Goal: Check status: Check status

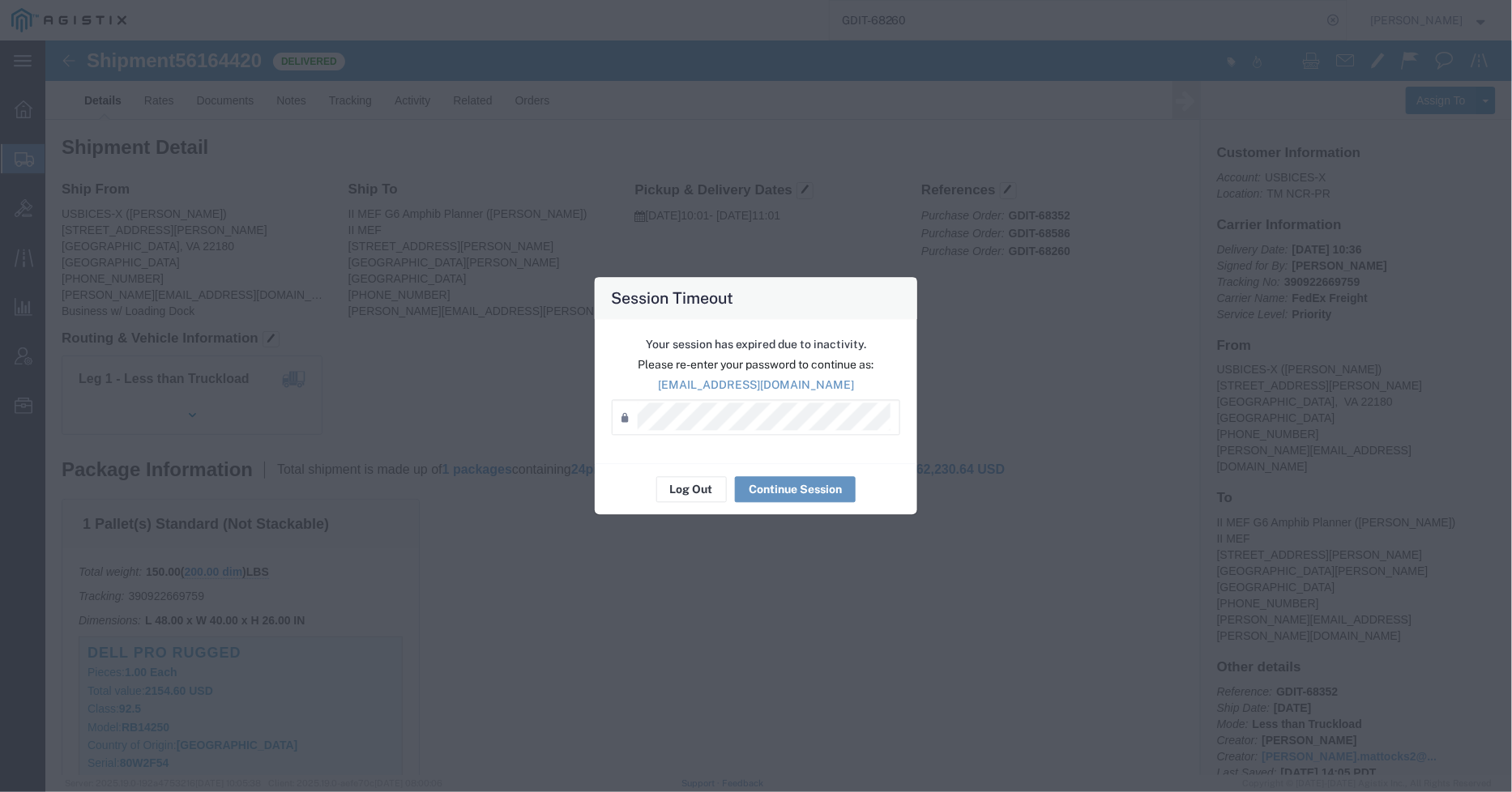
click at [1002, 411] on div "Session Timeout Your session has expired due to inactivity. Please re-enter you…" at bounding box center [756, 396] width 1512 height 792
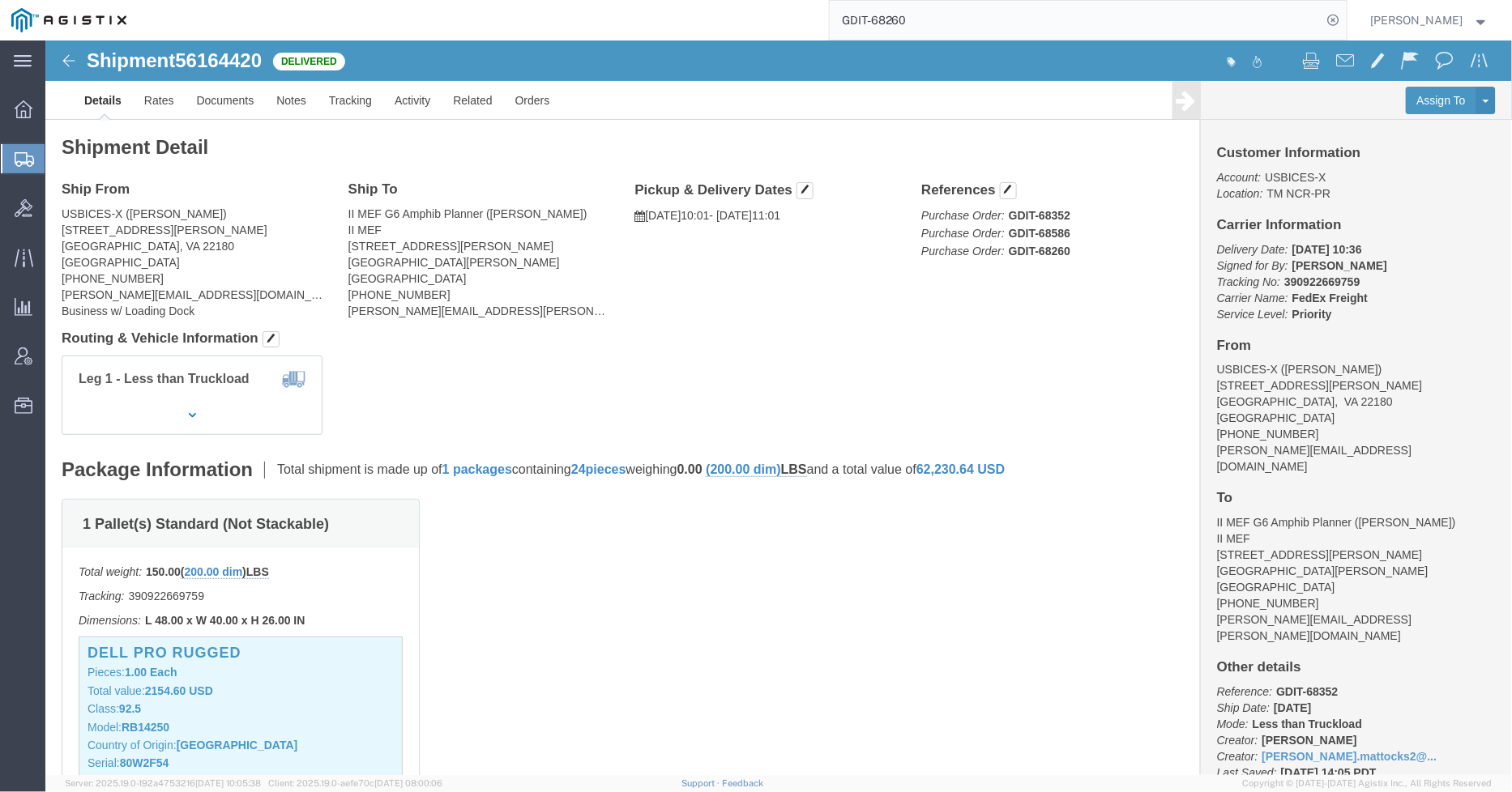
click at [960, 19] on input "GDIT-68260" at bounding box center [1076, 20] width 492 height 39
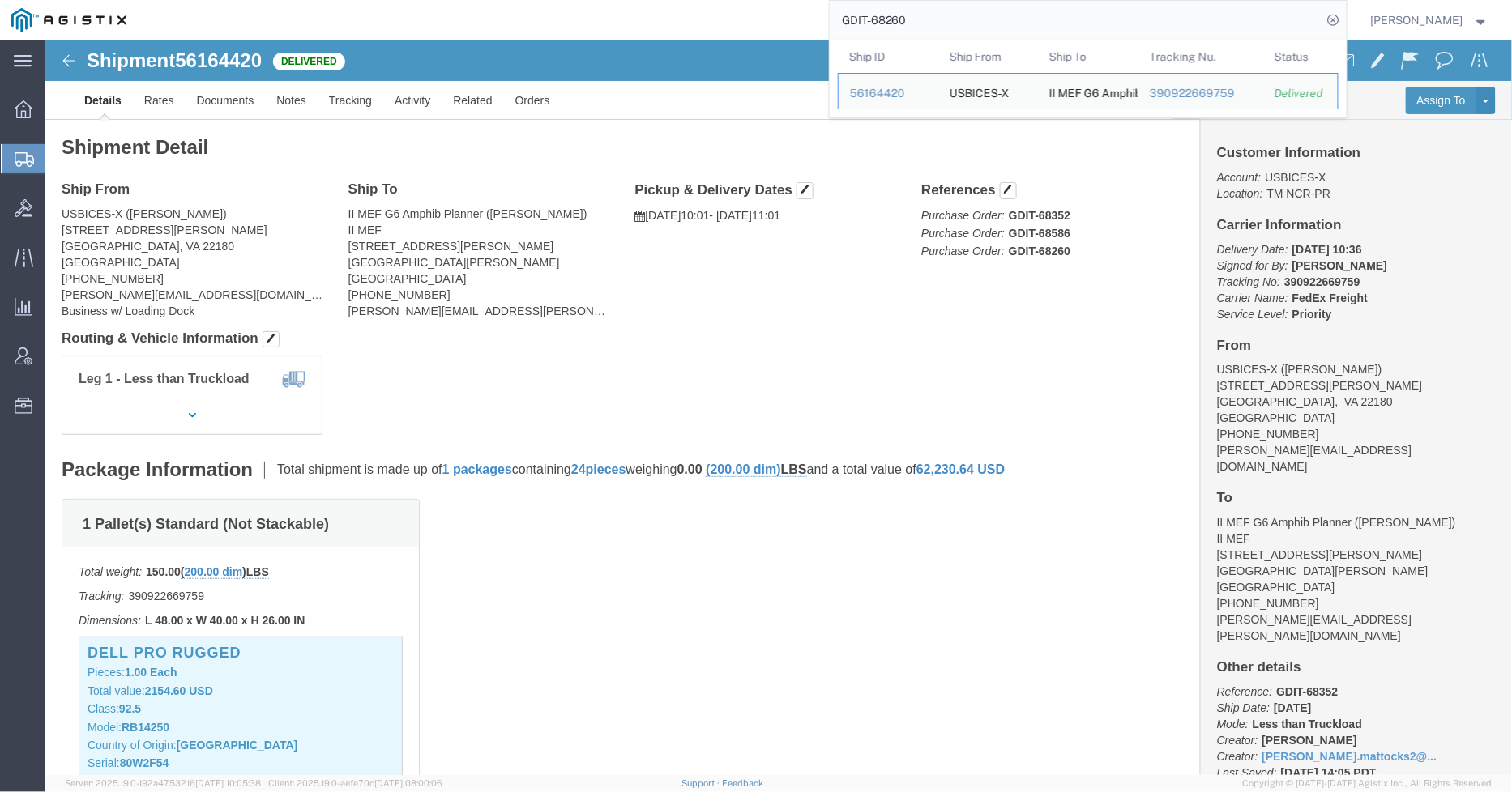
click at [960, 19] on input "GDIT-68260" at bounding box center [1076, 20] width 492 height 39
paste input "6042411594"
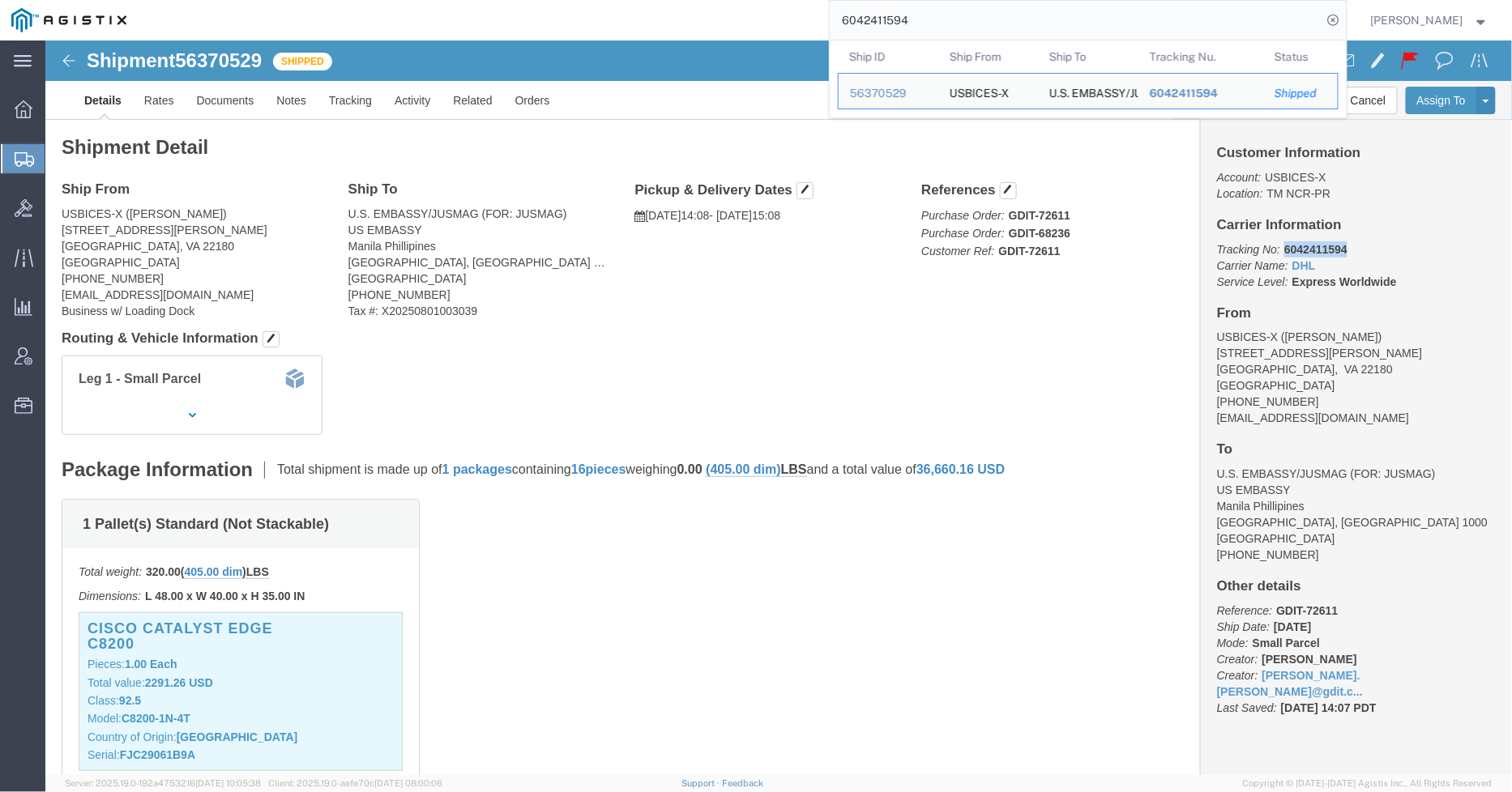
drag, startPoint x: 1229, startPoint y: 204, endPoint x: 1297, endPoint y: 204, distance: 68.0
click p "Tracking No: 6042411594 Carrier Name: DHL DHL Service Level: Express Worldwide"
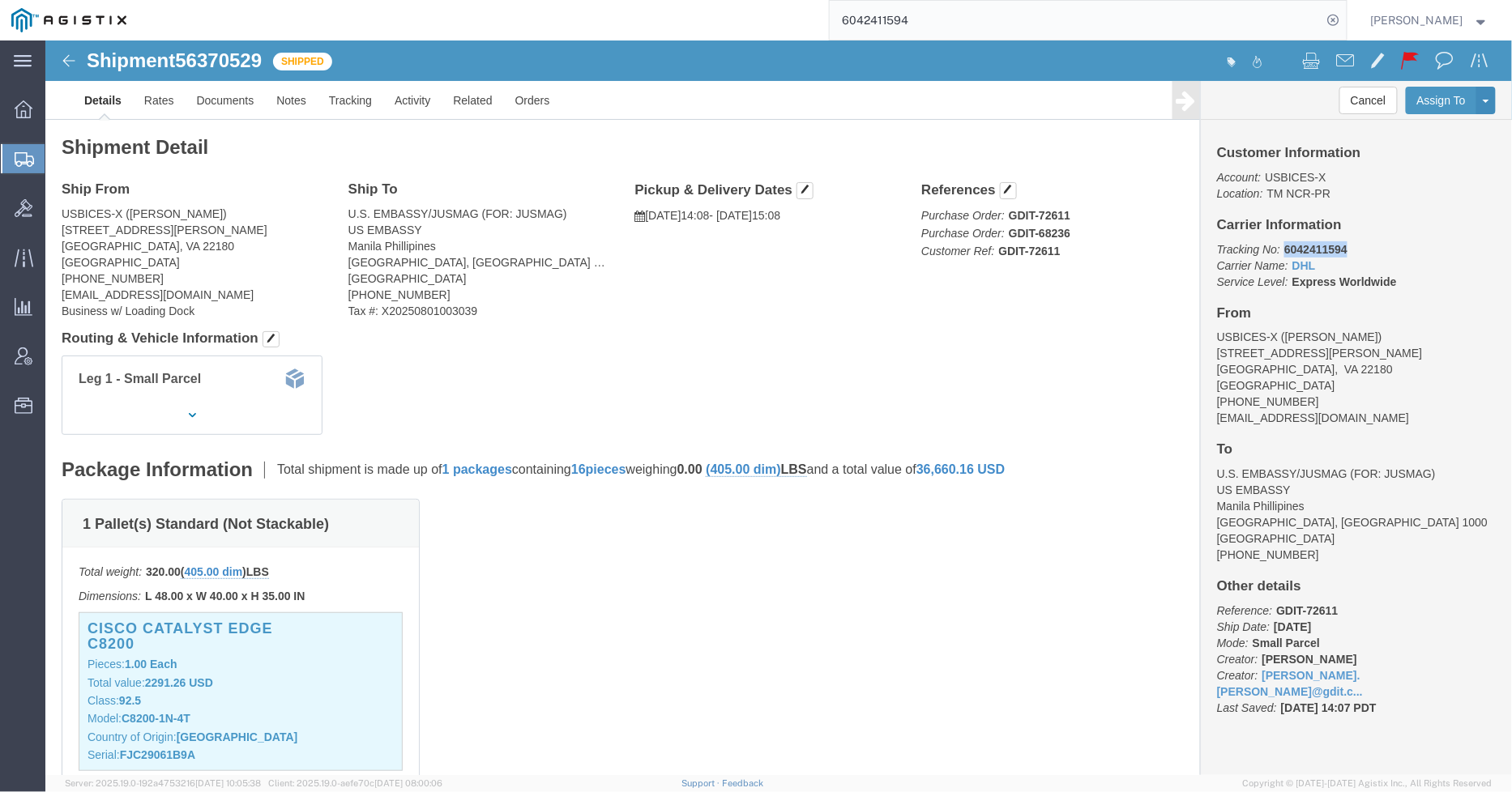
copy b "6042411594"
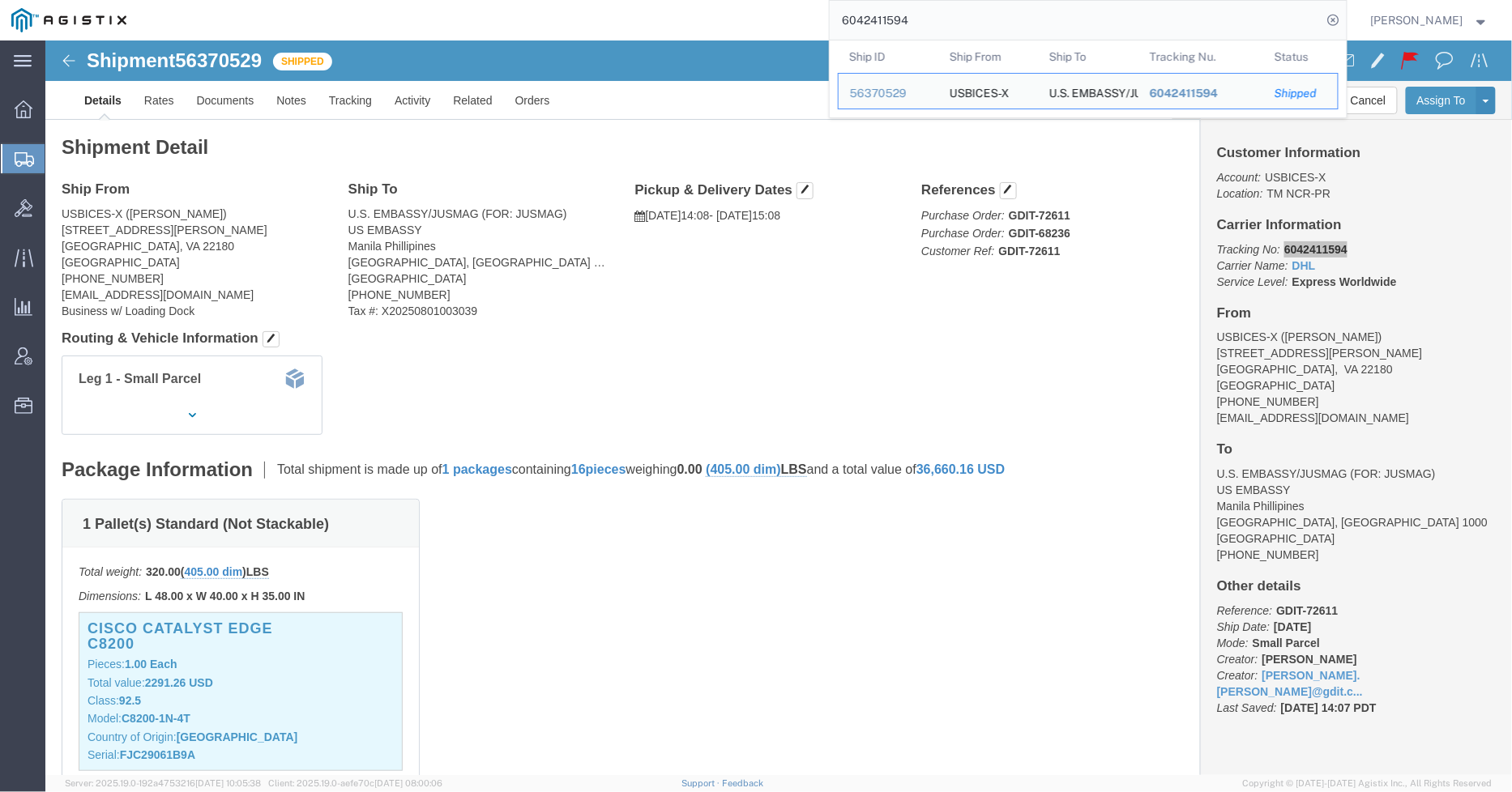
click at [933, 17] on input "6042411594" at bounding box center [1076, 20] width 492 height 39
paste input "392028123017"
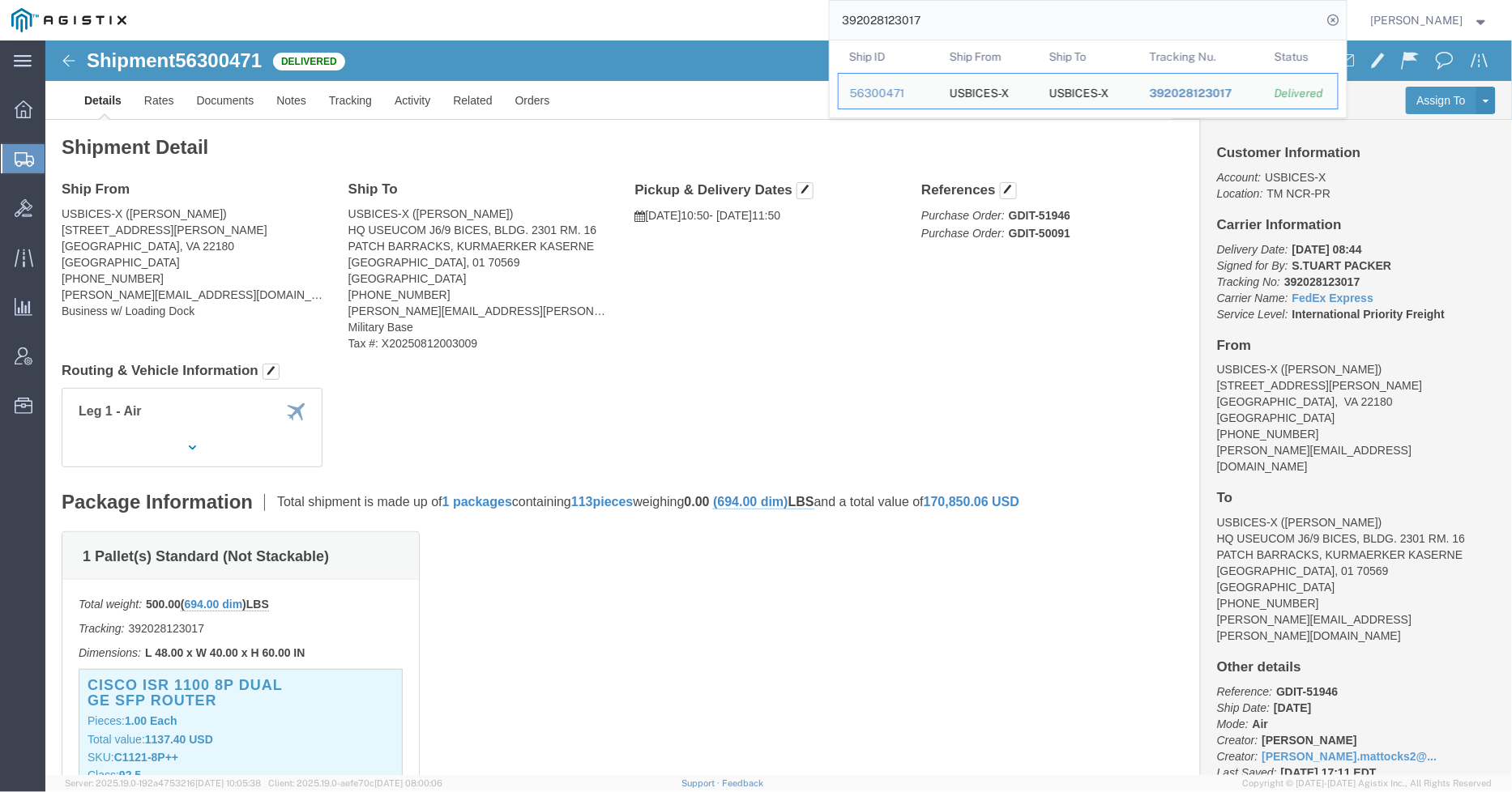
click at [1005, 22] on input "392028123017" at bounding box center [1076, 20] width 492 height 39
paste input "392224430418"
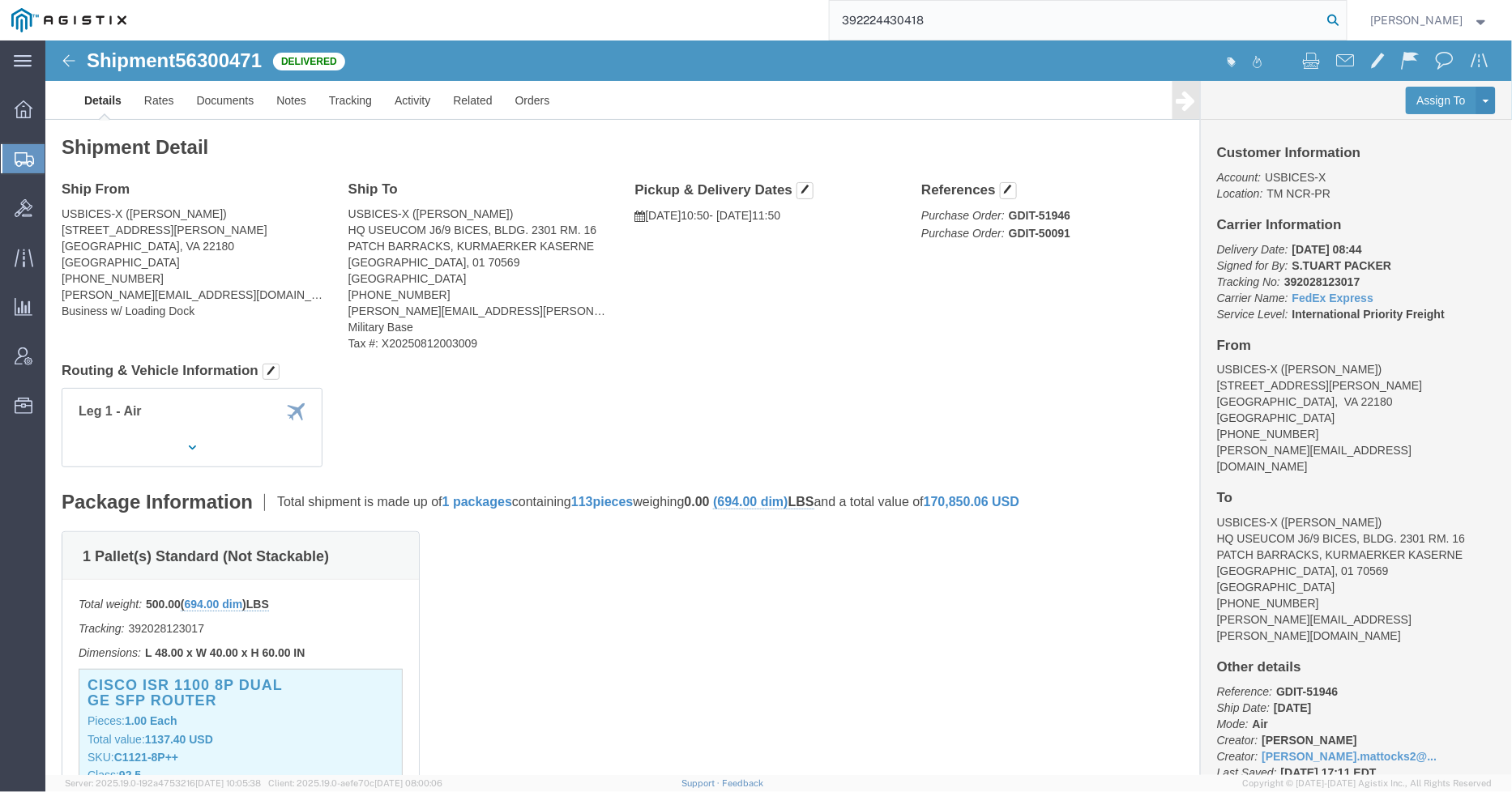
click at [1340, 22] on icon at bounding box center [1333, 20] width 23 height 23
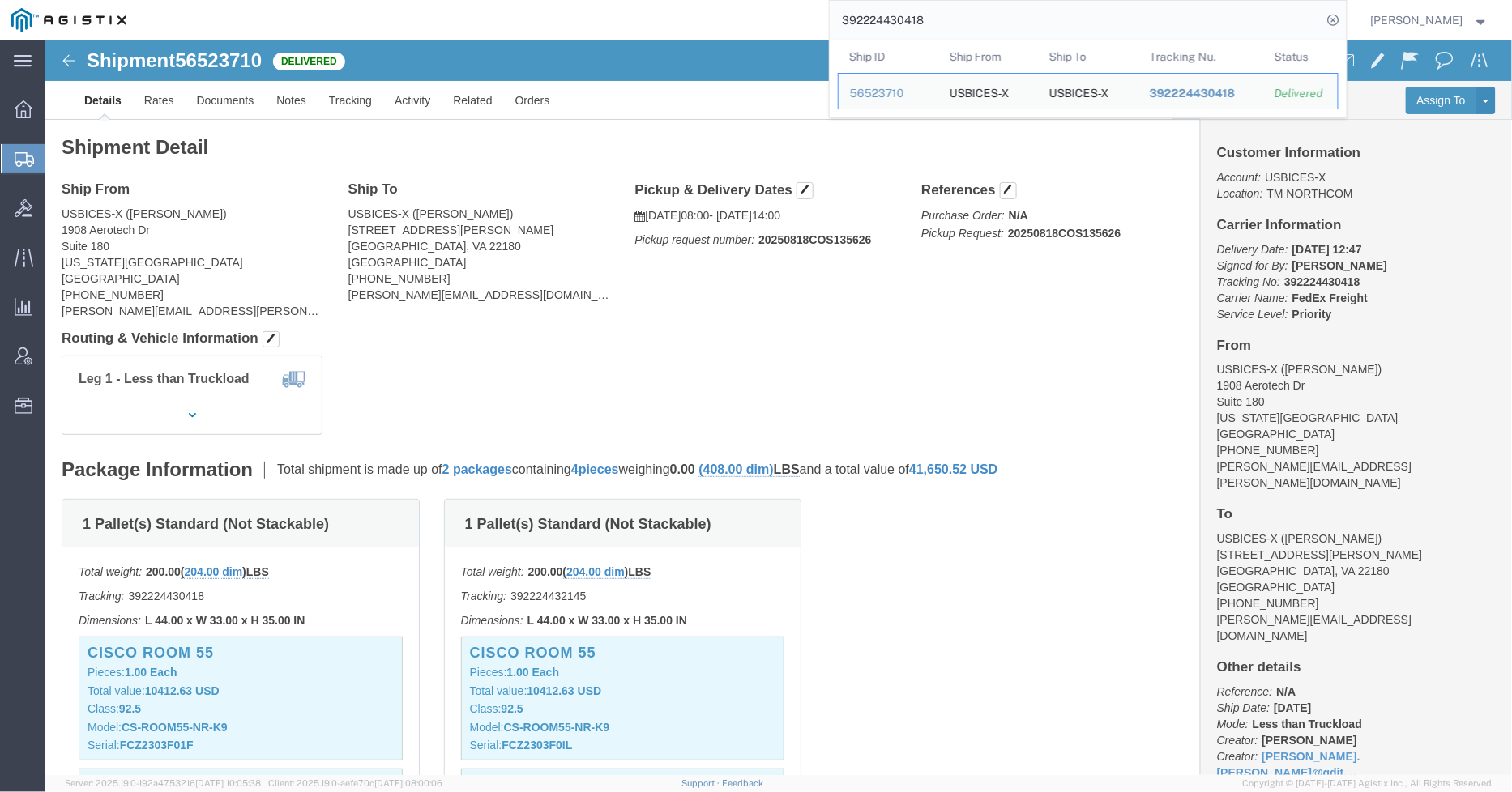
drag, startPoint x: 994, startPoint y: 30, endPoint x: 797, endPoint y: 23, distance: 197.1
click at [797, 23] on div "392224430418 Ship ID Ship From Ship To Tracking Nu. Status Ship ID 56523710 Shi…" at bounding box center [741, 20] width 1209 height 41
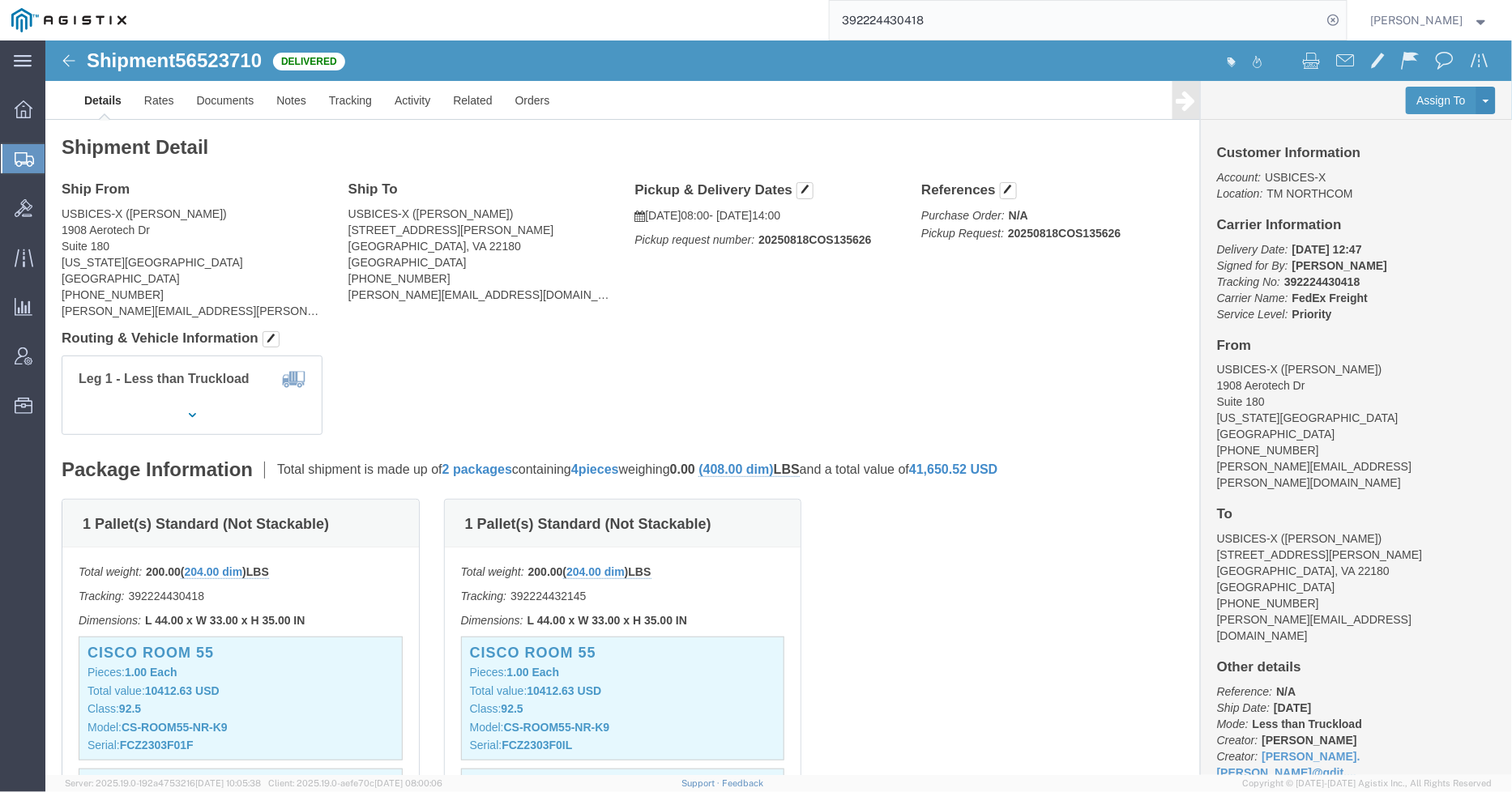
paste input "392568839549"
click at [1341, 25] on icon at bounding box center [1333, 20] width 23 height 23
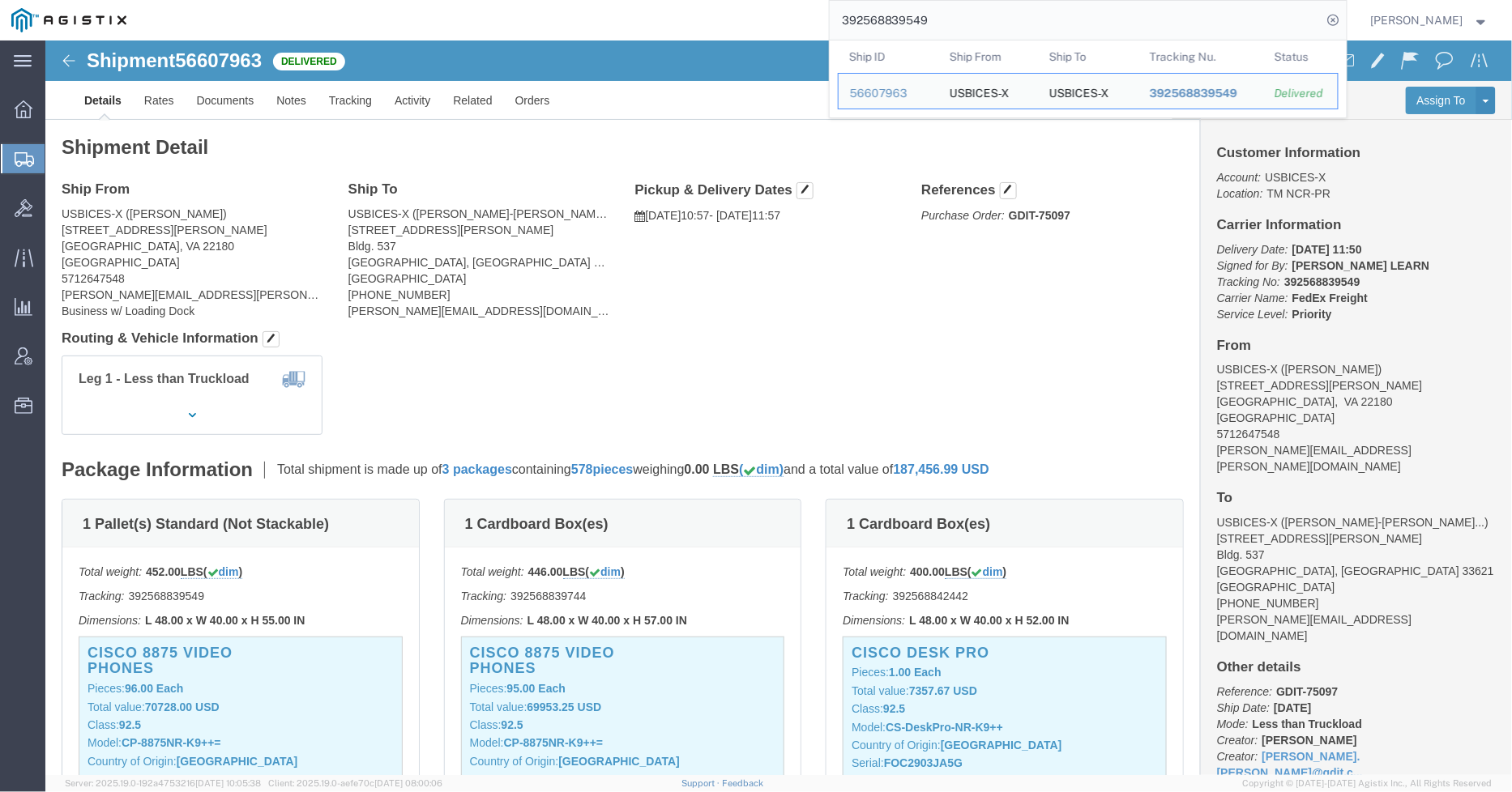
click at [992, 30] on input "392568839549" at bounding box center [1076, 20] width 492 height 39
click at [990, 30] on input "392568839549" at bounding box center [1076, 20] width 492 height 39
paste input "6917772"
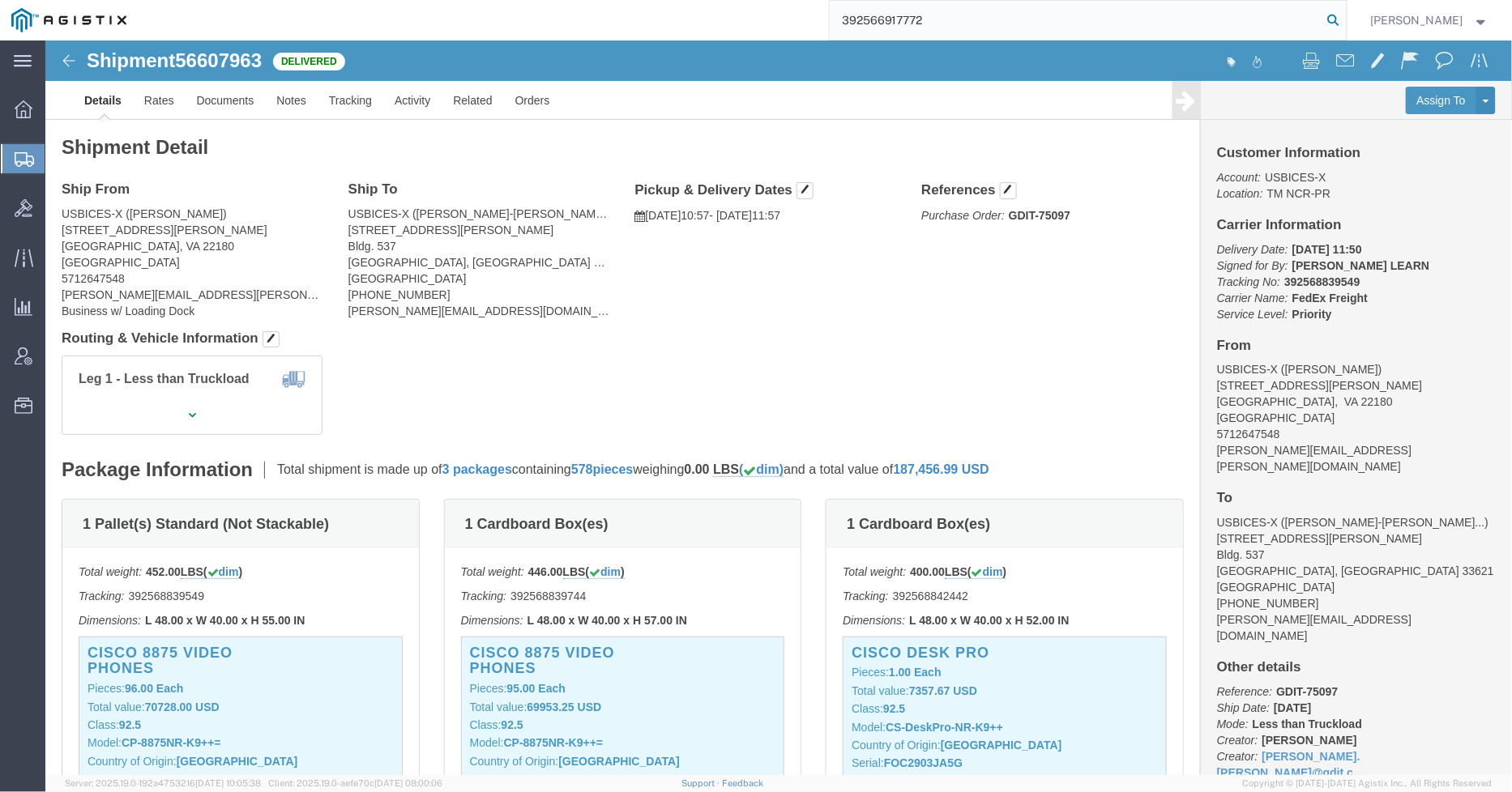
type input "392566917772"
click at [1331, 19] on icon at bounding box center [1333, 20] width 23 height 23
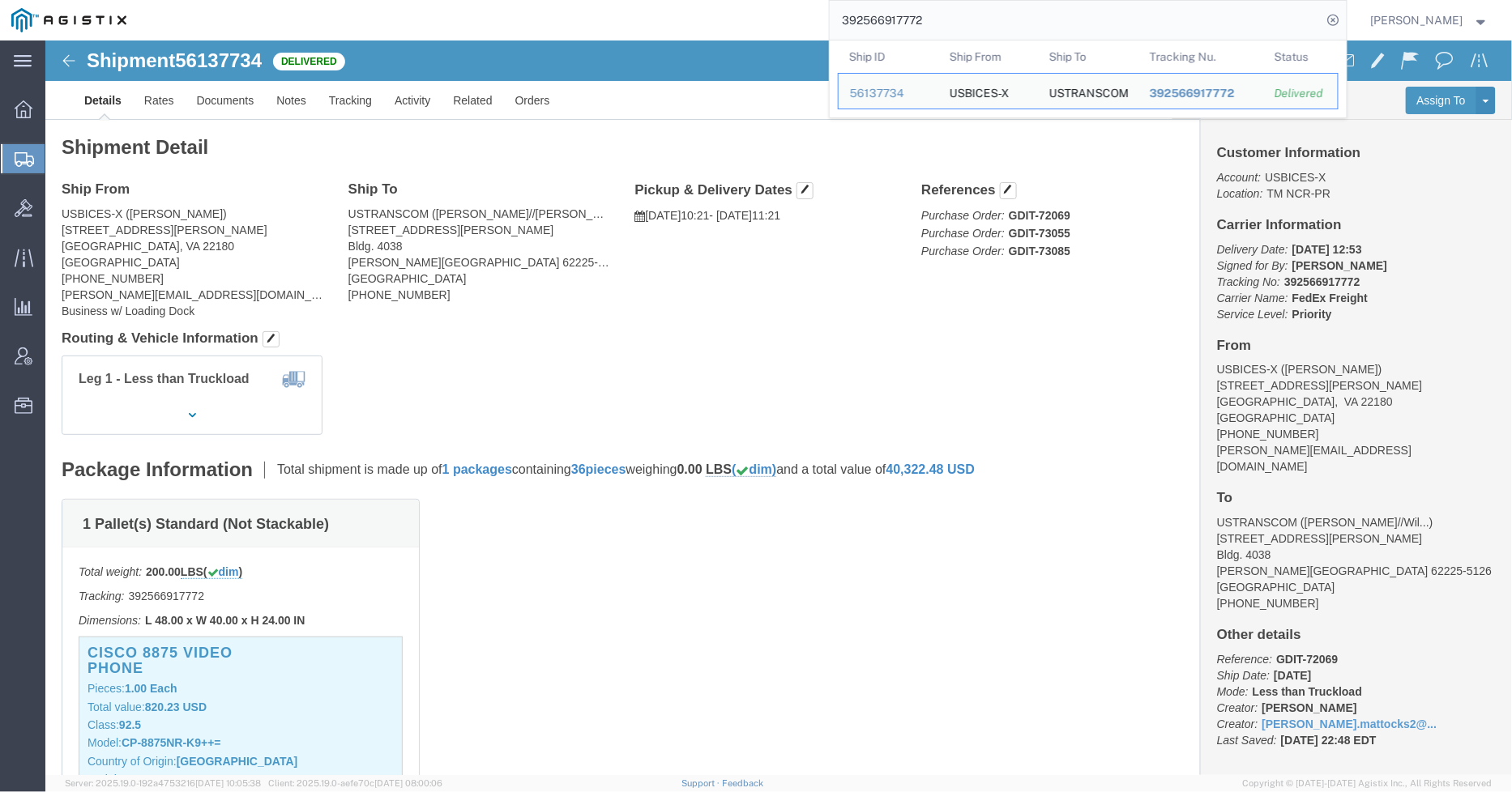
click at [15, 164] on icon at bounding box center [24, 160] width 19 height 15
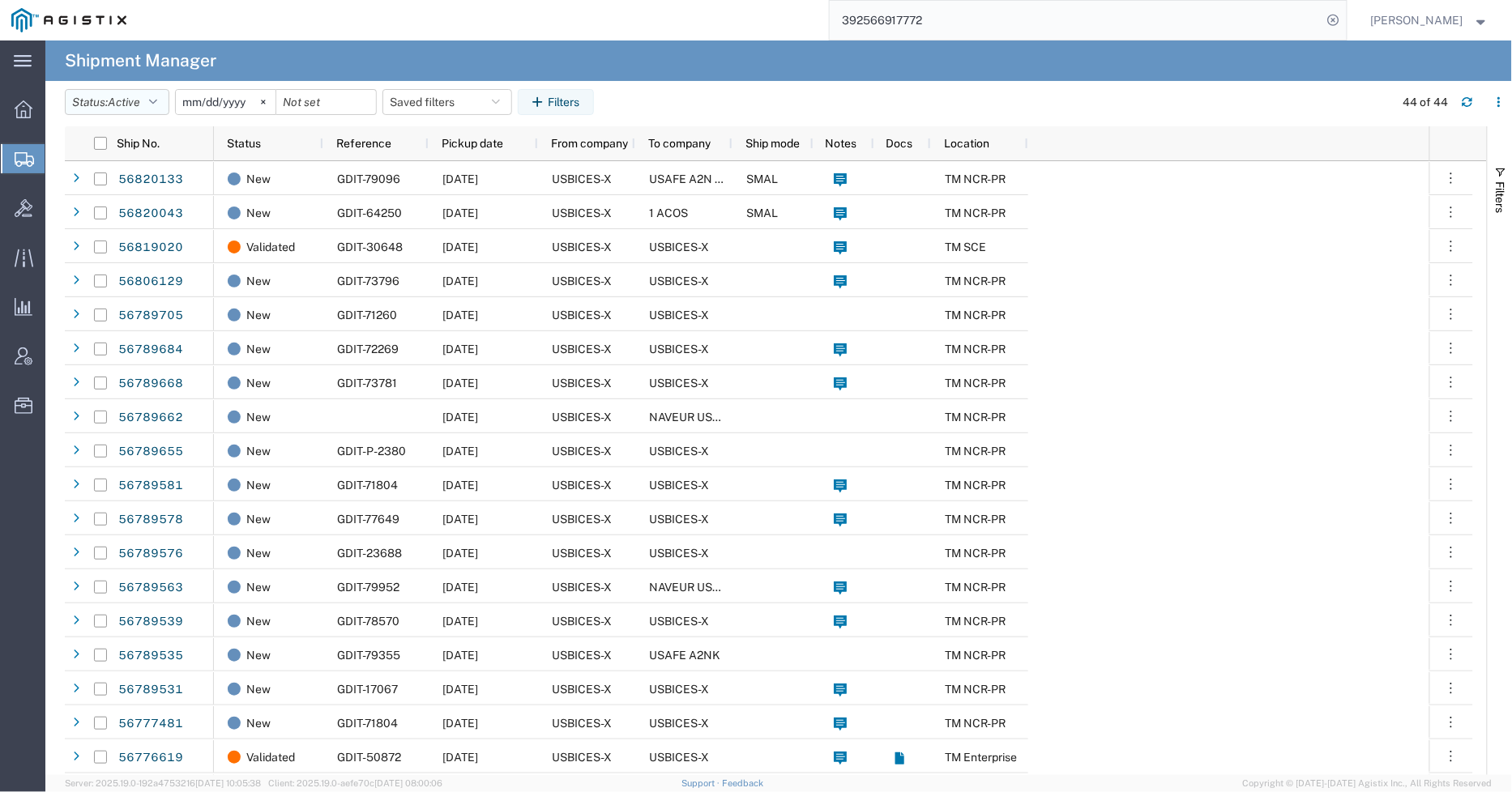
click at [135, 100] on span "Active" at bounding box center [124, 102] width 32 height 13
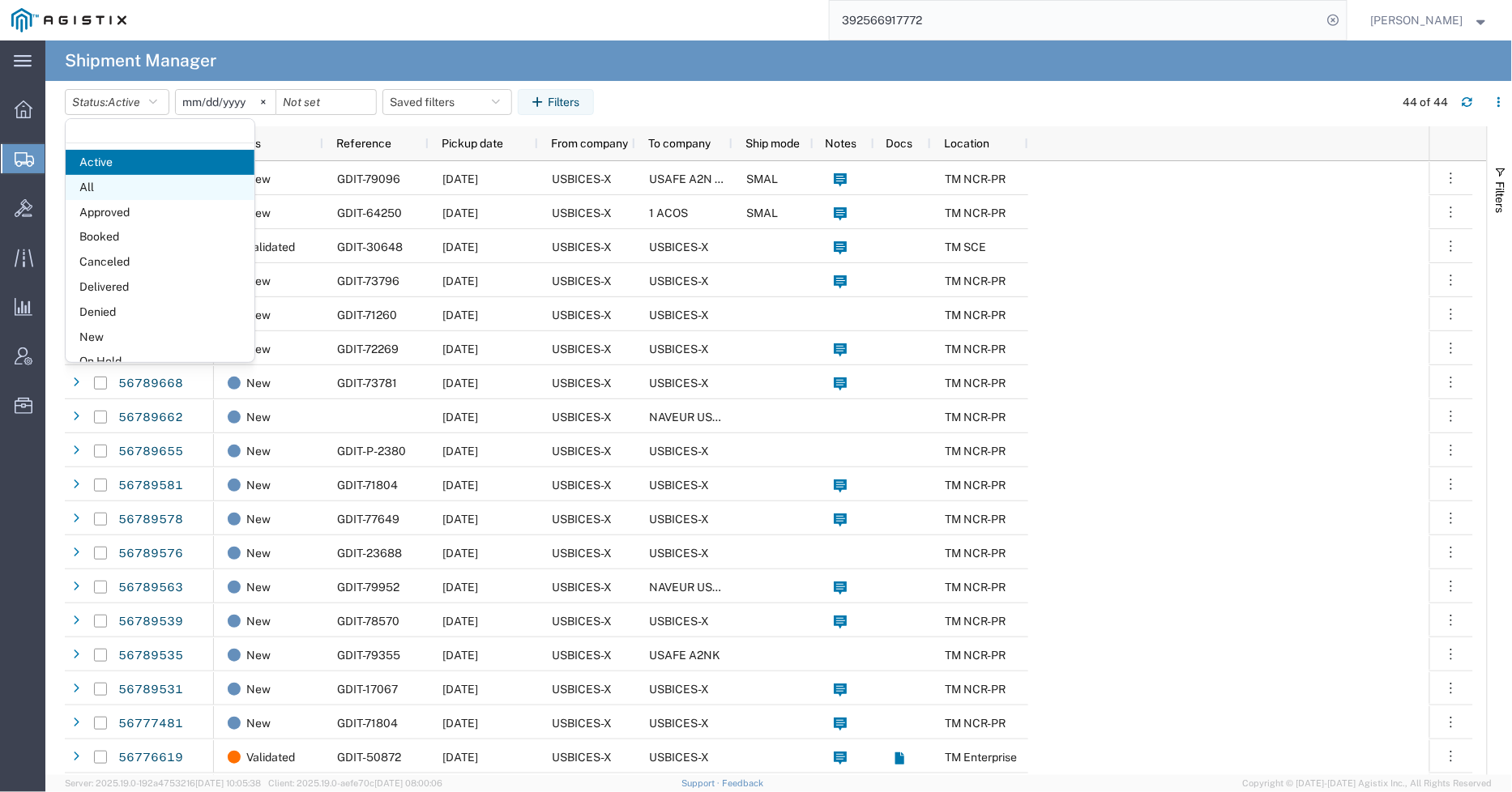
click at [124, 189] on span "All" at bounding box center [159, 187] width 189 height 25
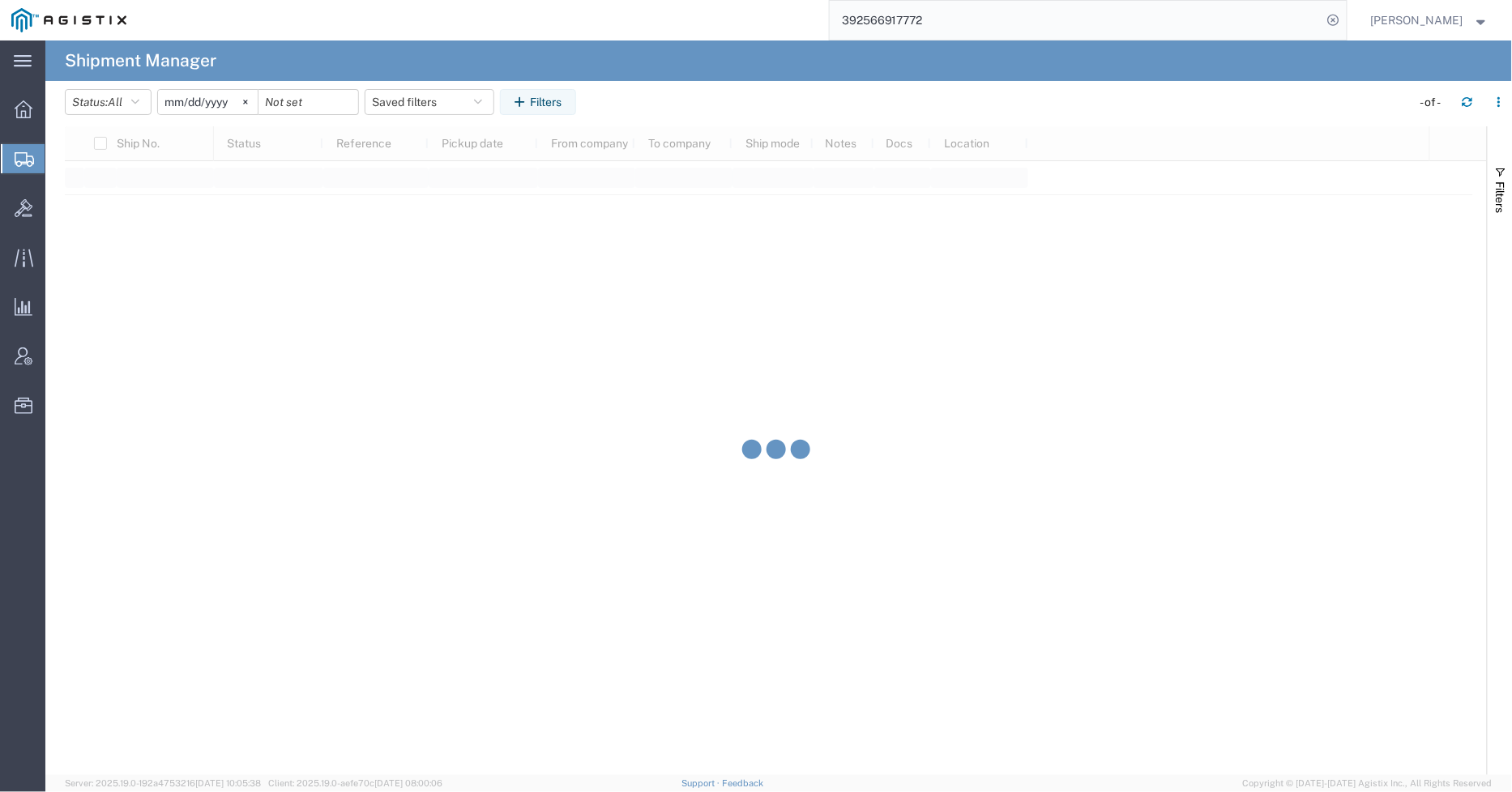
click at [216, 87] on header "Status: All Active All Approved Booked Canceled Delivered Denied New On Hold Pe…" at bounding box center [788, 103] width 1447 height 45
click at [236, 100] on input "[DATE]" at bounding box center [207, 102] width 100 height 24
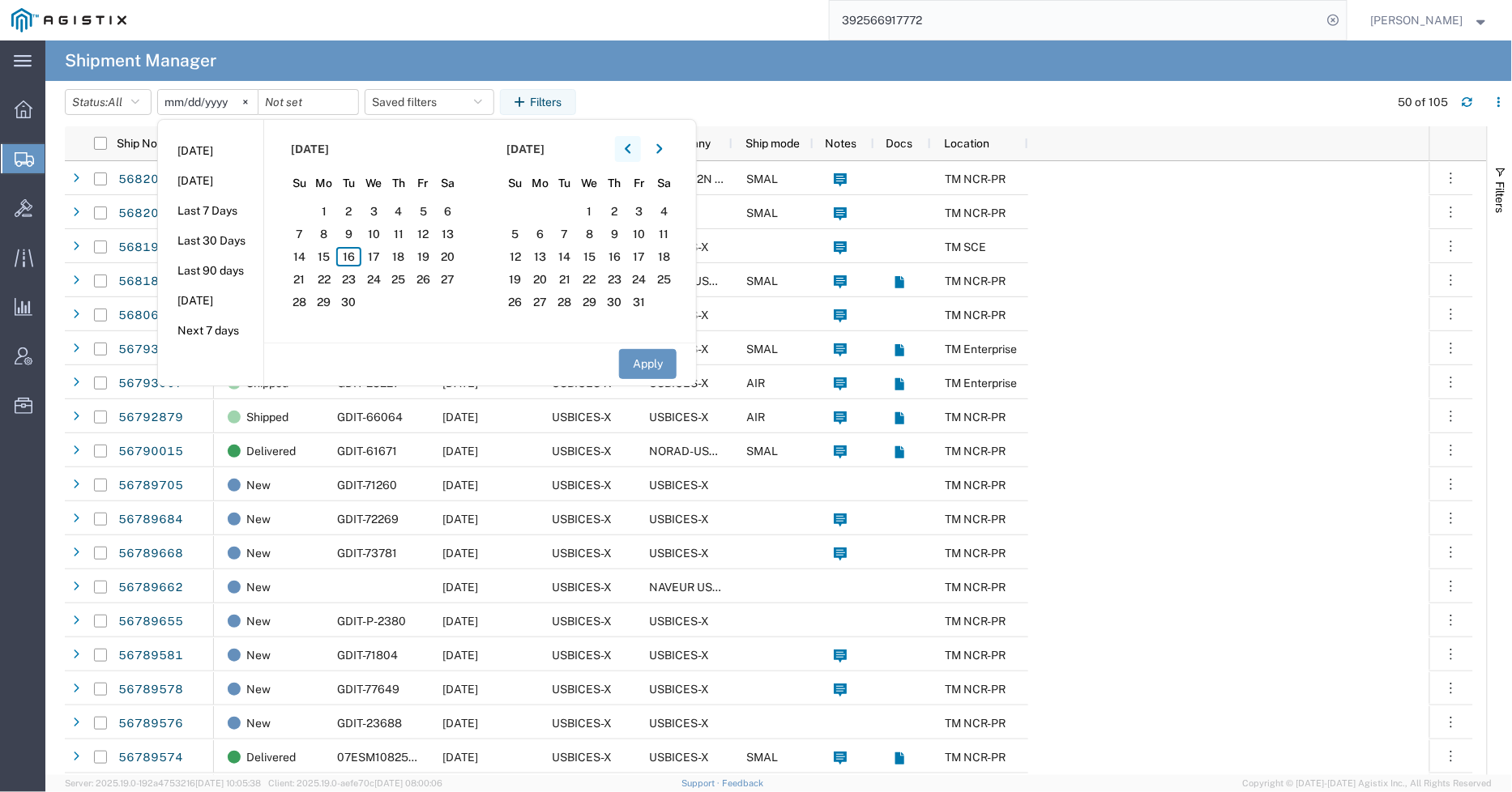
click at [632, 148] on button "button" at bounding box center [628, 149] width 26 height 26
click at [431, 208] on span "1" at bounding box center [423, 211] width 25 height 19
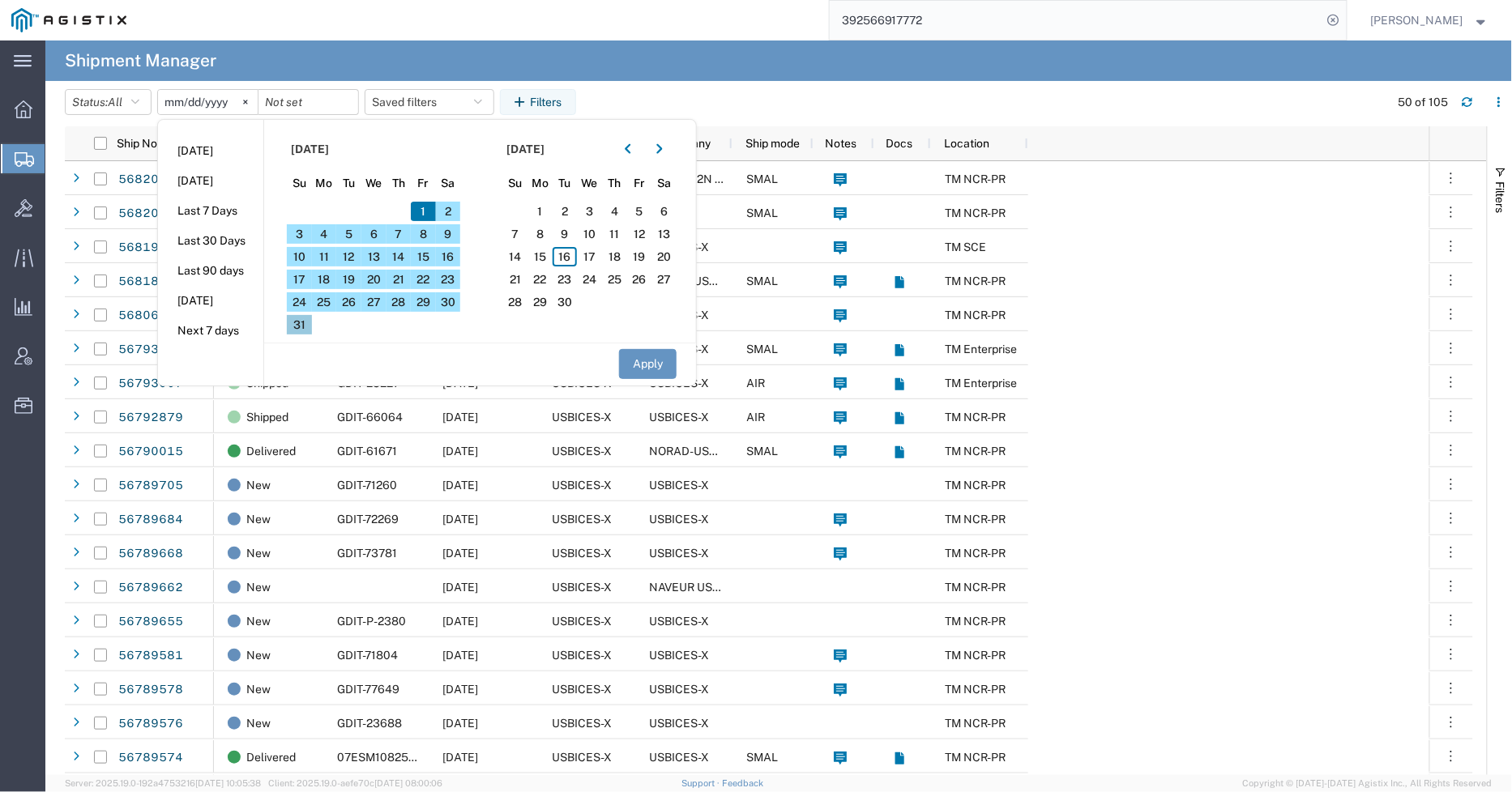
click at [306, 325] on span "31" at bounding box center [299, 325] width 25 height 19
click at [645, 360] on button "Apply" at bounding box center [647, 364] width 57 height 30
type input "[DATE]"
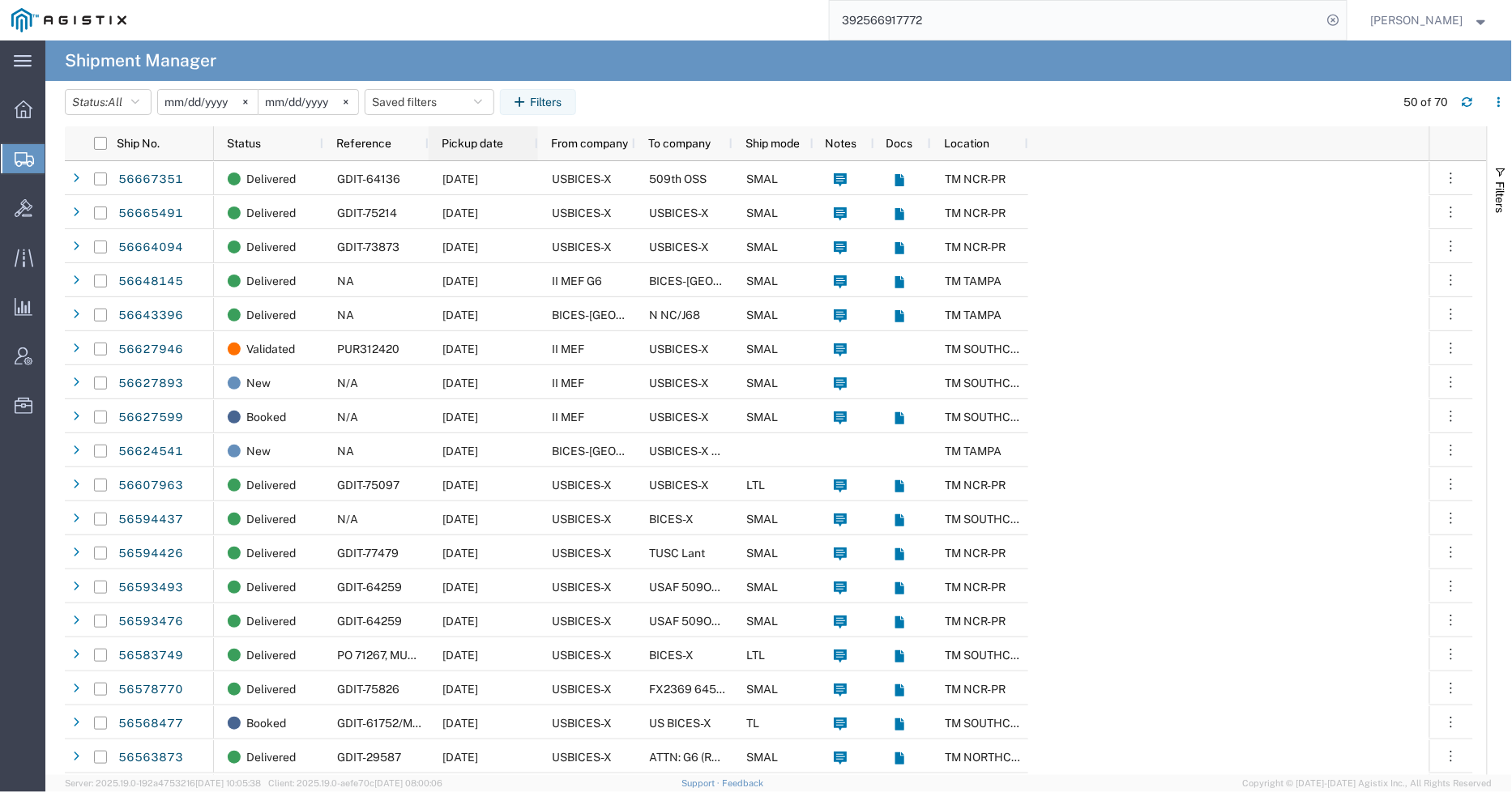
click at [490, 144] on span "Pickup date" at bounding box center [472, 144] width 62 height 13
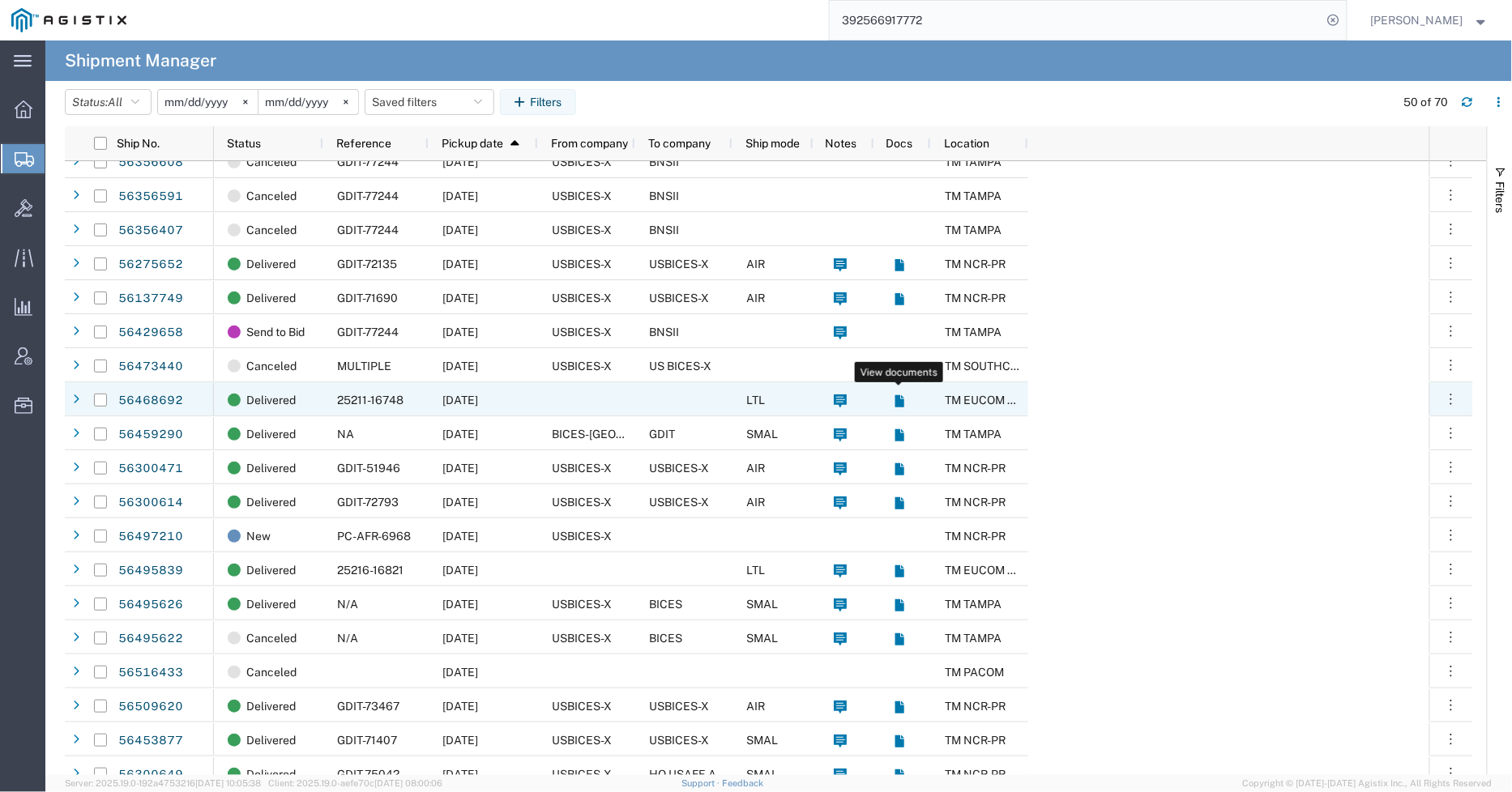
scroll to position [1170, 0]
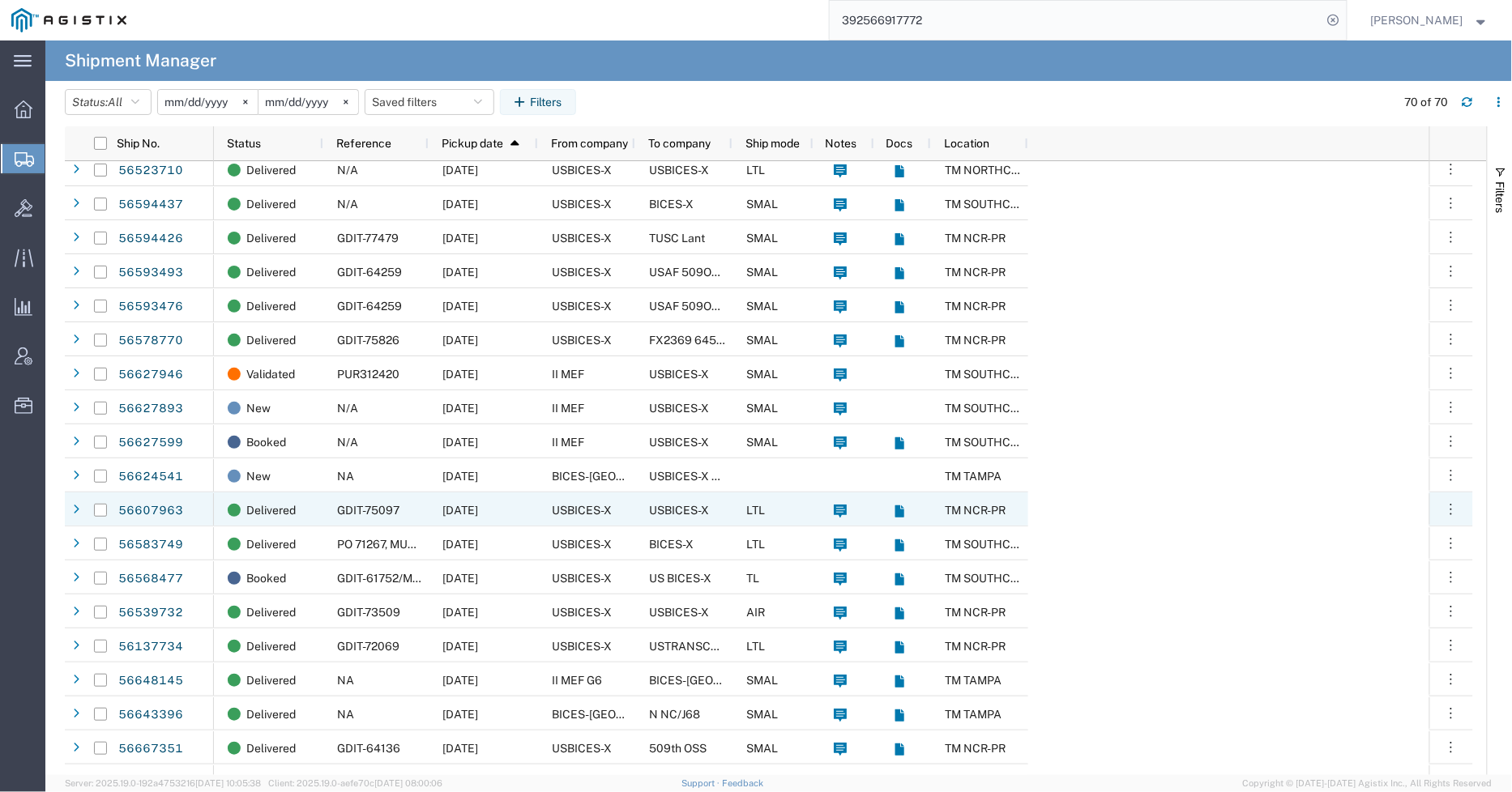
scroll to position [1767, 0]
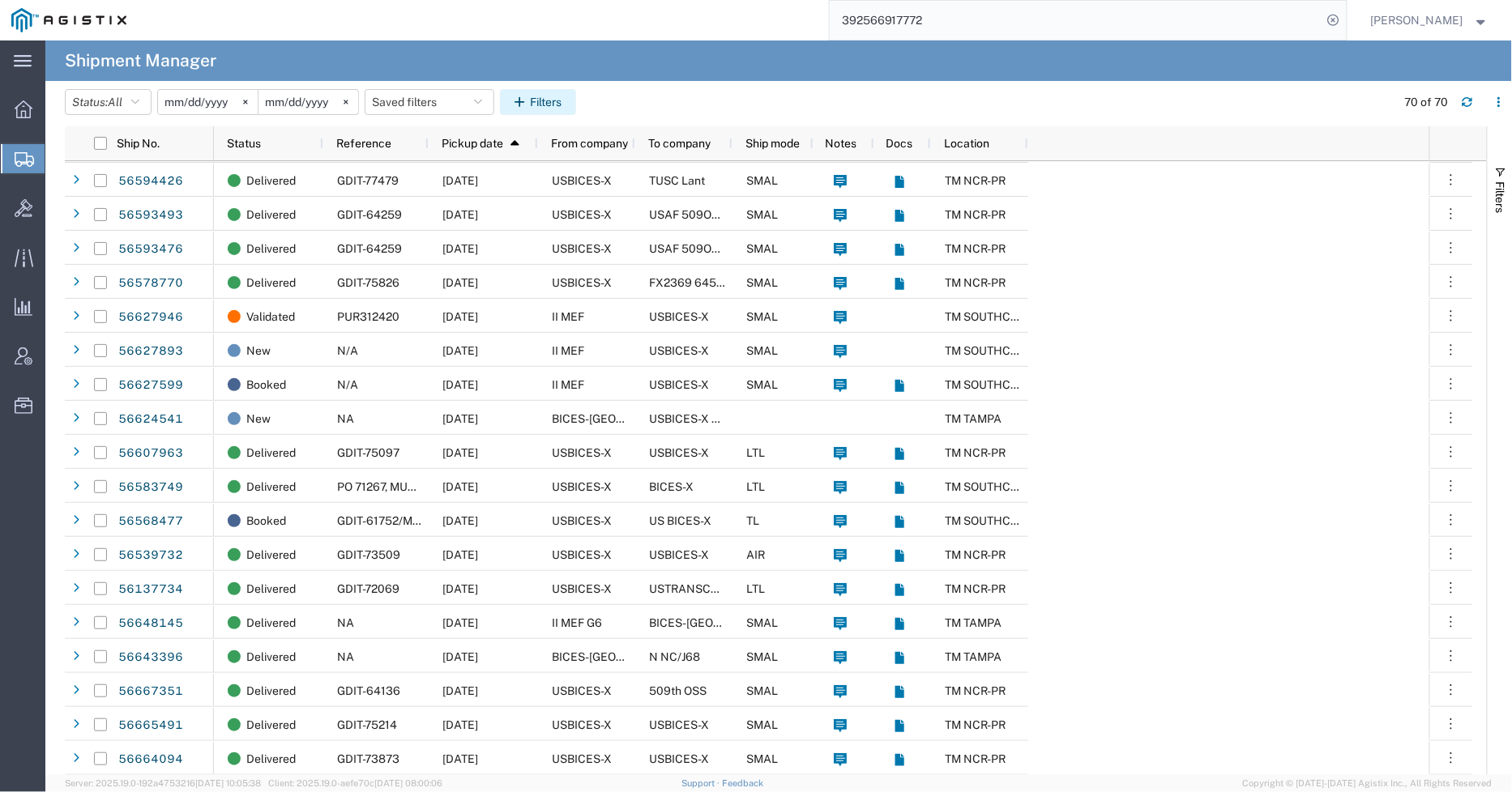
click at [552, 112] on button "Filters" at bounding box center [537, 102] width 77 height 26
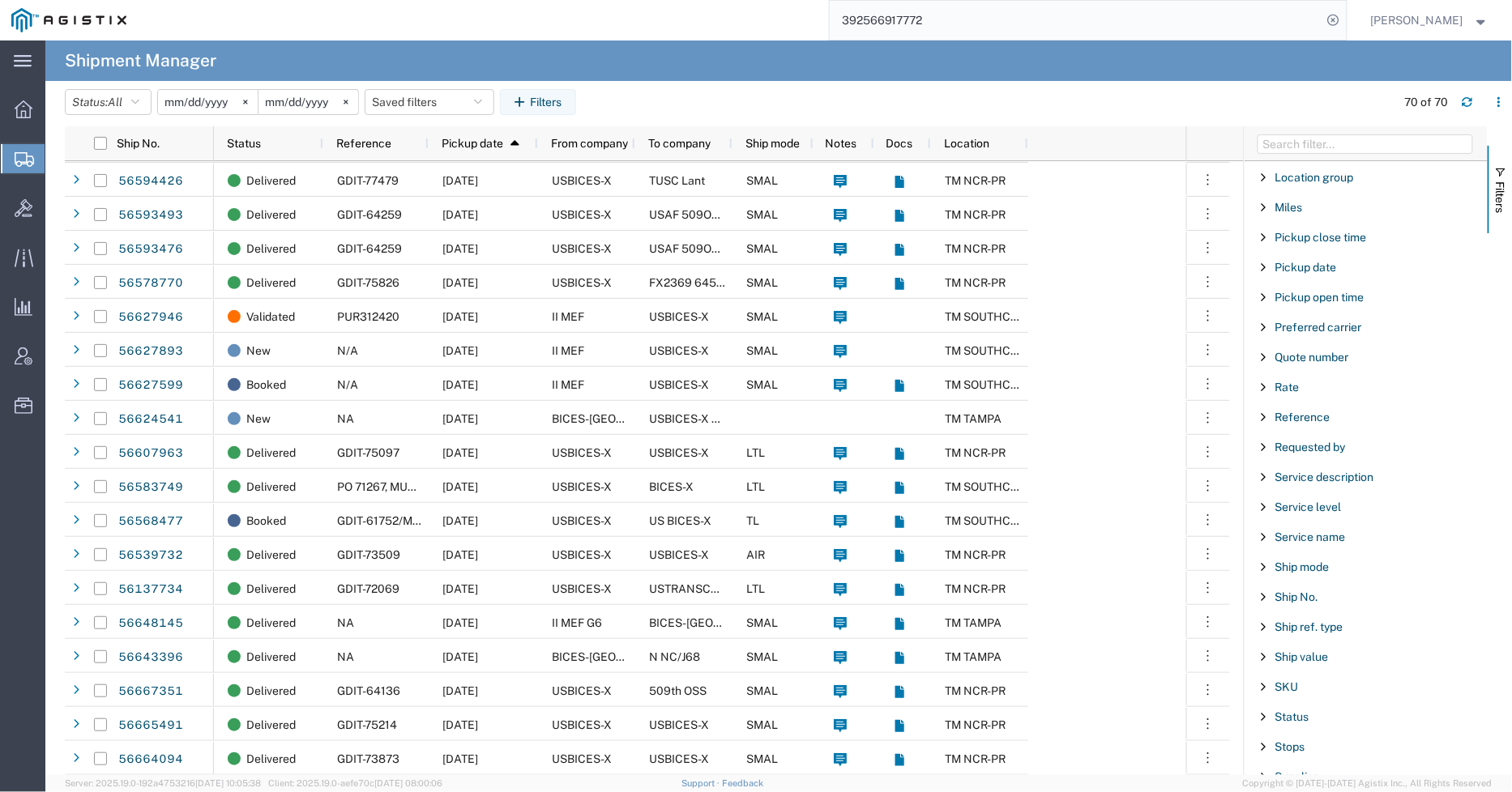
scroll to position [990, 0]
click at [1294, 684] on span "Status" at bounding box center [1292, 685] width 34 height 13
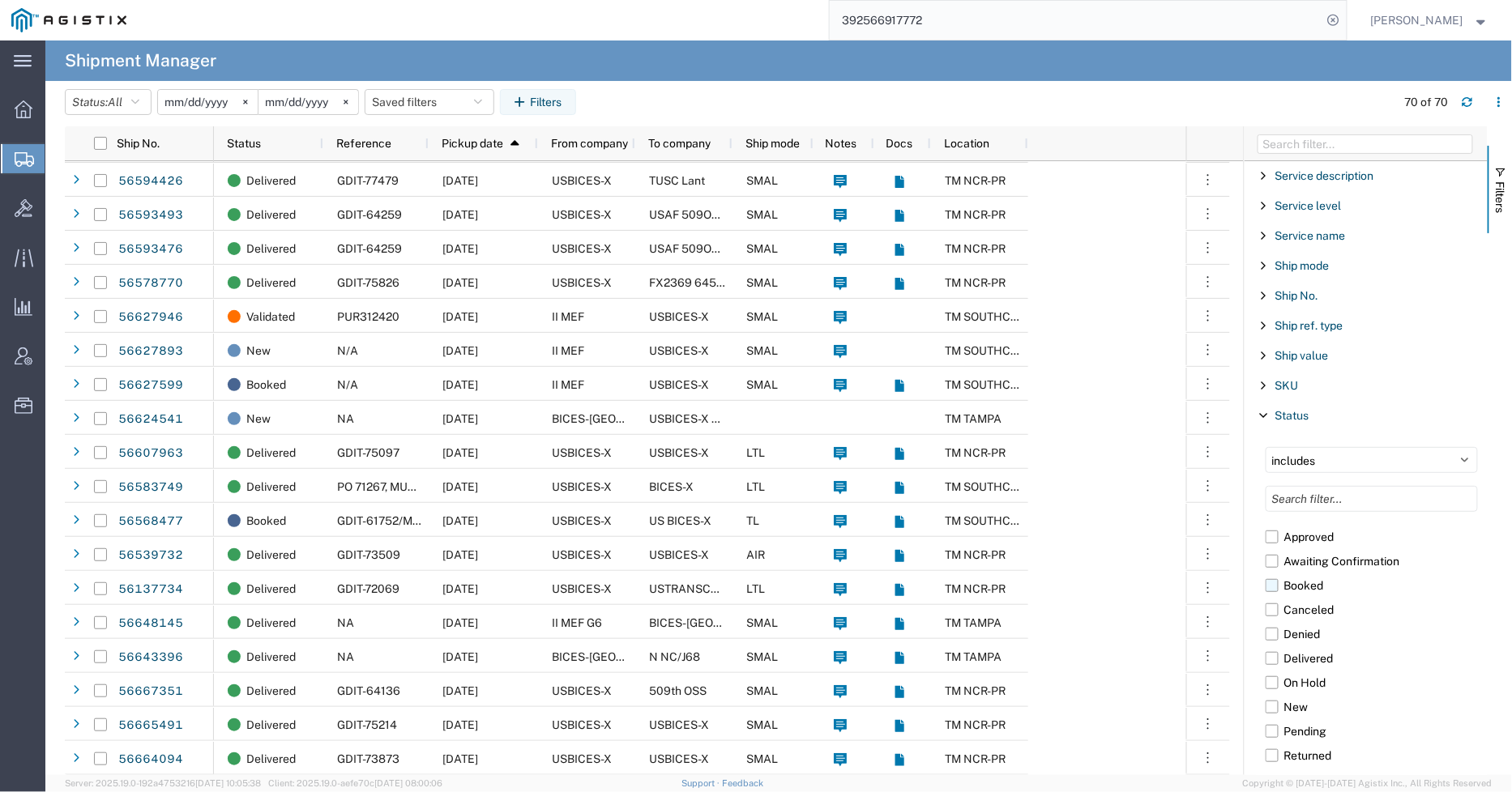
click at [1269, 594] on label "Booked" at bounding box center [1372, 585] width 212 height 24
click at [0, 0] on input "Booked" at bounding box center [0, 0] width 0 height 0
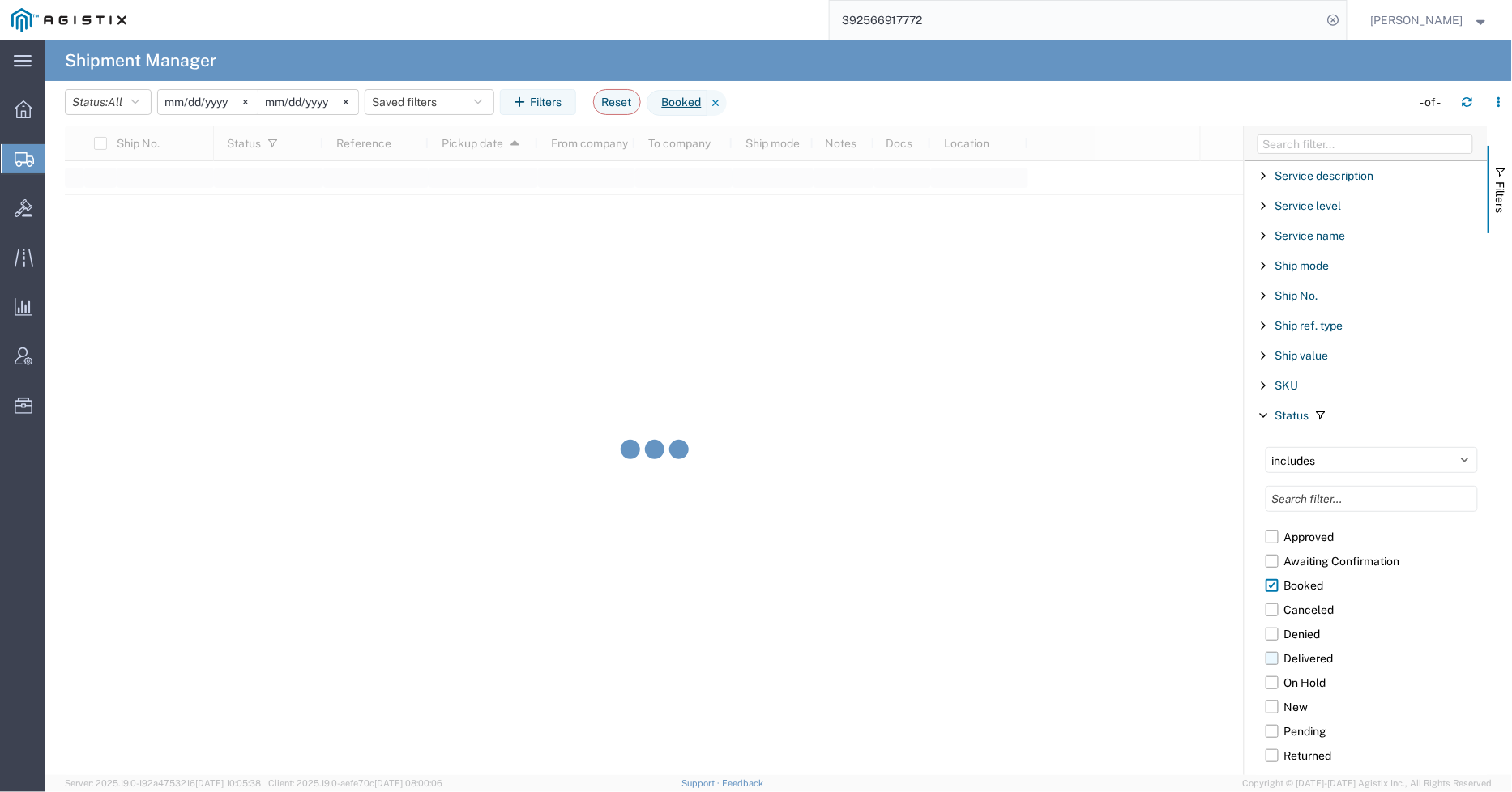
click at [1267, 668] on label "Delivered" at bounding box center [1372, 658] width 212 height 24
click at [0, 0] on input "Delivered" at bounding box center [0, 0] width 0 height 0
click at [1277, 705] on label "Shipped" at bounding box center [1372, 704] width 212 height 24
click at [0, 0] on input "Shipped" at bounding box center [0, 0] width 0 height 0
click at [543, 100] on button "Filters" at bounding box center [537, 102] width 77 height 26
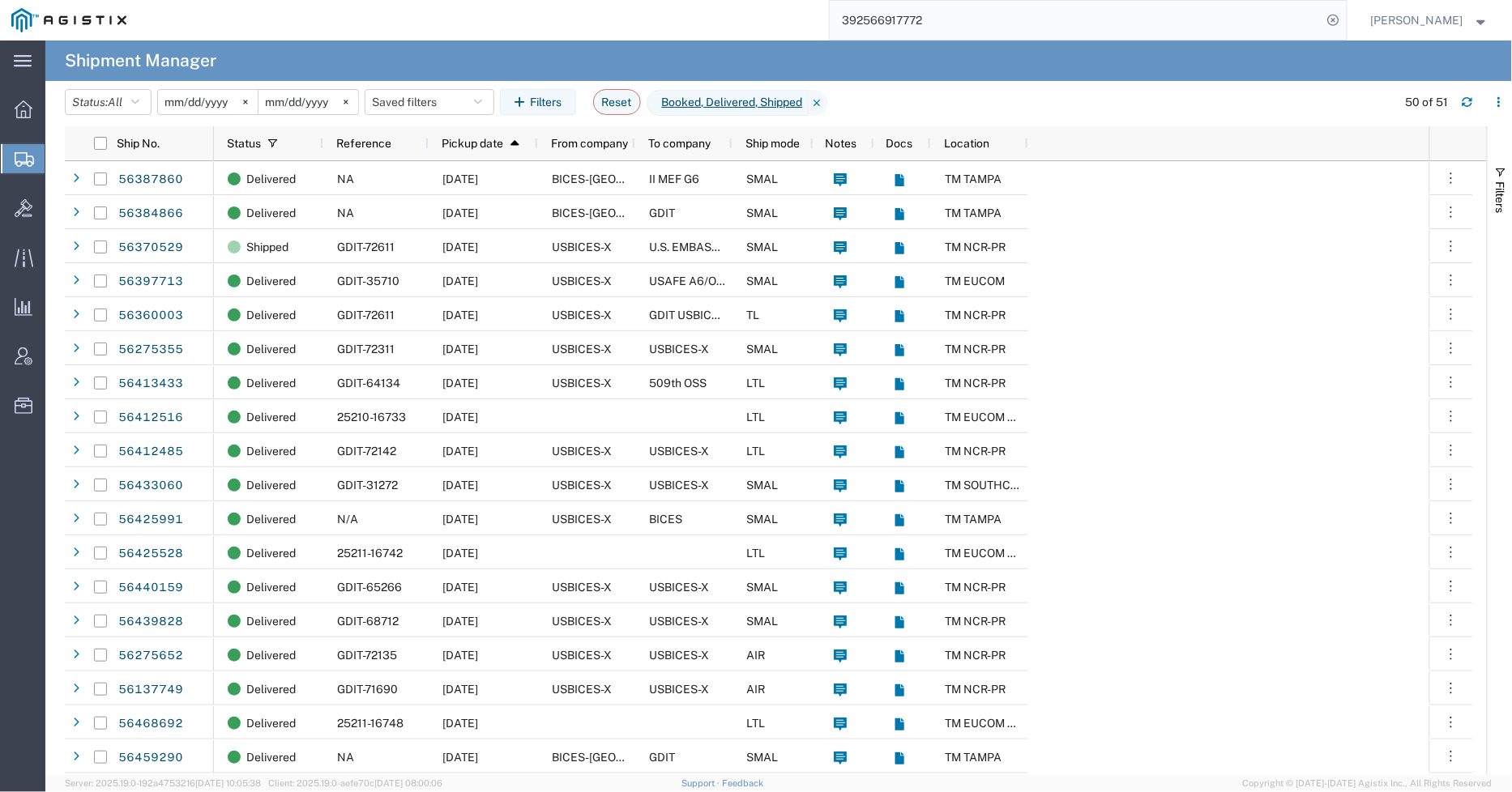
click at [200, 103] on input "[DATE]" at bounding box center [207, 102] width 100 height 24
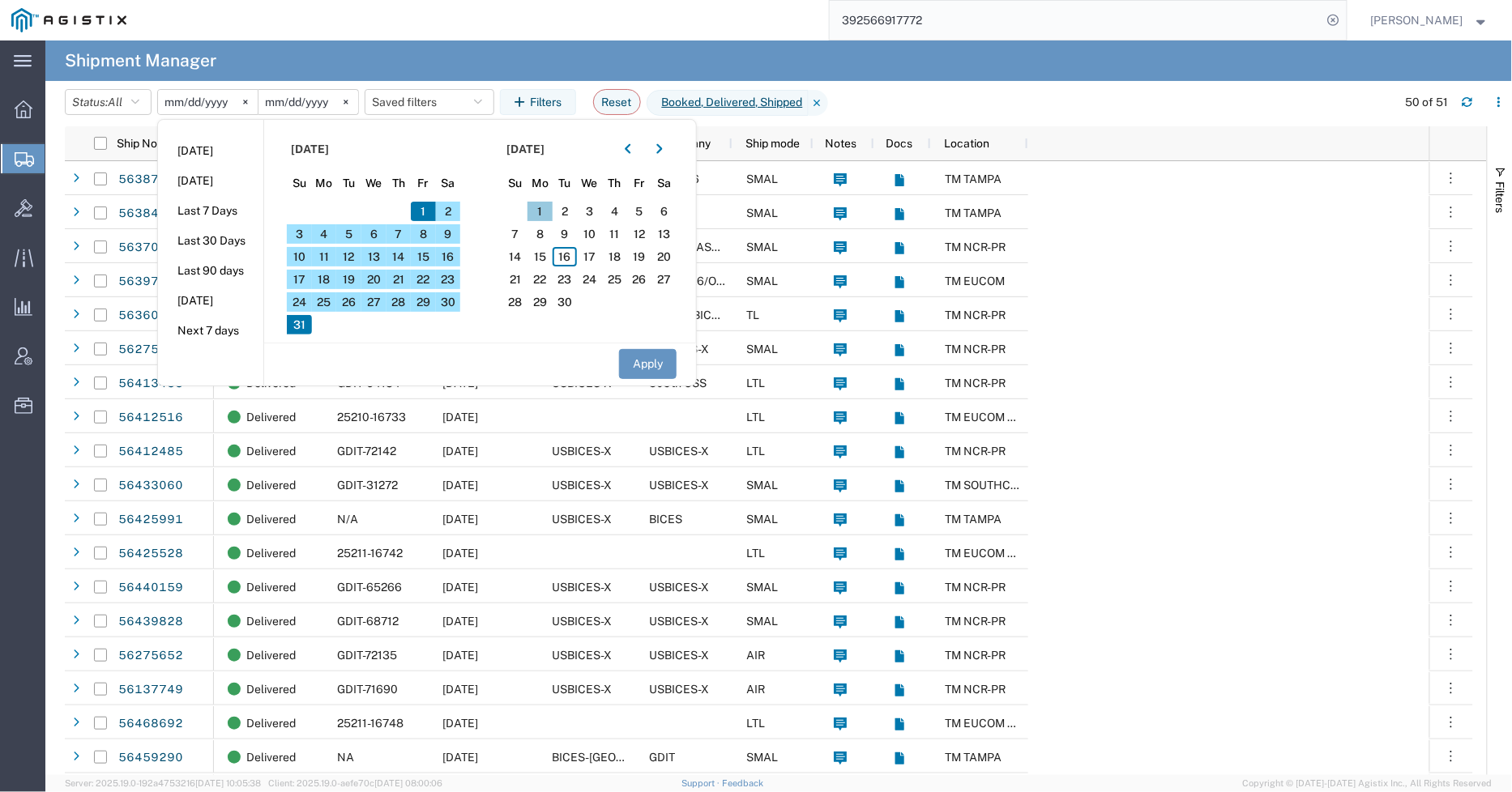
click at [546, 209] on span "1" at bounding box center [539, 211] width 25 height 19
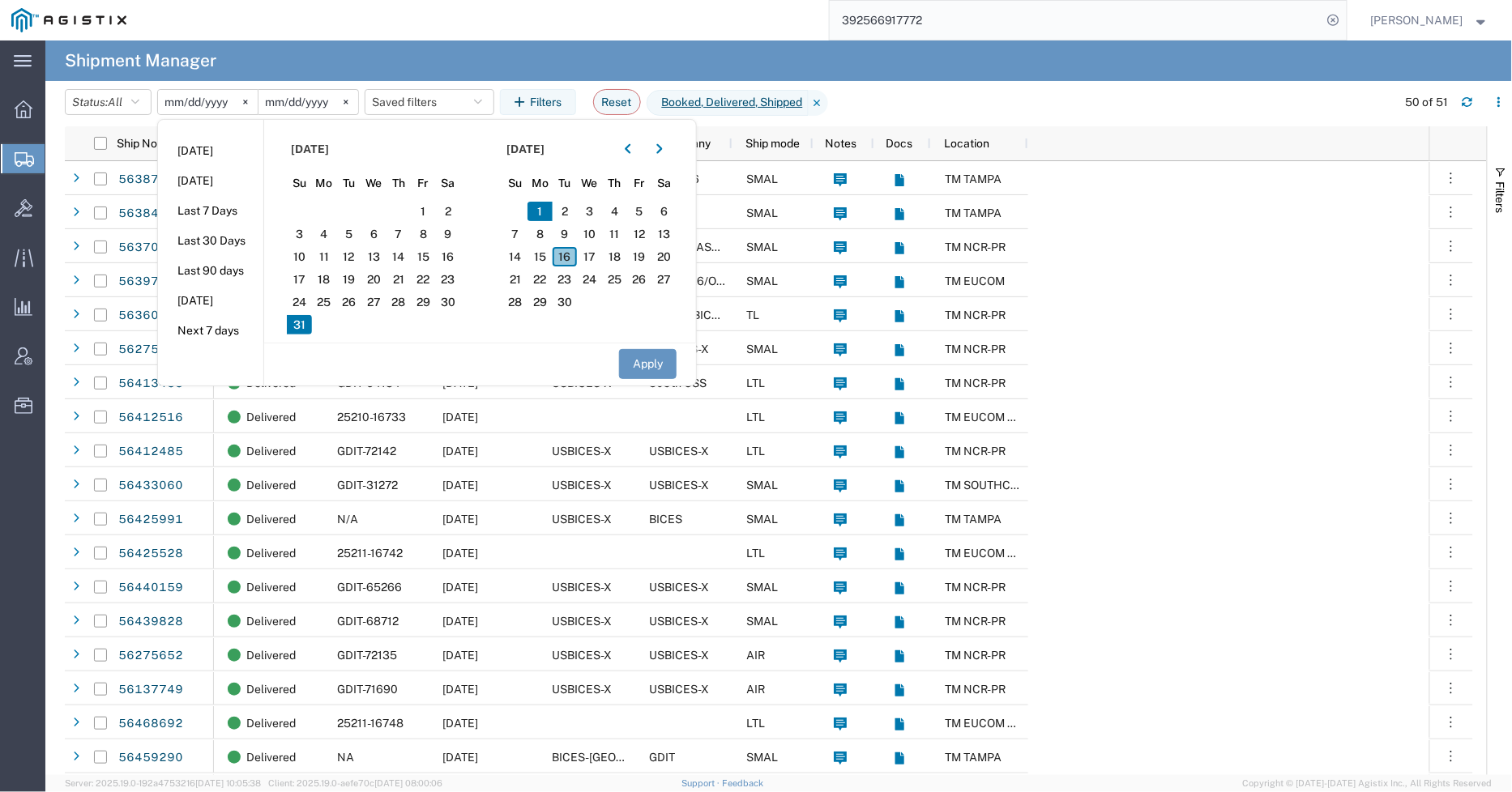
click at [568, 259] on span "16" at bounding box center [564, 256] width 25 height 19
click at [648, 362] on button "Apply" at bounding box center [647, 364] width 57 height 30
type input "[DATE]"
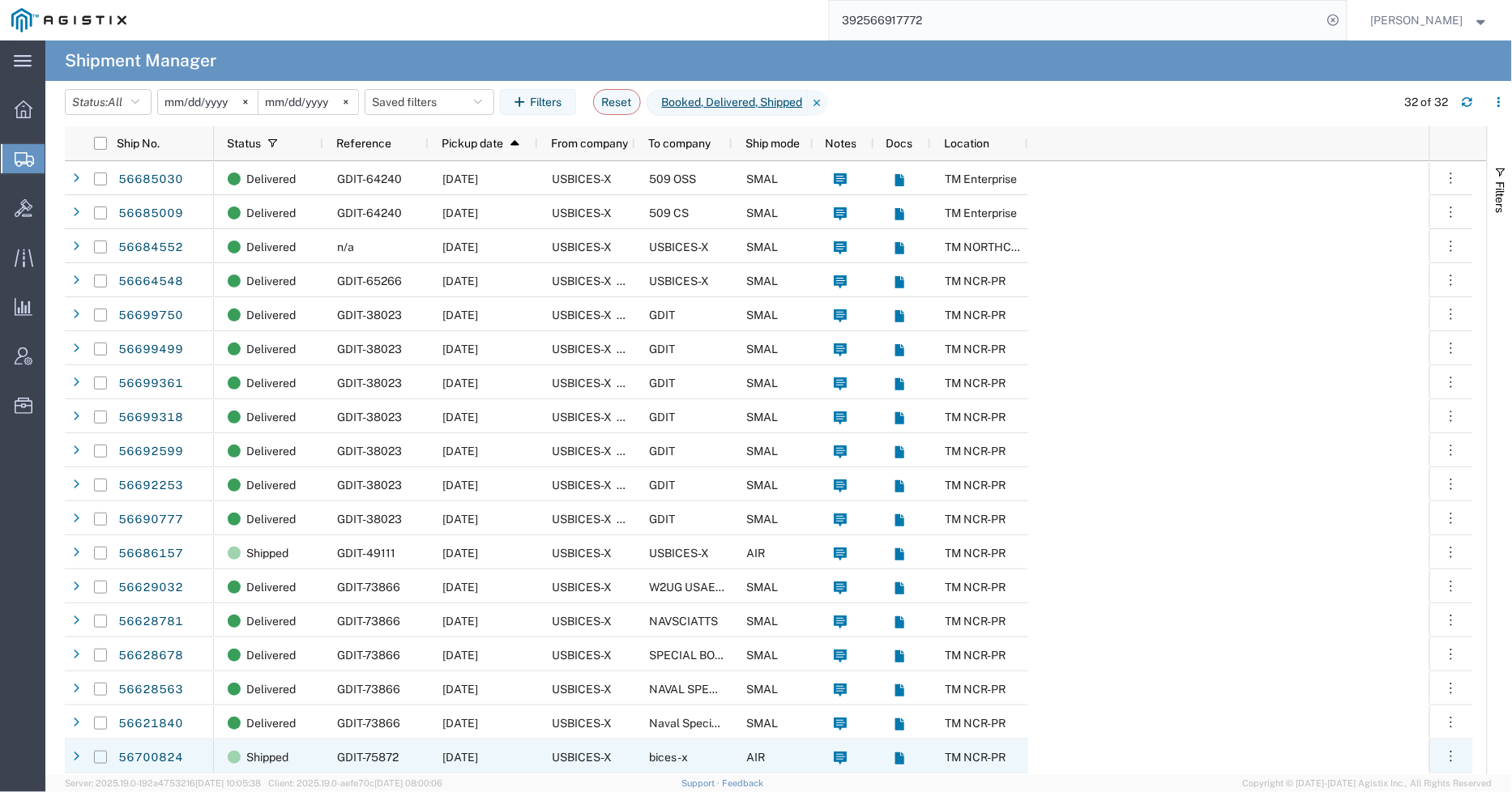
click at [98, 753] on input "Press Space to toggle row selection (unchecked)" at bounding box center [100, 758] width 13 height 13
checkbox input "true"
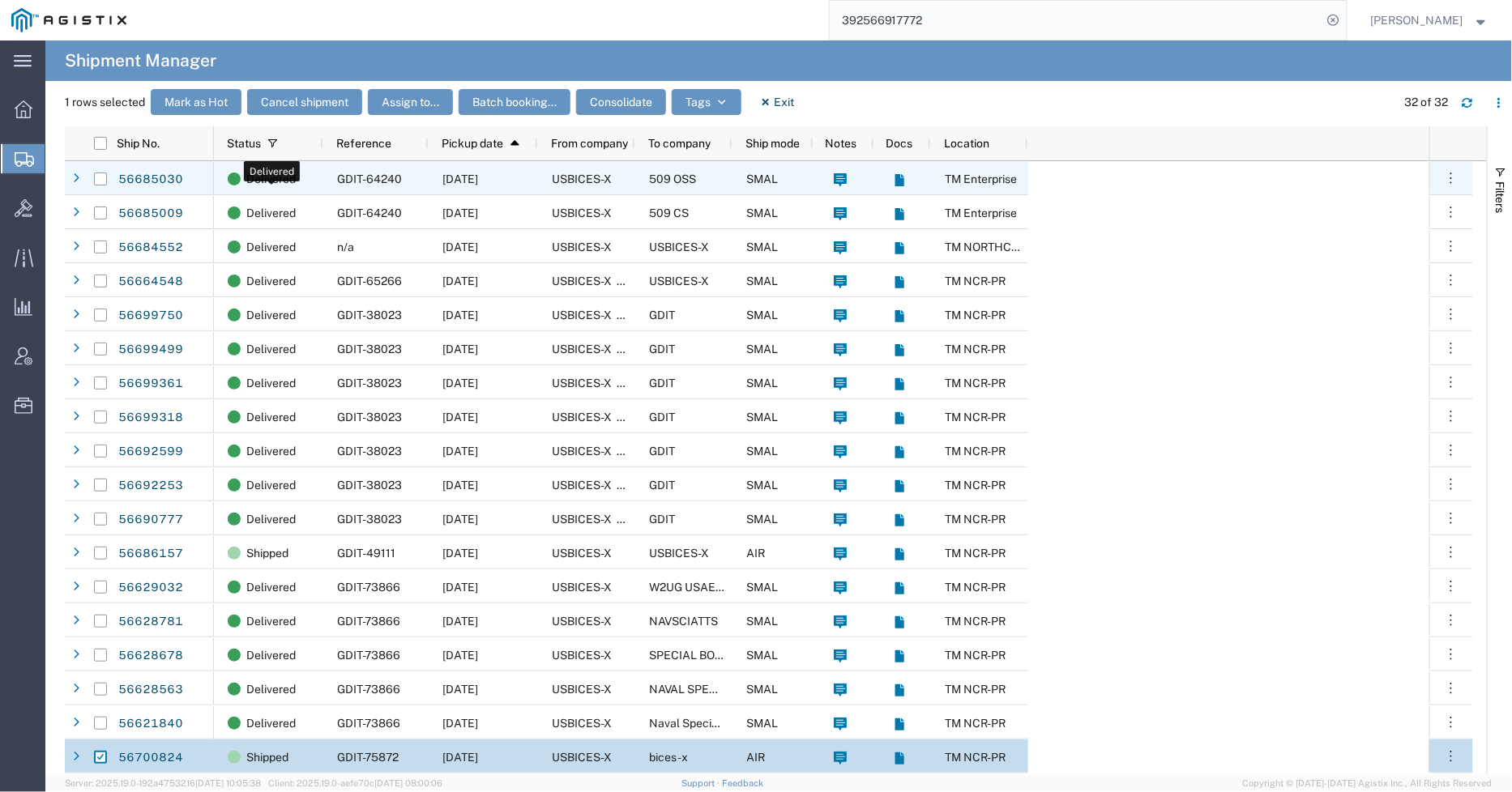
click at [273, 183] on span "Delivered" at bounding box center [271, 179] width 50 height 34
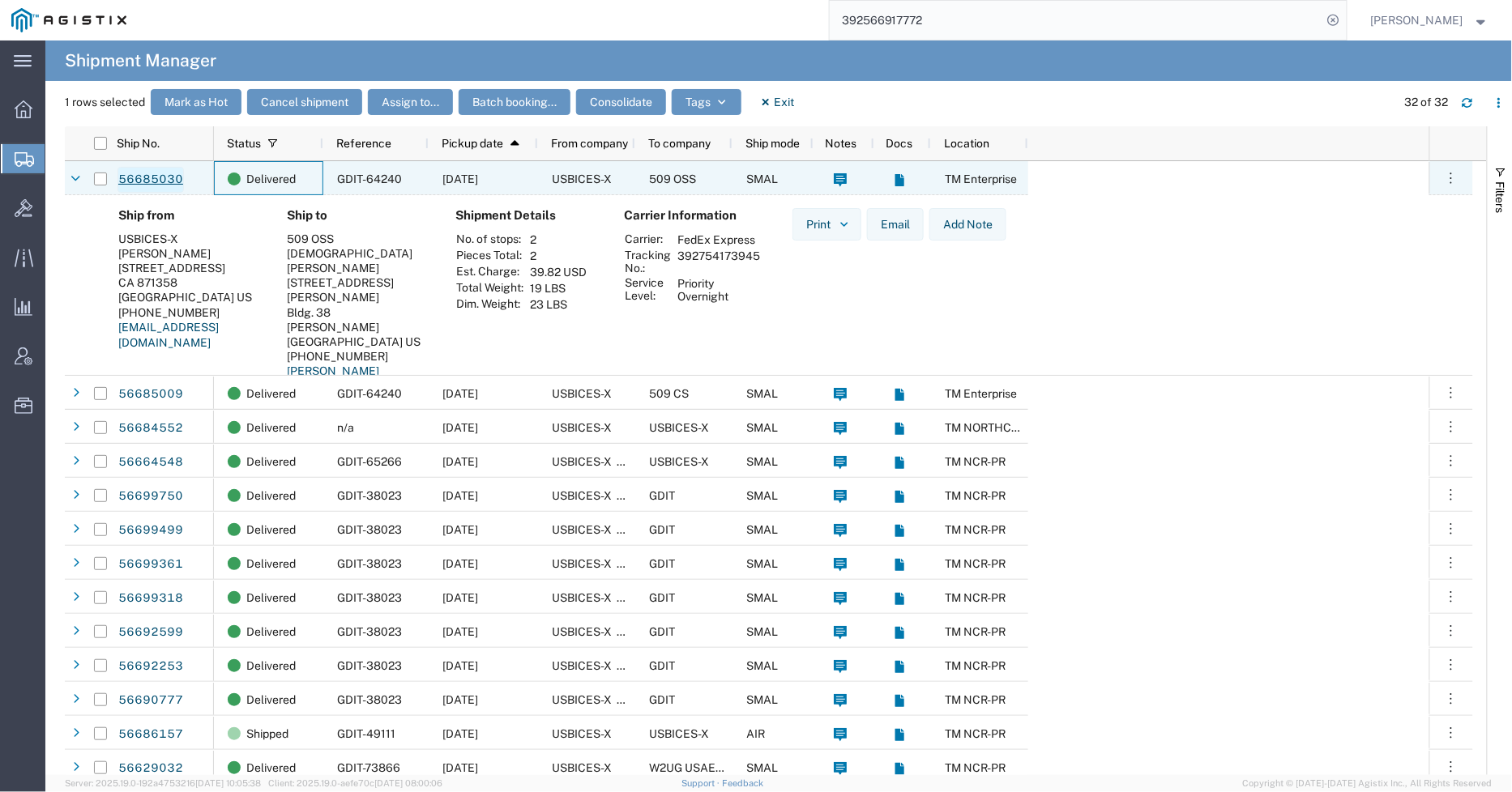
click at [165, 181] on link "56685030" at bounding box center [150, 180] width 66 height 26
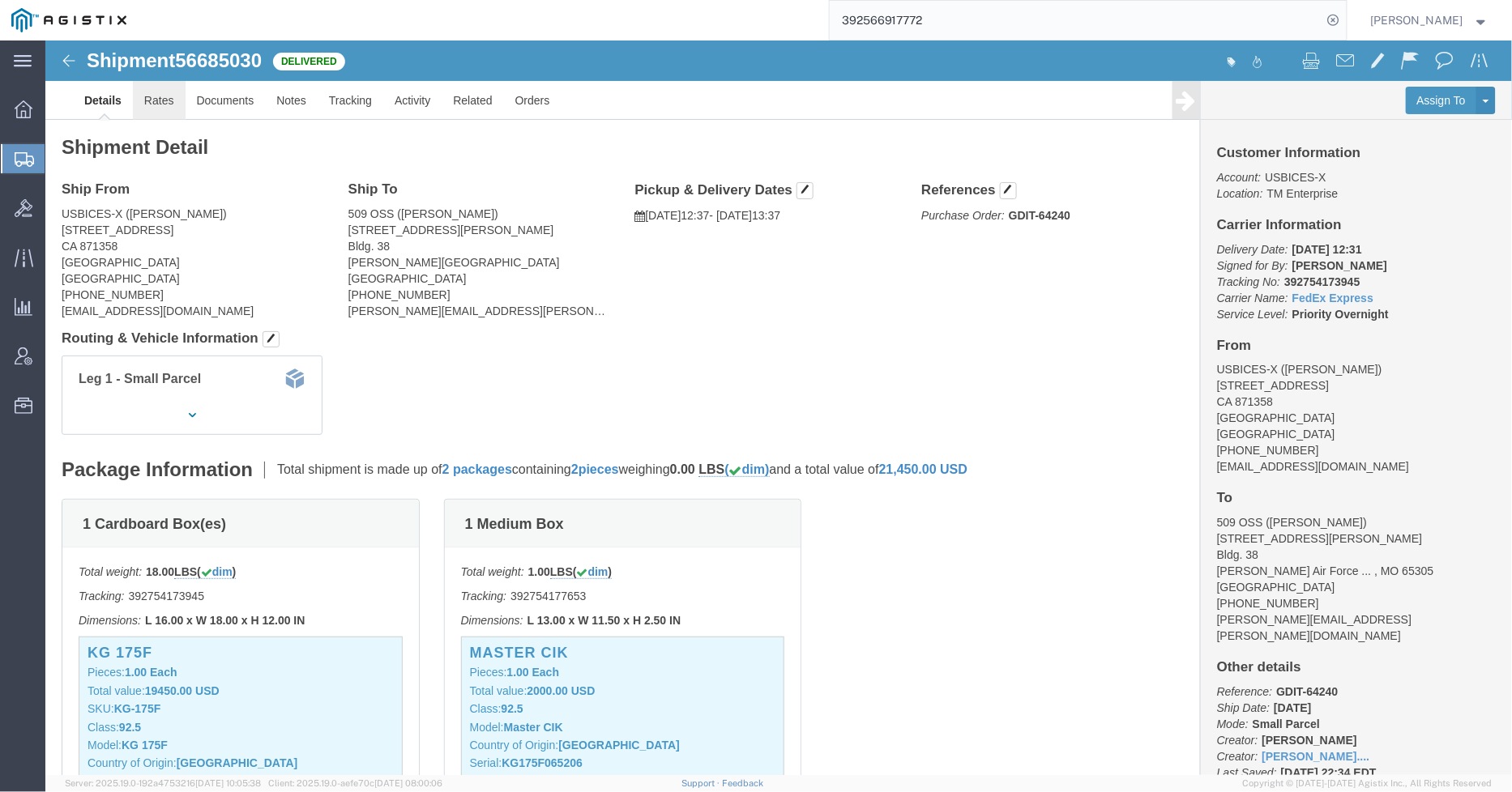
click link "Rates"
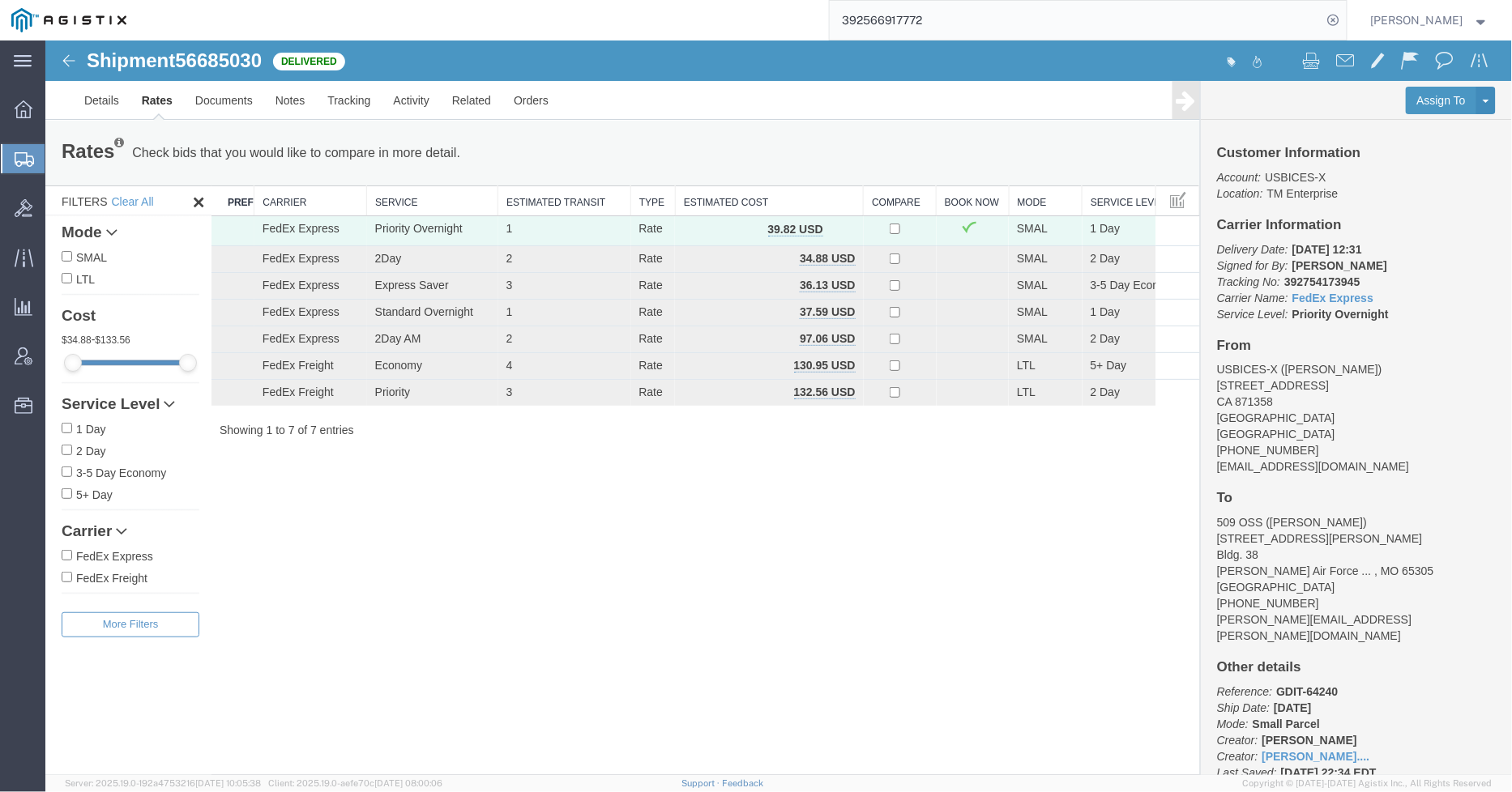
click at [1113, 25] on input "392566917772" at bounding box center [1076, 20] width 492 height 39
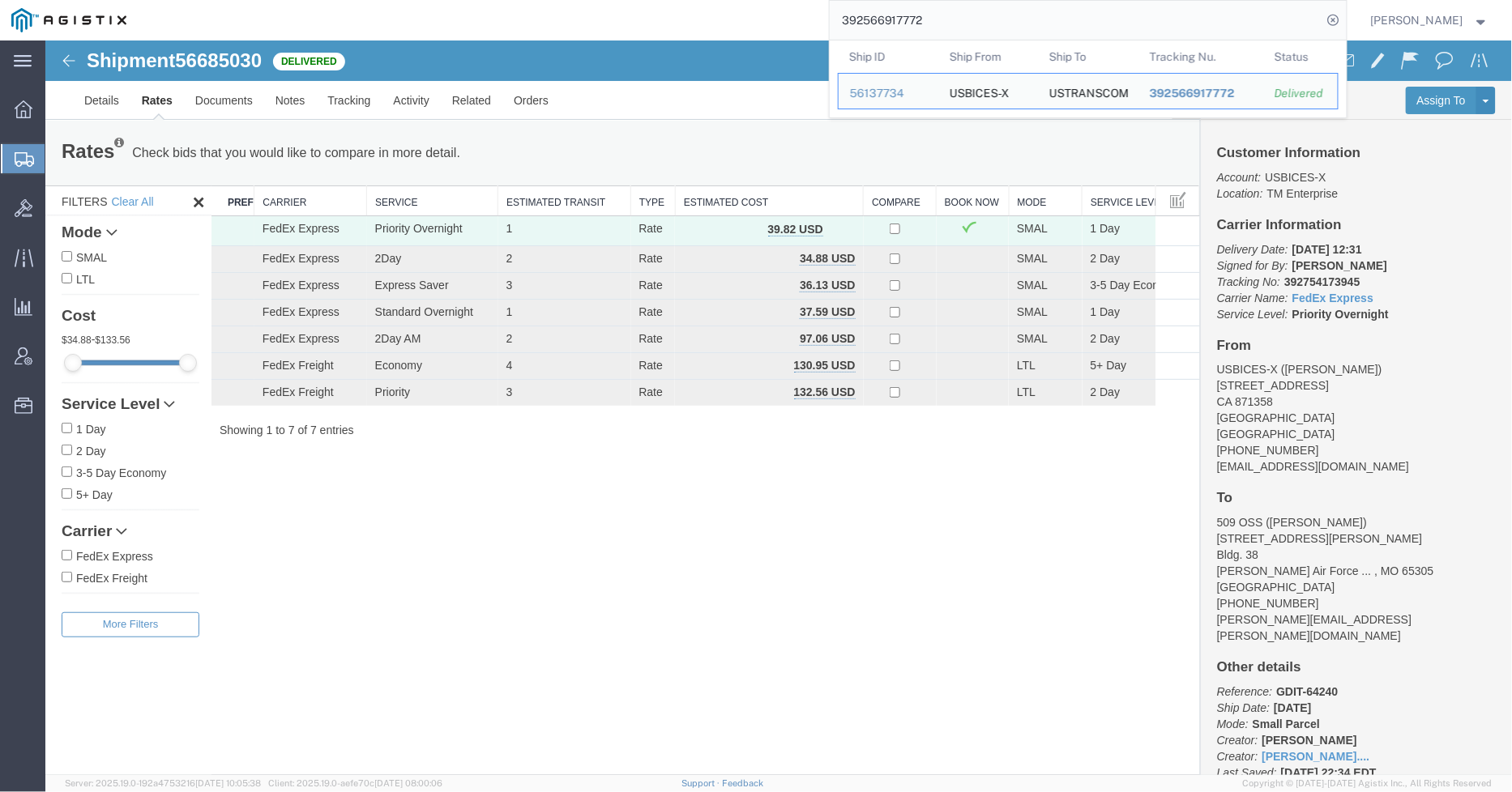
click at [1113, 25] on input "392566917772" at bounding box center [1076, 20] width 492 height 39
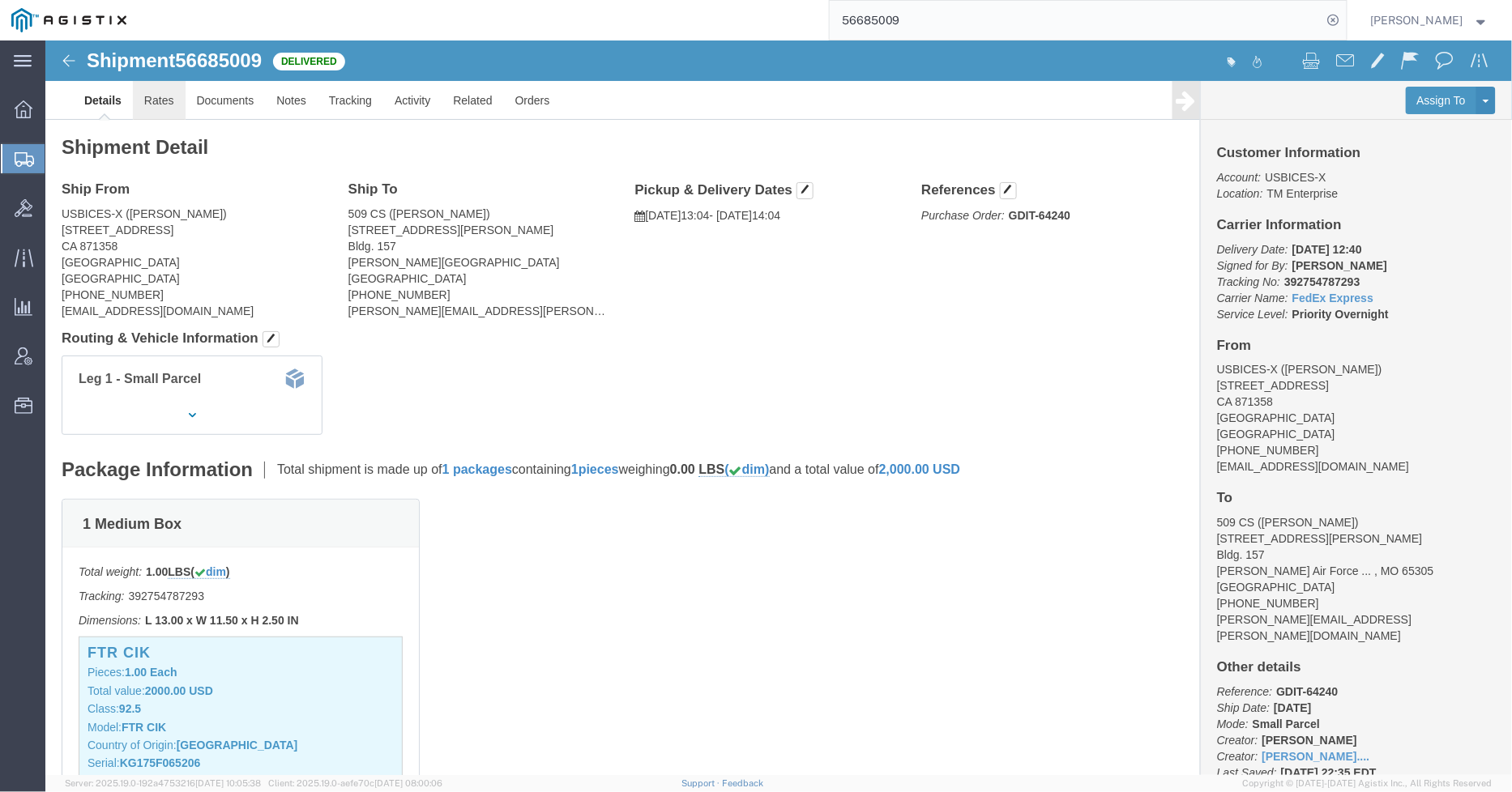
click link "Rates"
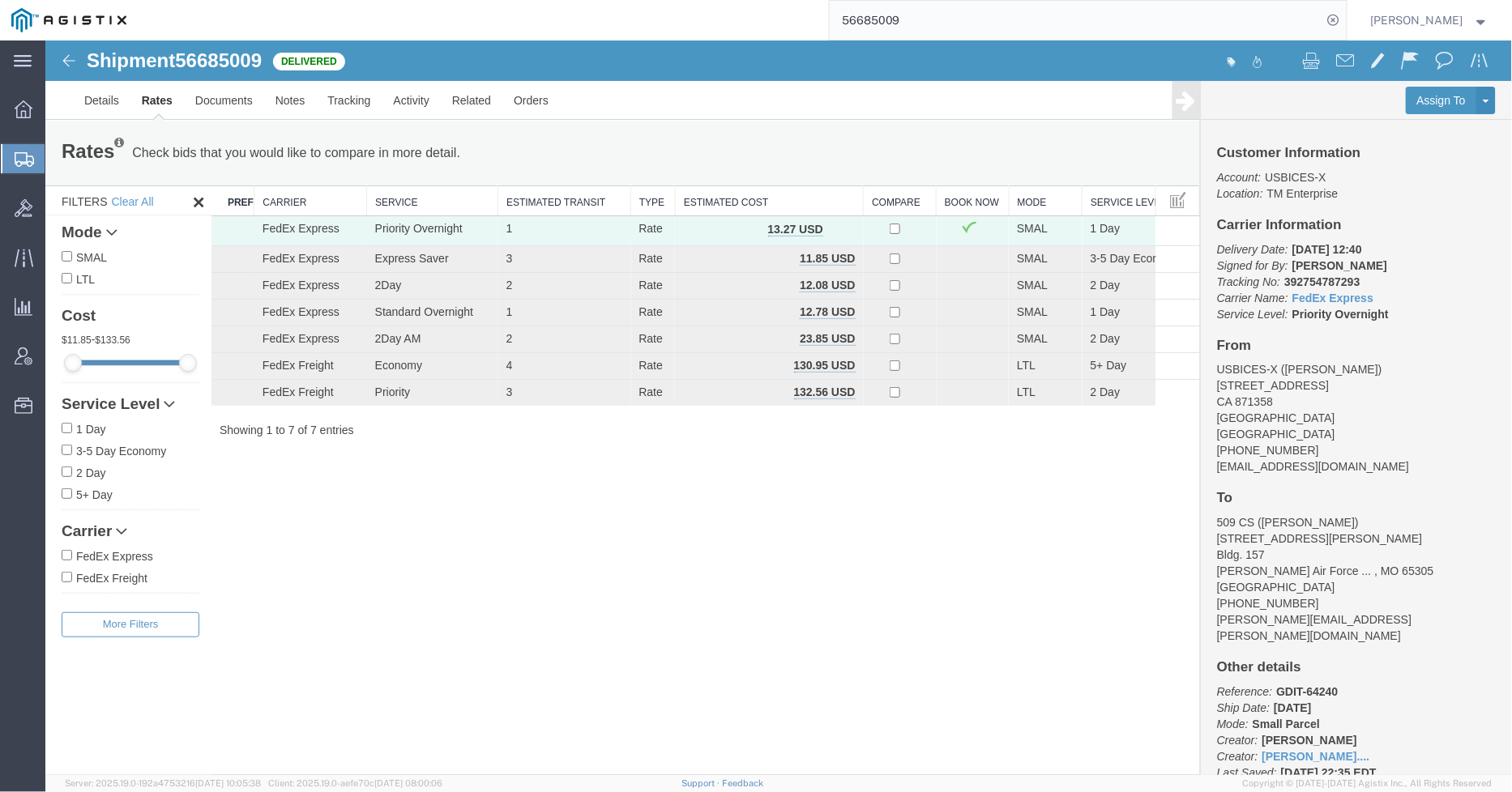
click at [1132, 29] on input "56685009" at bounding box center [1076, 20] width 492 height 39
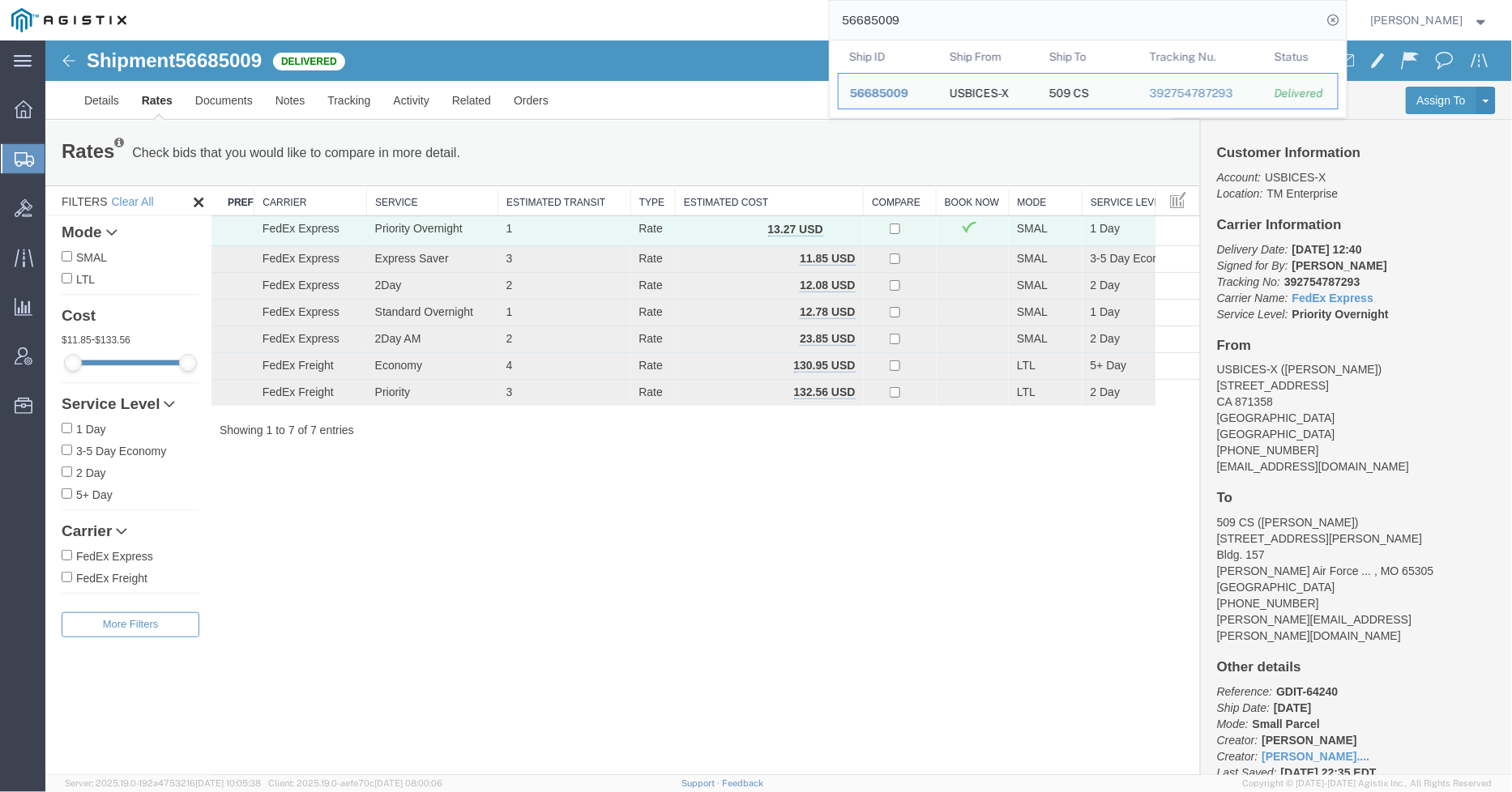
click at [1131, 28] on input "56685009" at bounding box center [1076, 20] width 492 height 39
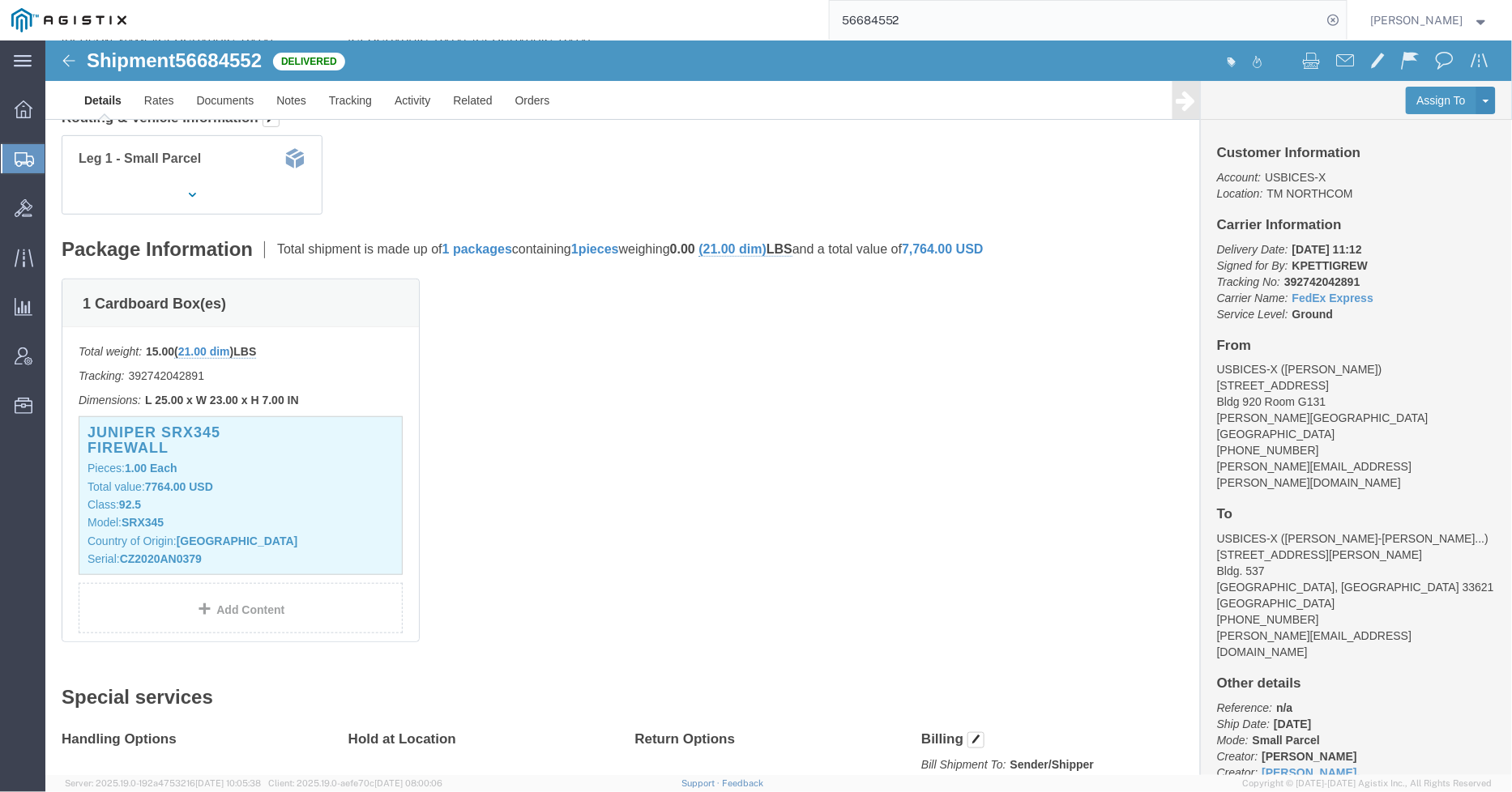
scroll to position [360, 0]
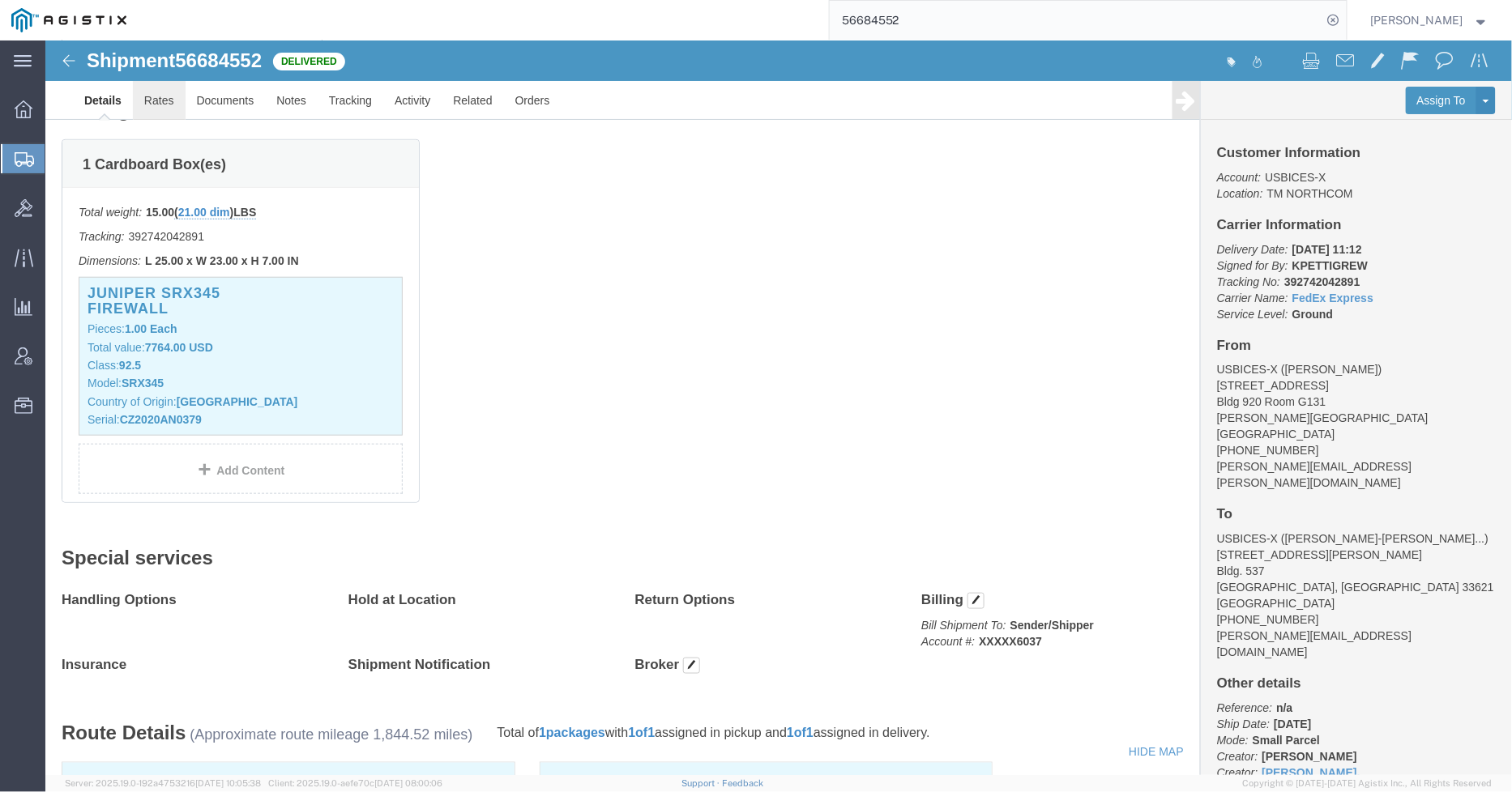
click link "Rates"
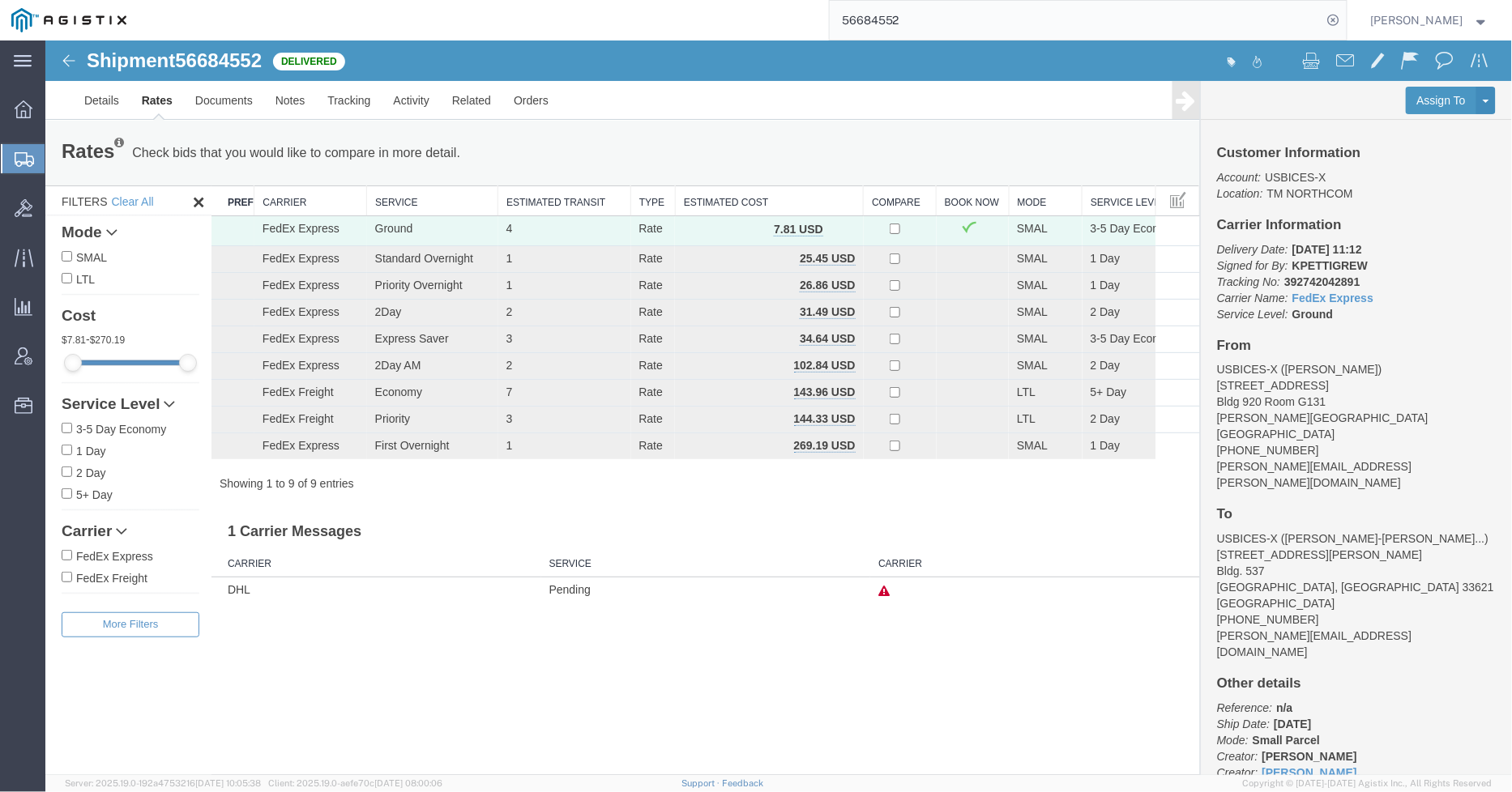
click at [952, 24] on input "56684552" at bounding box center [1076, 20] width 492 height 39
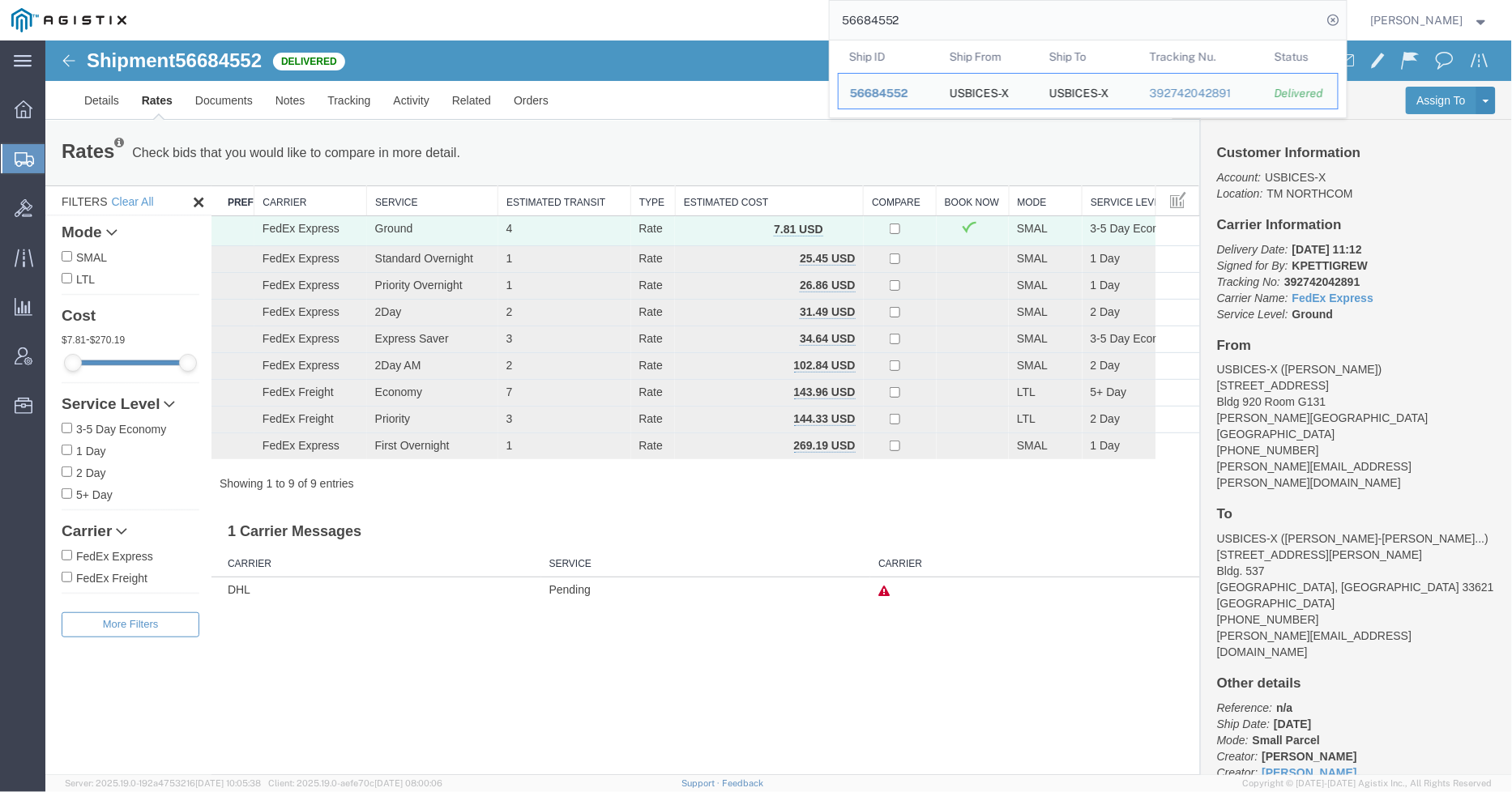
click at [952, 24] on input "56684552" at bounding box center [1076, 20] width 492 height 39
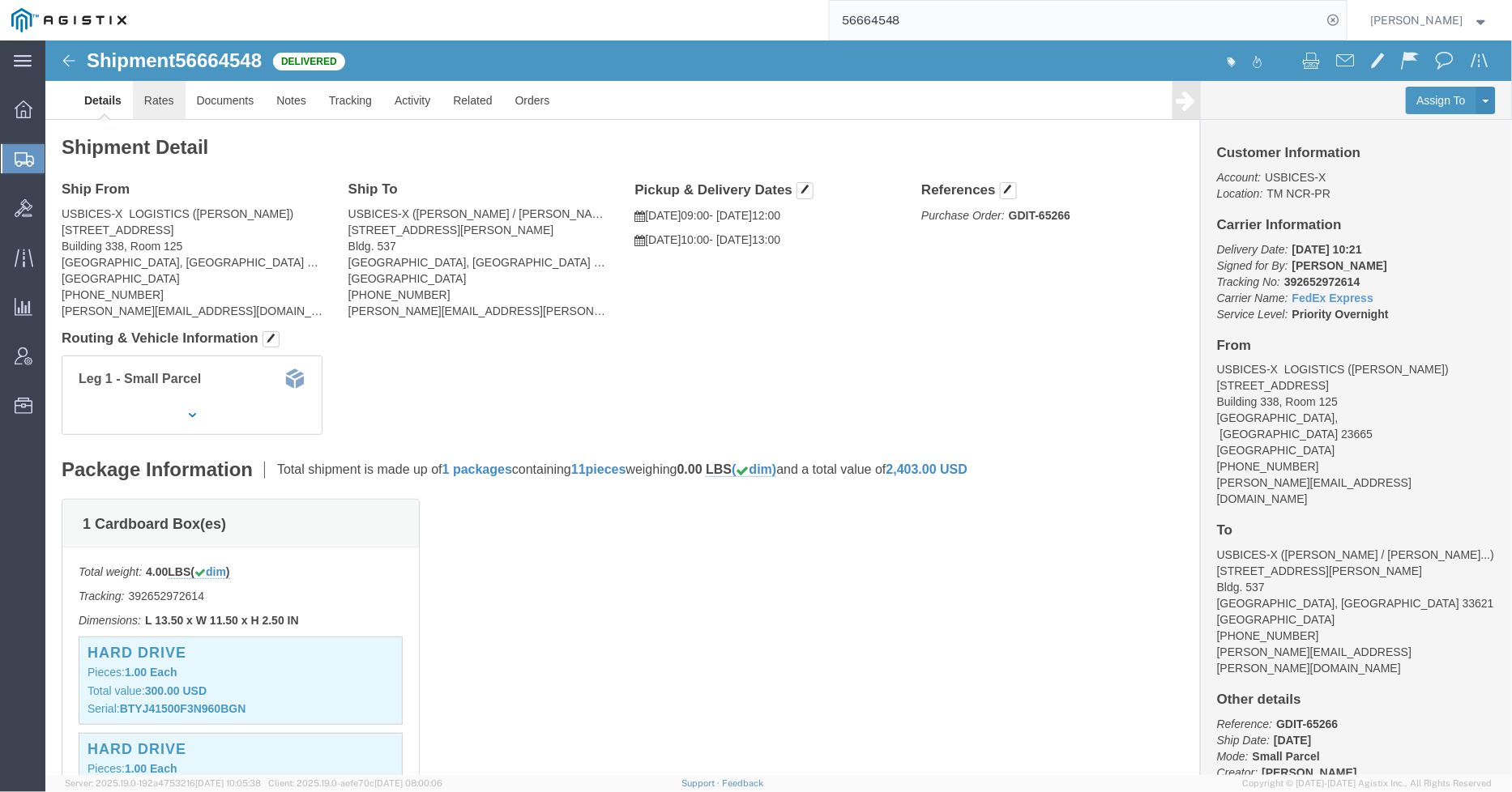
click link "Rates"
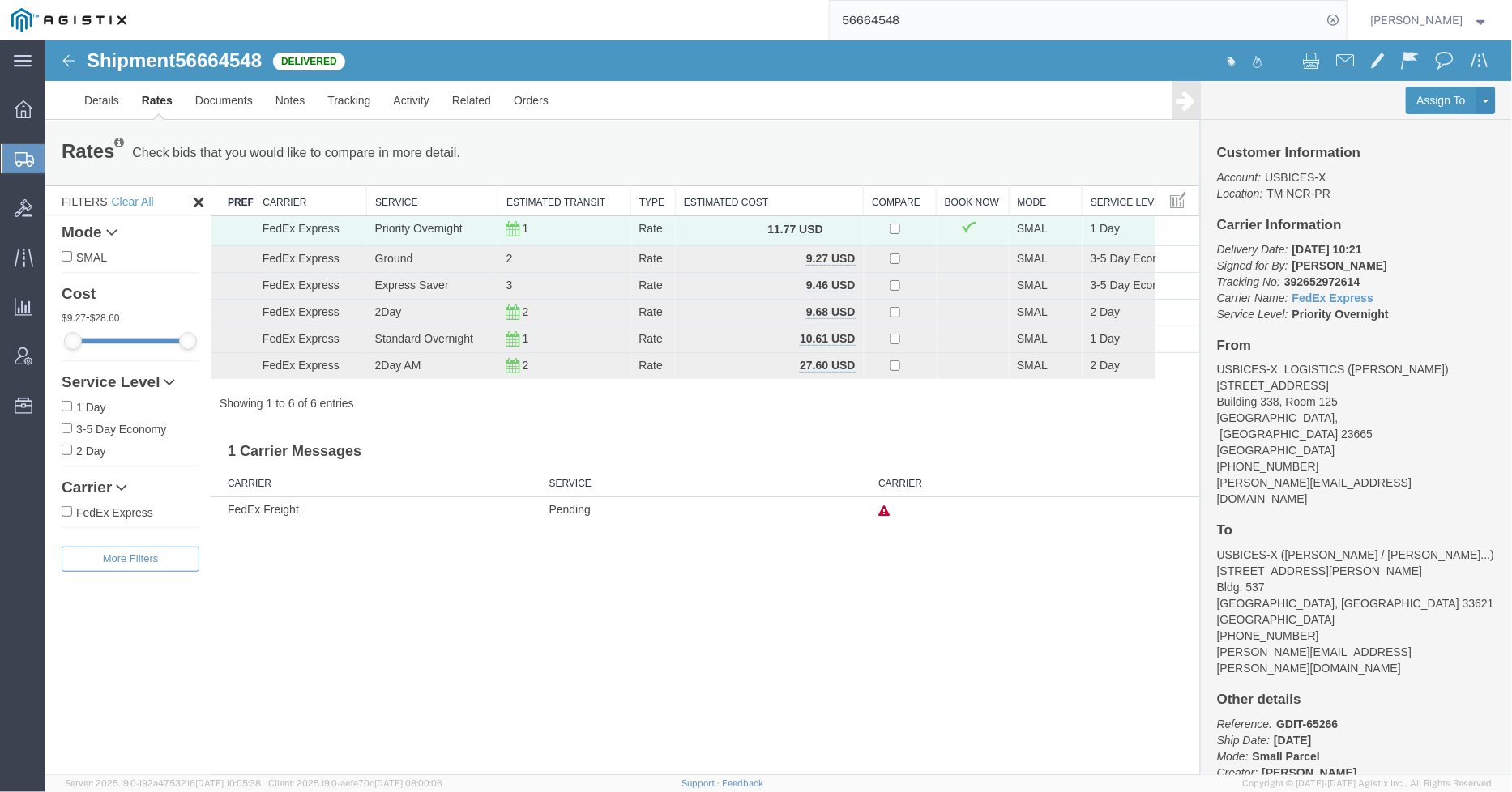
click at [966, 29] on input "56664548" at bounding box center [1076, 20] width 492 height 39
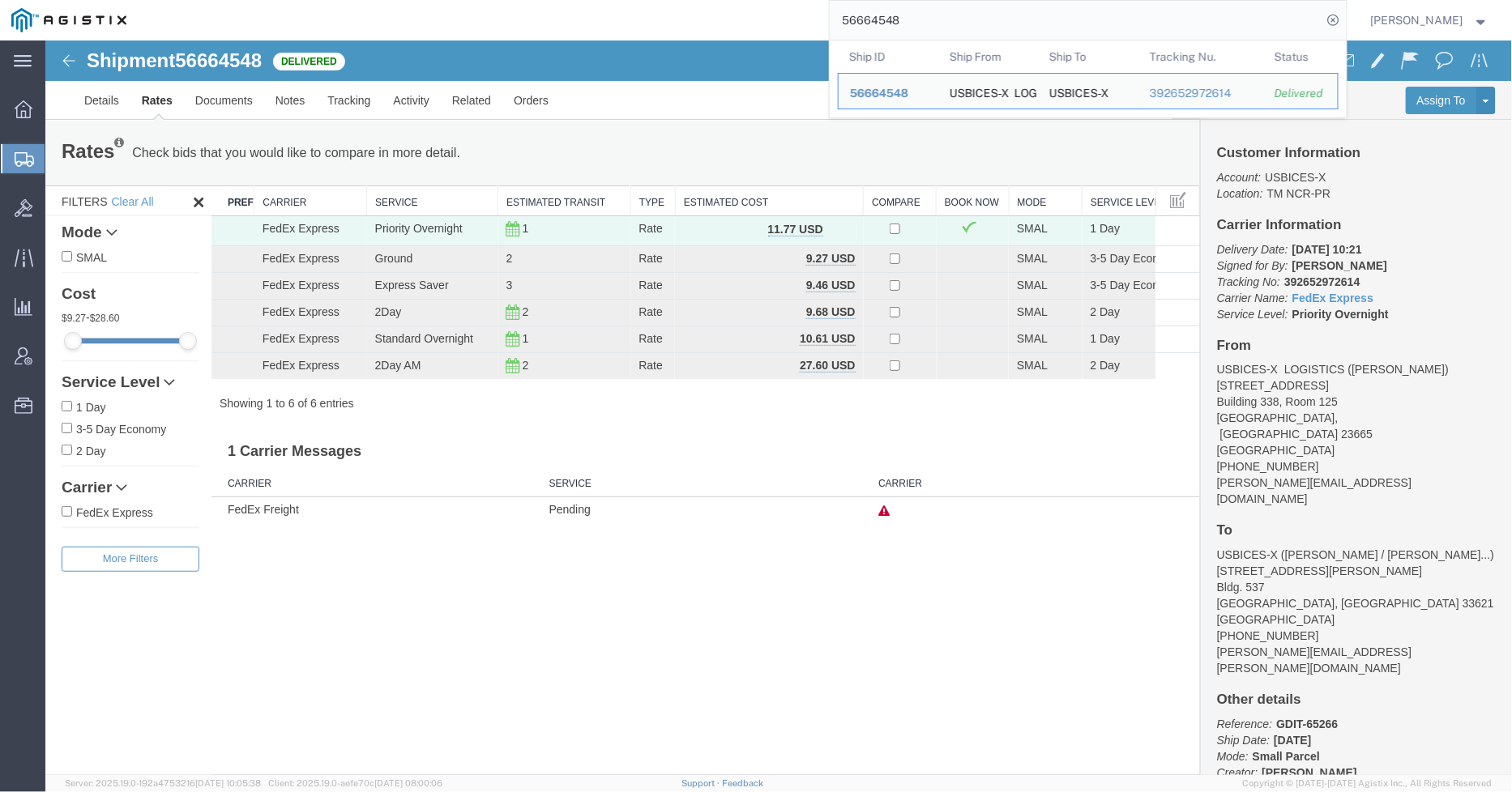
click at [966, 29] on input "56664548" at bounding box center [1076, 20] width 492 height 39
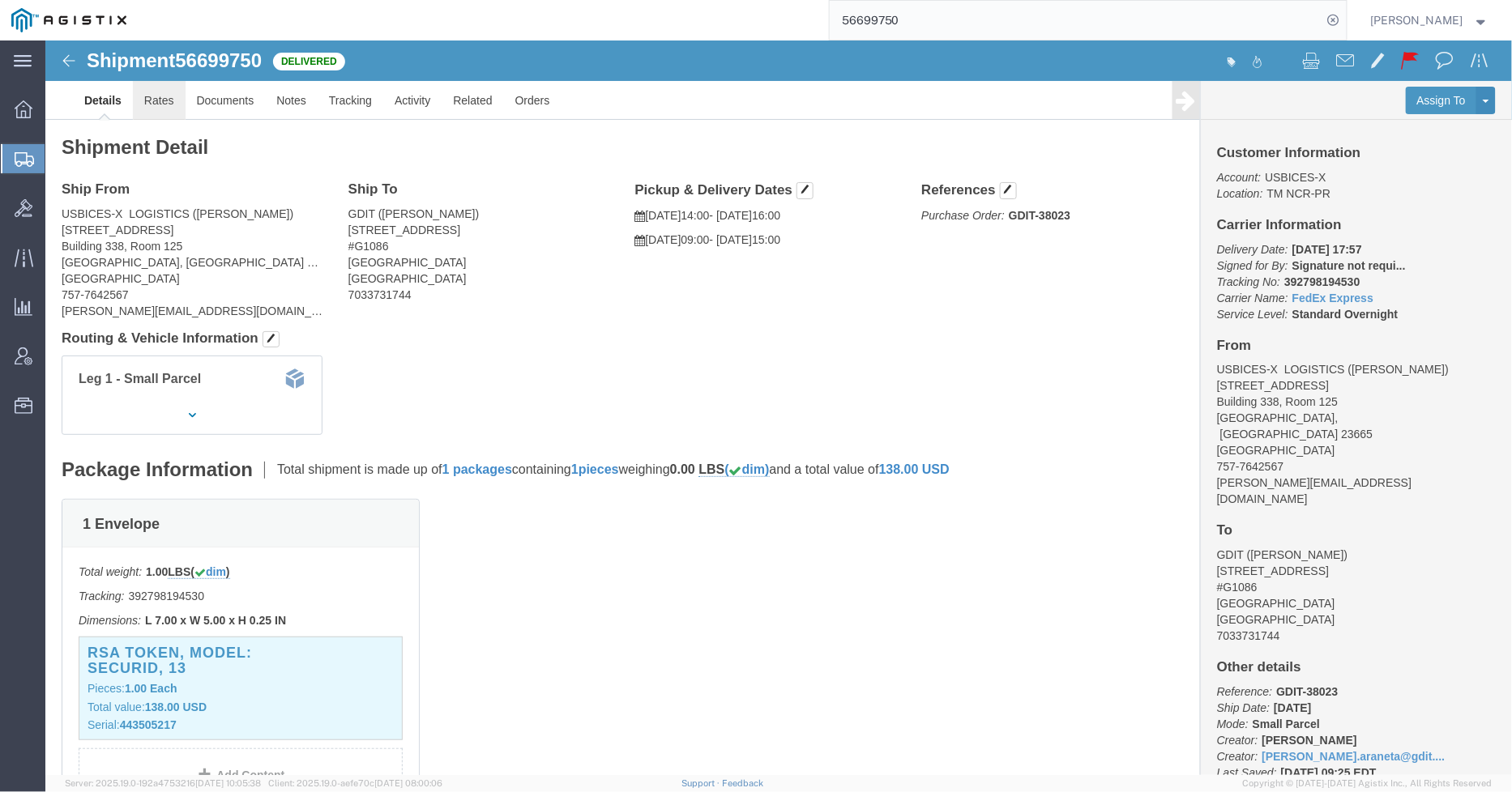
click link "Rates"
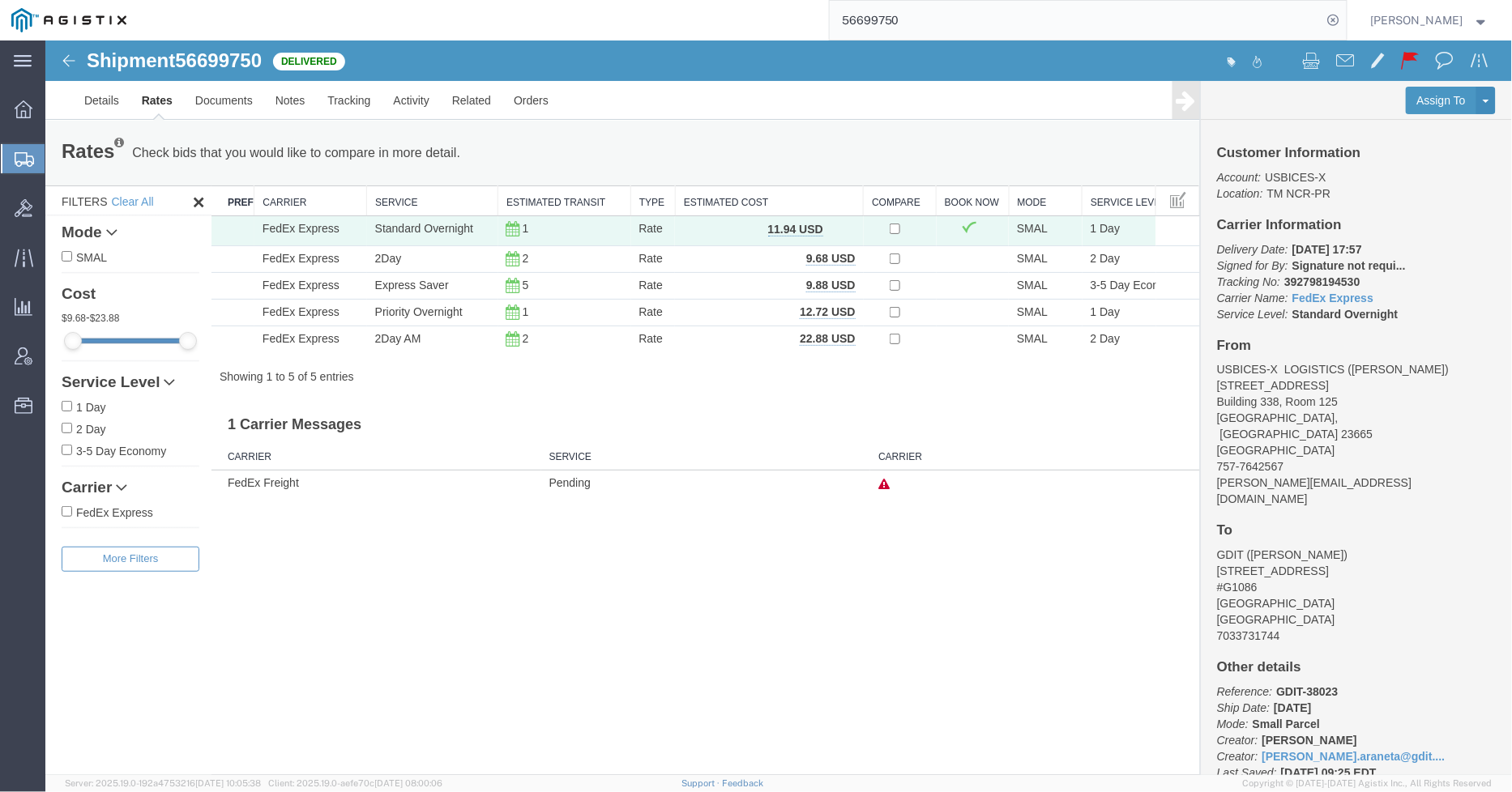
click at [1023, 15] on input "56699750" at bounding box center [1076, 20] width 492 height 39
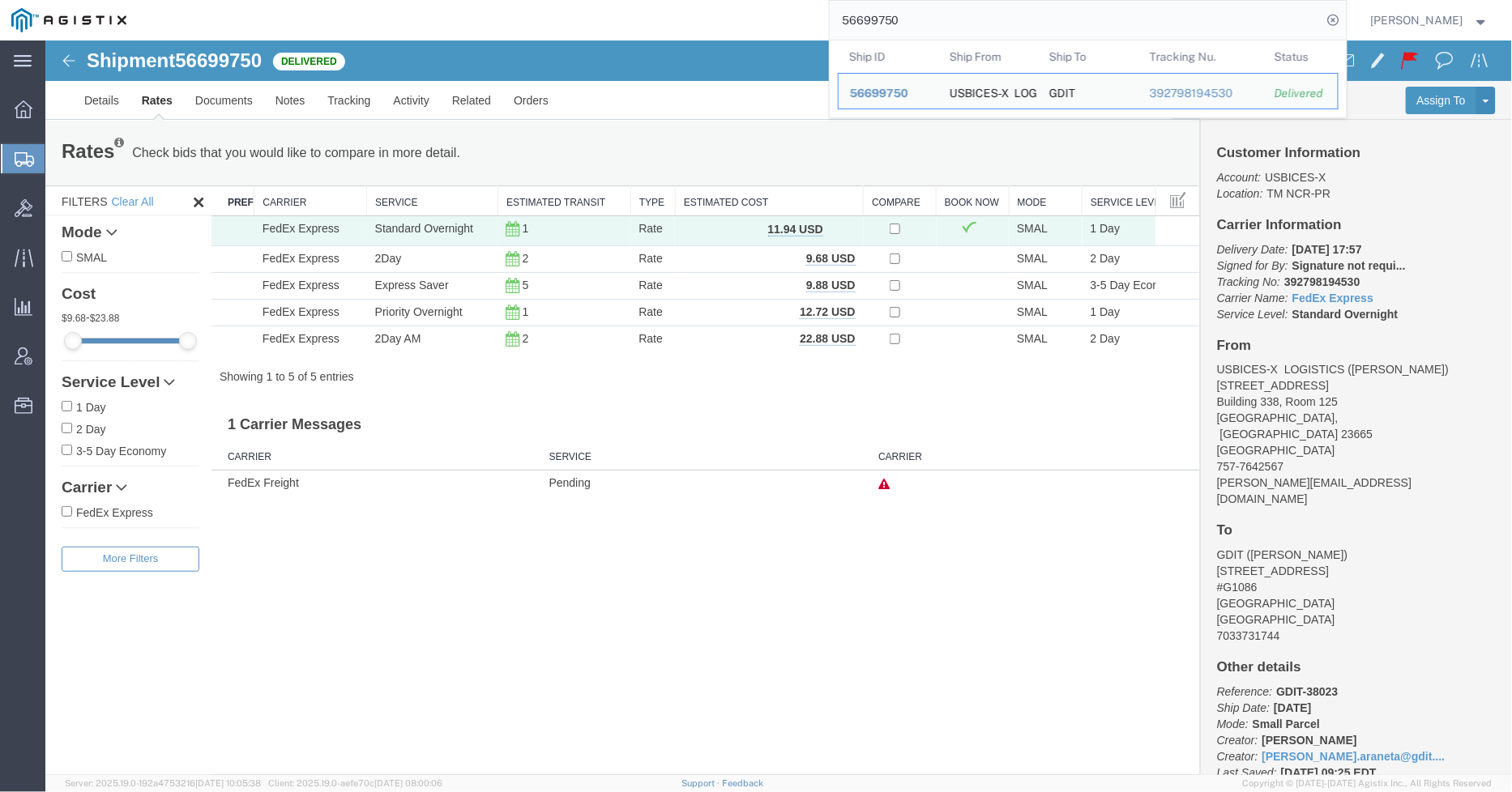
click at [1023, 15] on input "56699750" at bounding box center [1076, 20] width 492 height 39
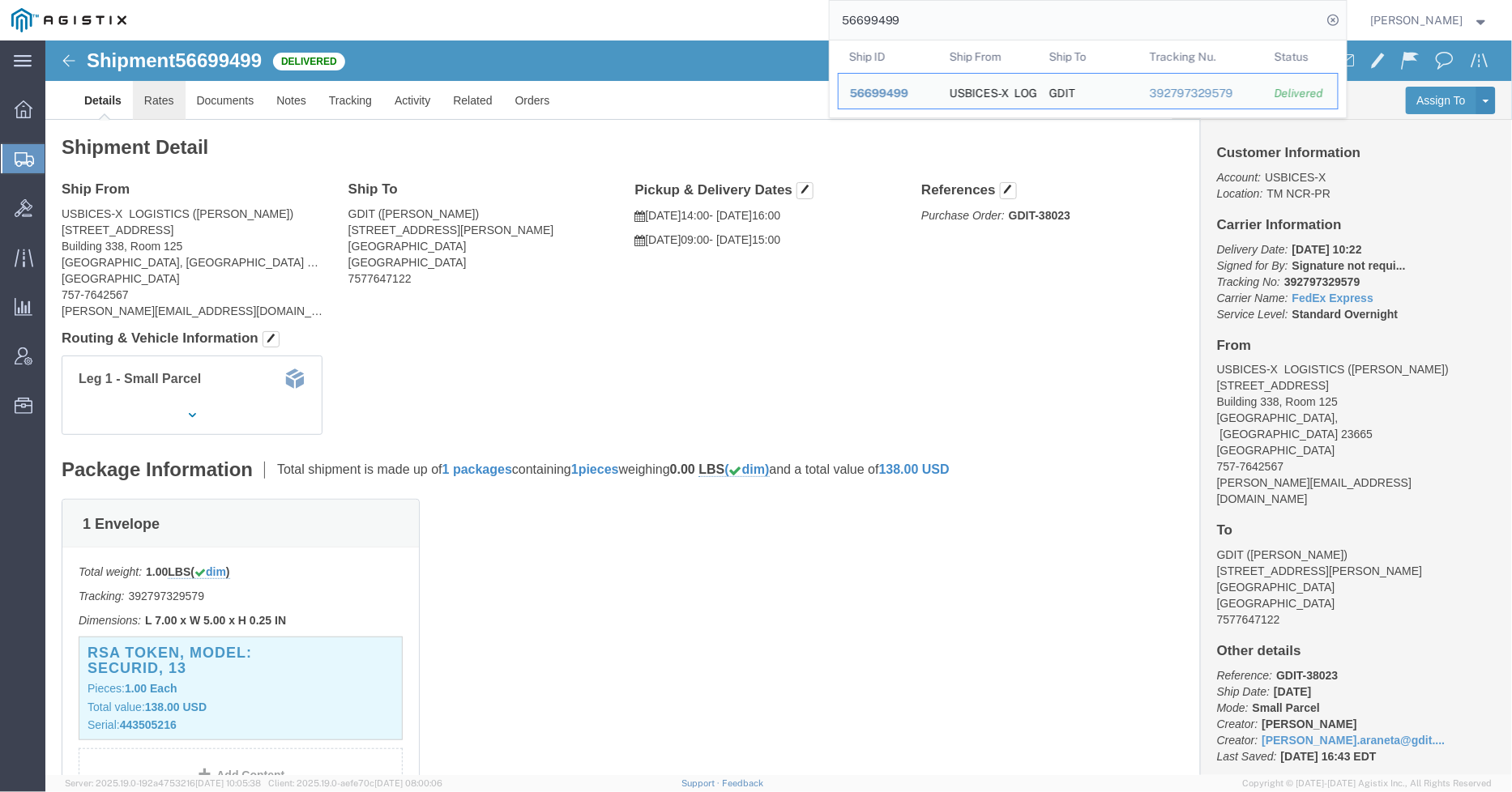
click link "Rates"
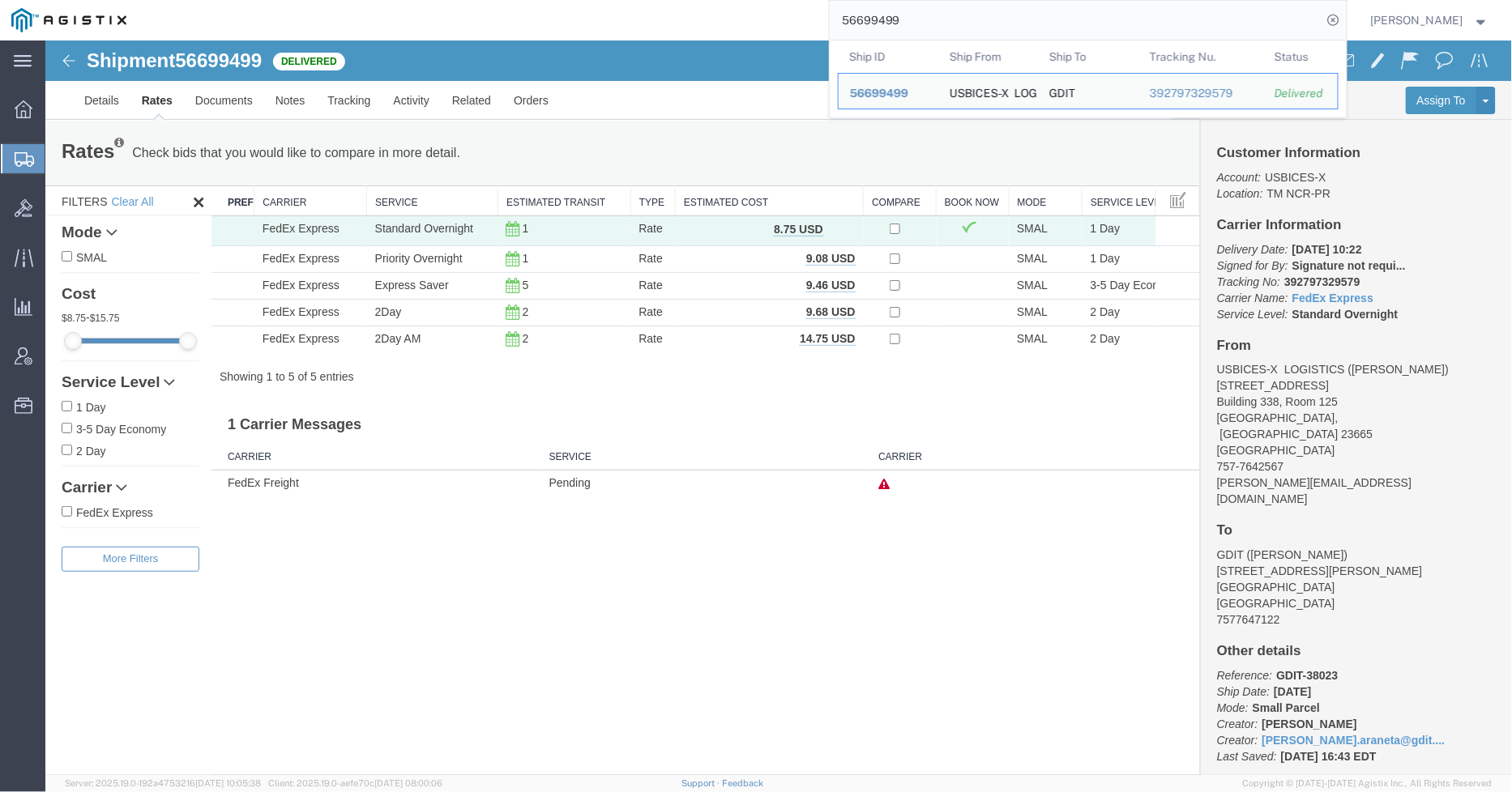
click at [1122, 23] on input "56699499" at bounding box center [1076, 20] width 492 height 39
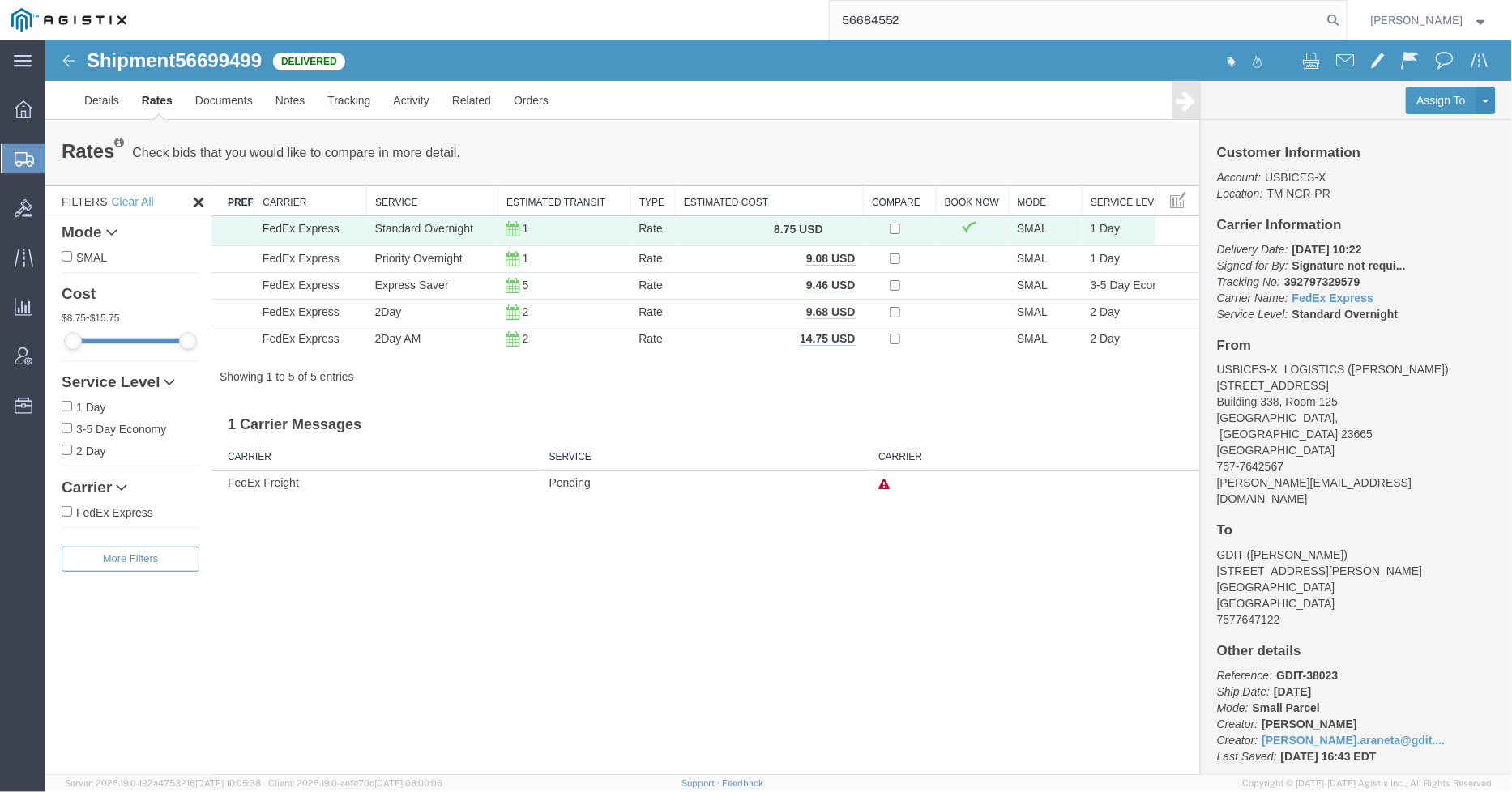
type input "56684552"
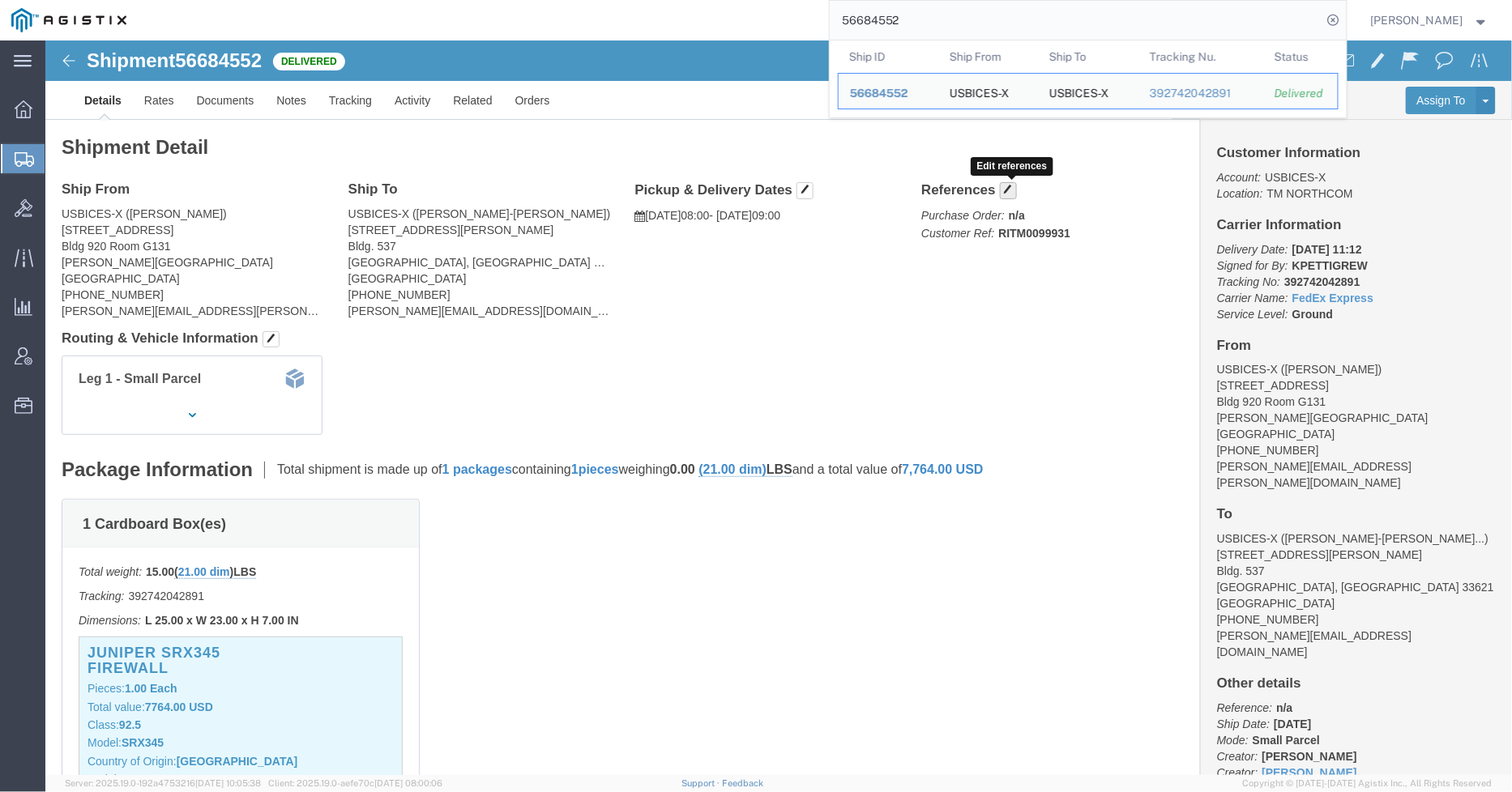
click span "button"
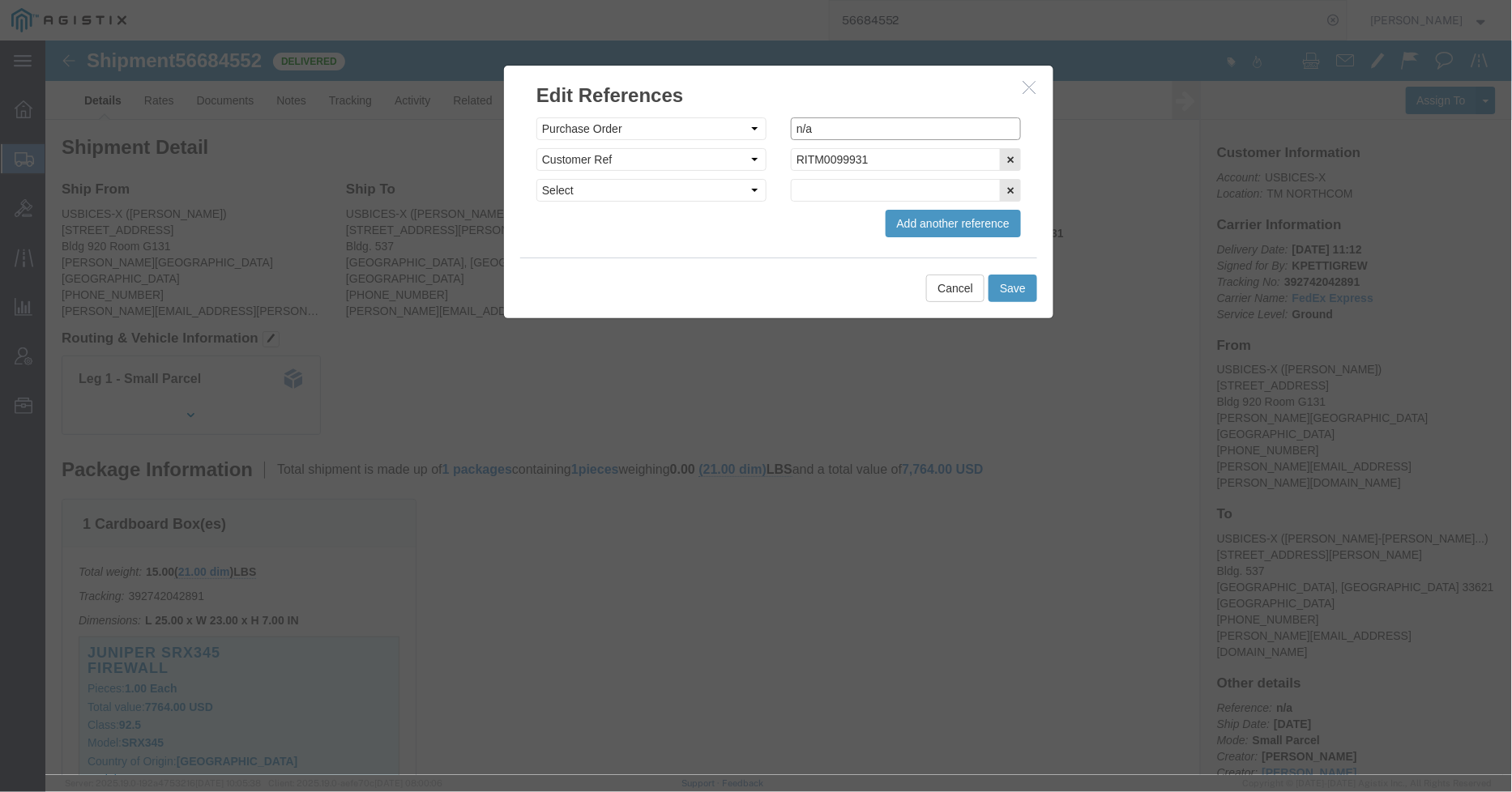
drag, startPoint x: 721, startPoint y: 77, endPoint x: 712, endPoint y: 77, distance: 9.0
click div "Select Account Type Activity ID Airline Appointment Number ASN Batch Request # …"
type input "PUR351177"
click button "Save"
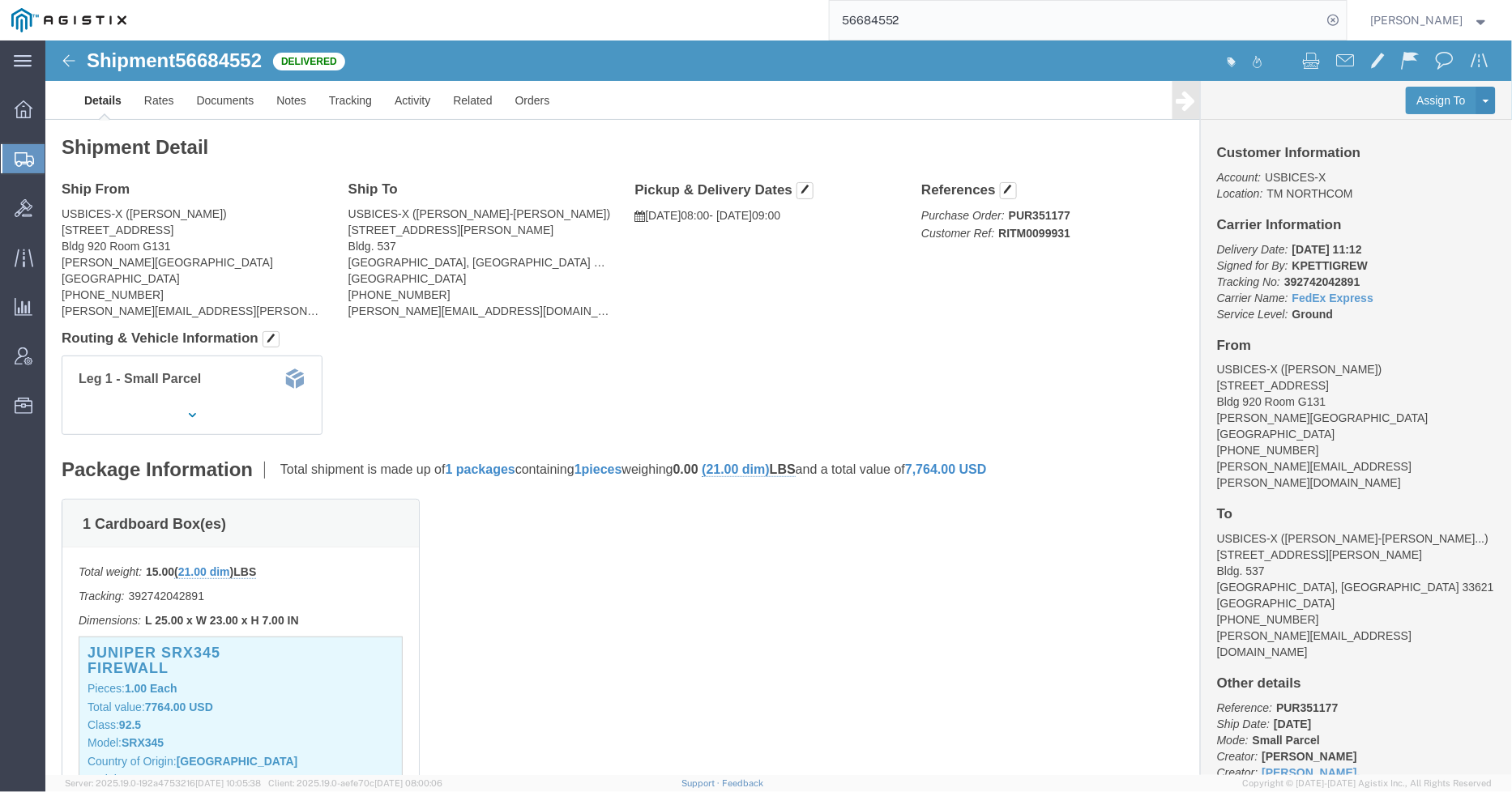
drag, startPoint x: 848, startPoint y: 549, endPoint x: 858, endPoint y: 652, distance: 103.5
click div "1 Cardboard Box(es) Total weight: 15.00 ( 21.00 dim ) LBS Tracking: 39274204289…"
click at [1140, 30] on input "56684552" at bounding box center [1076, 20] width 492 height 39
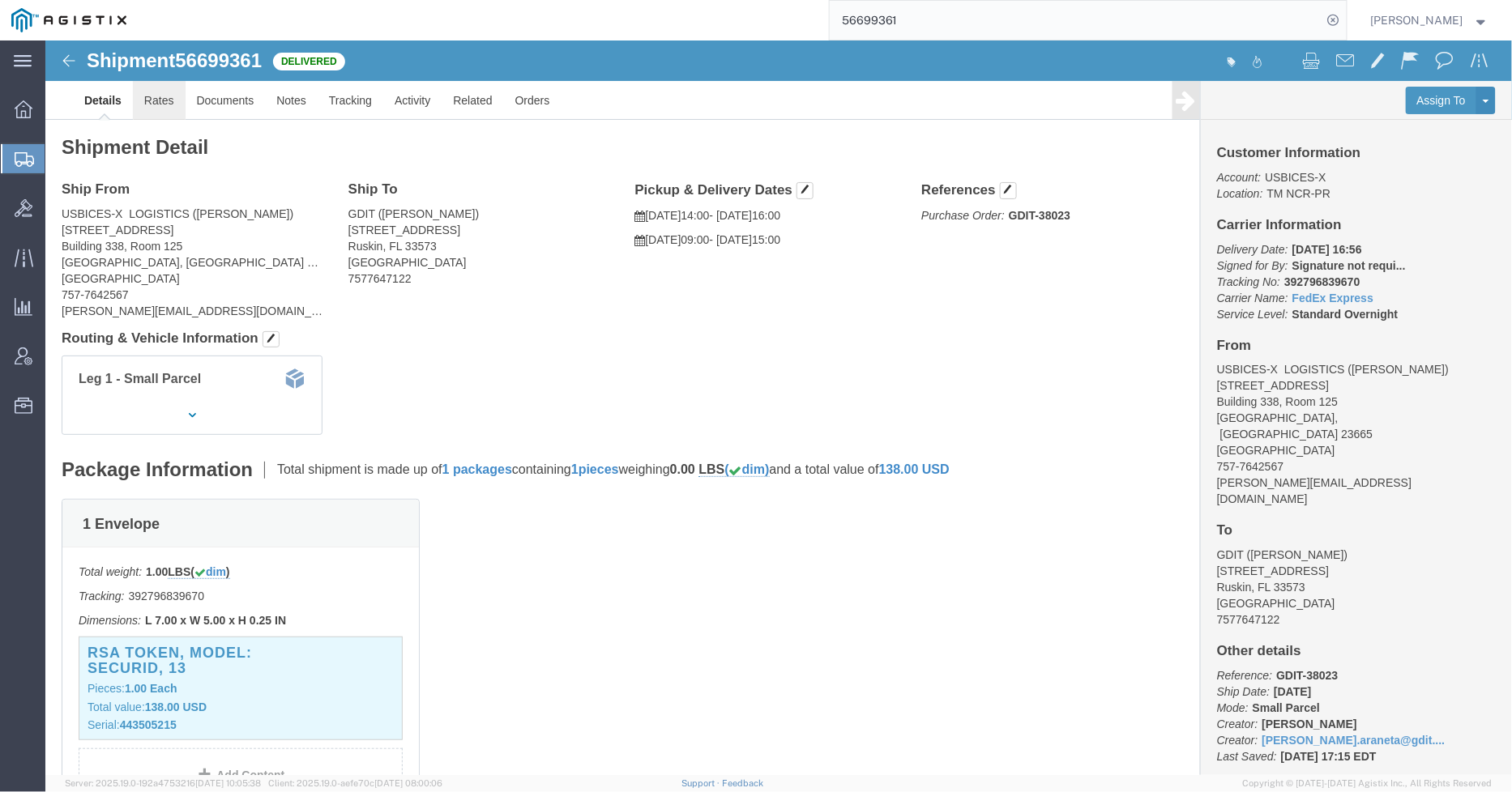
click link "Rates"
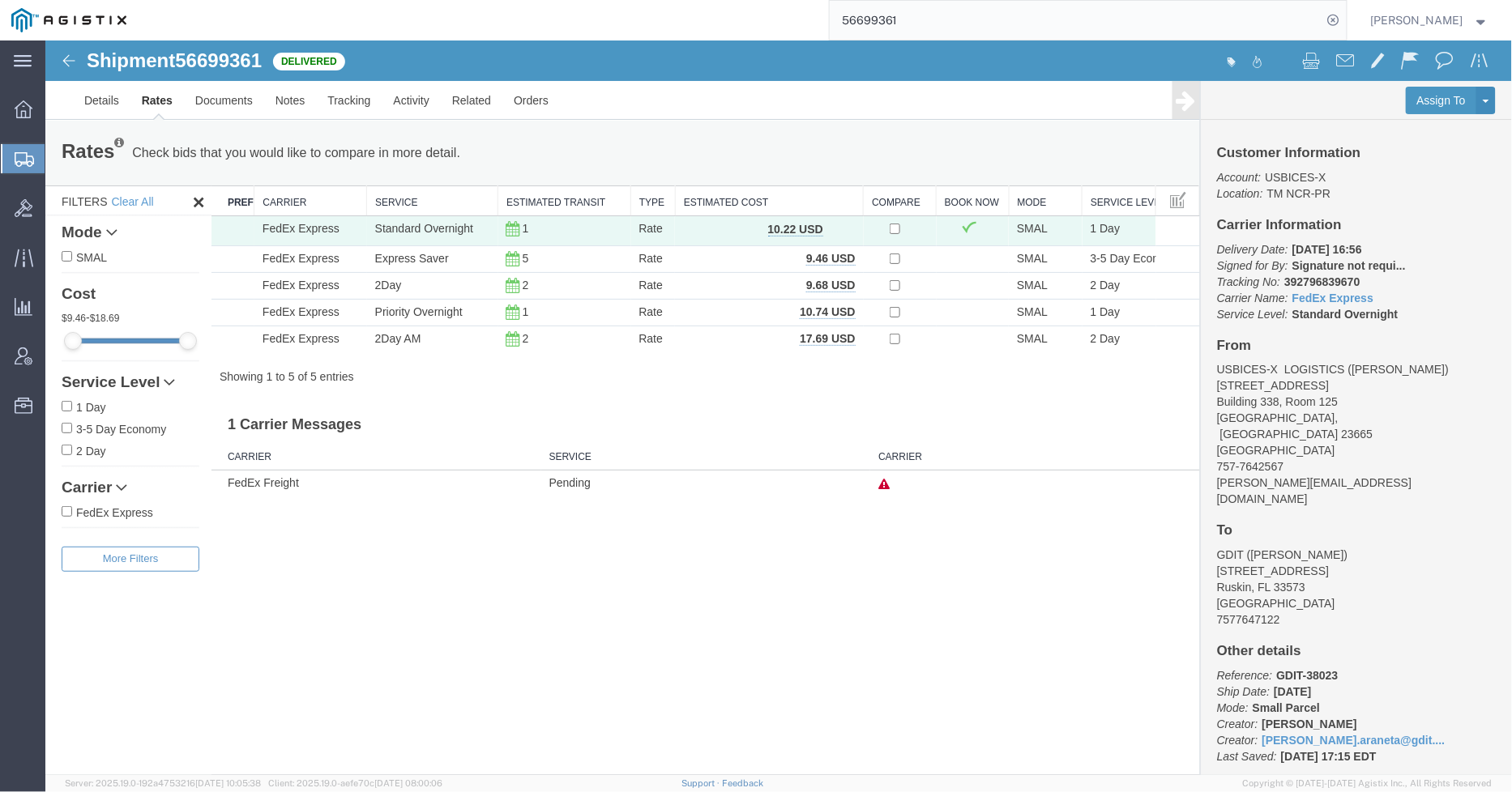
click at [976, 37] on input "56699361" at bounding box center [1076, 20] width 492 height 39
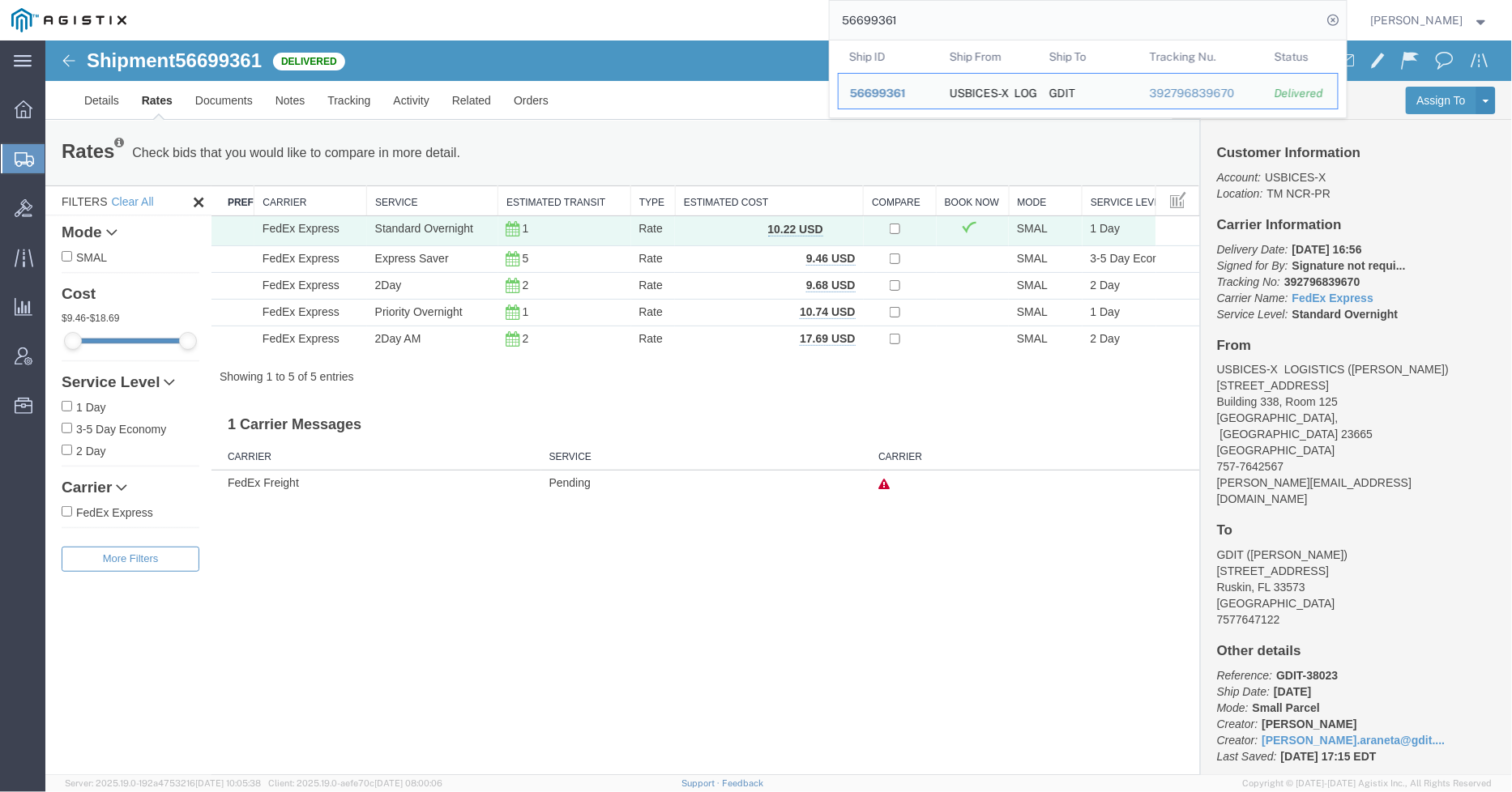
click at [976, 36] on input "56699361" at bounding box center [1076, 20] width 492 height 39
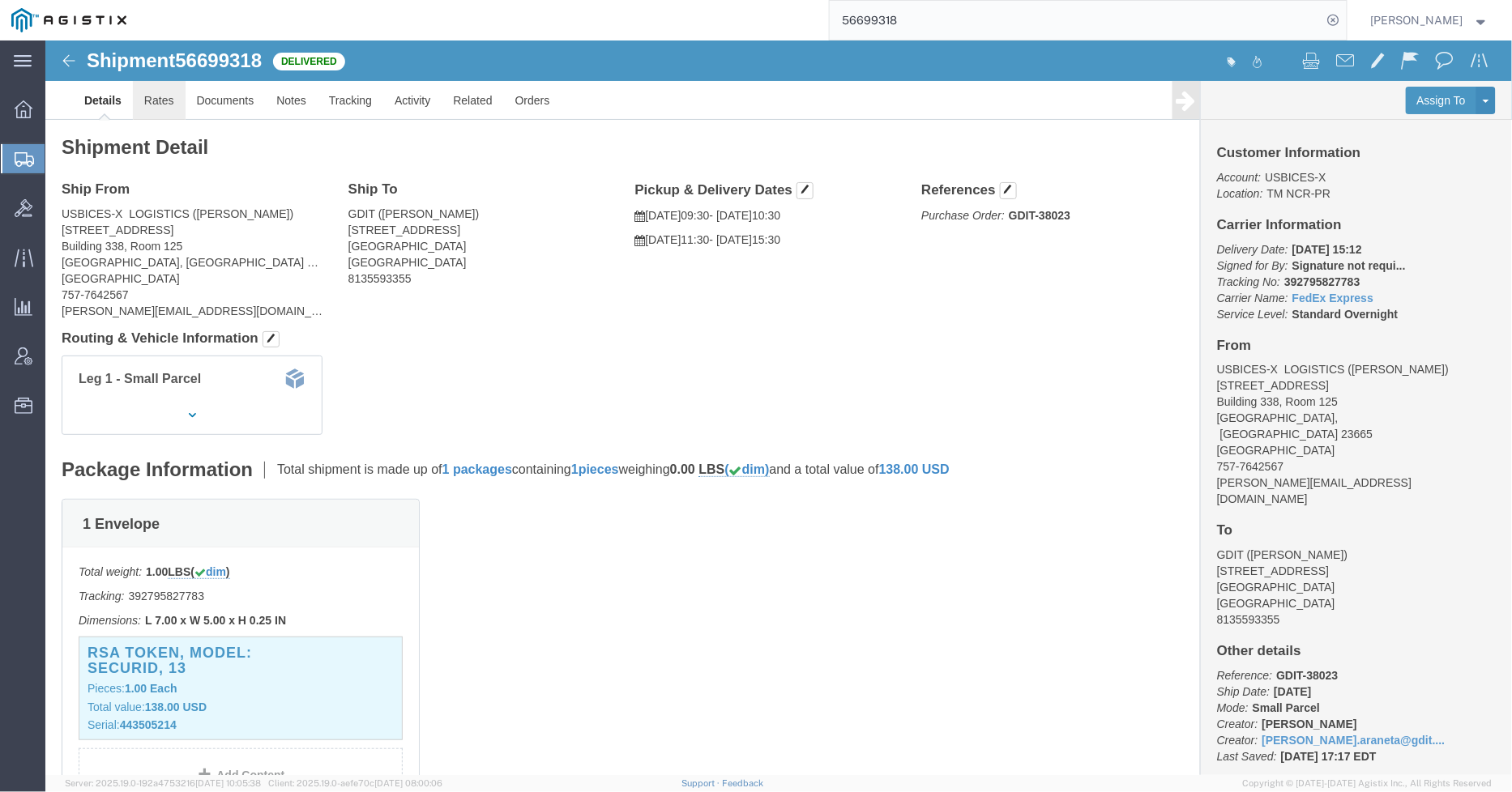
click link "Rates"
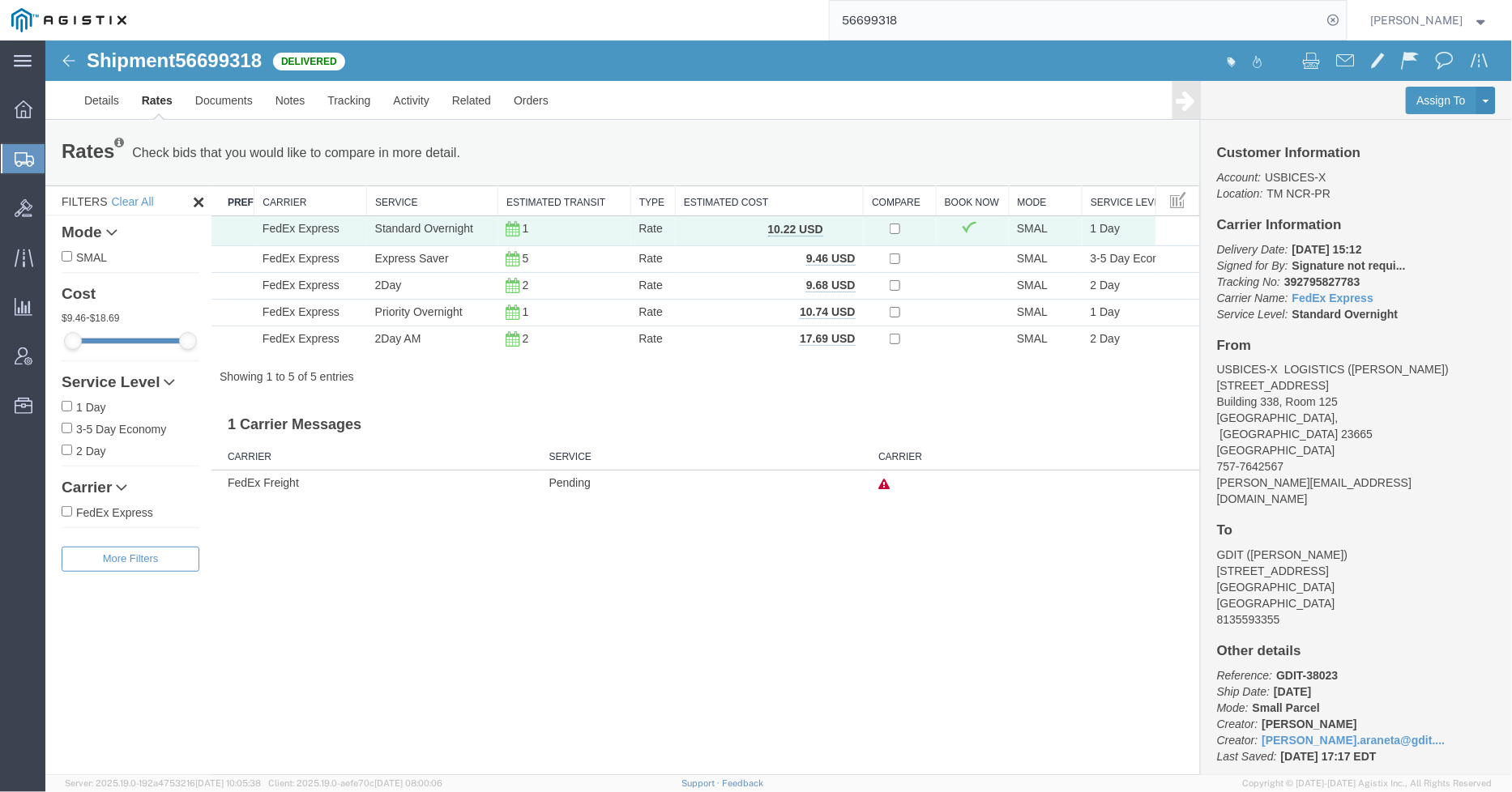
click at [1067, 30] on input "56699318" at bounding box center [1076, 20] width 492 height 39
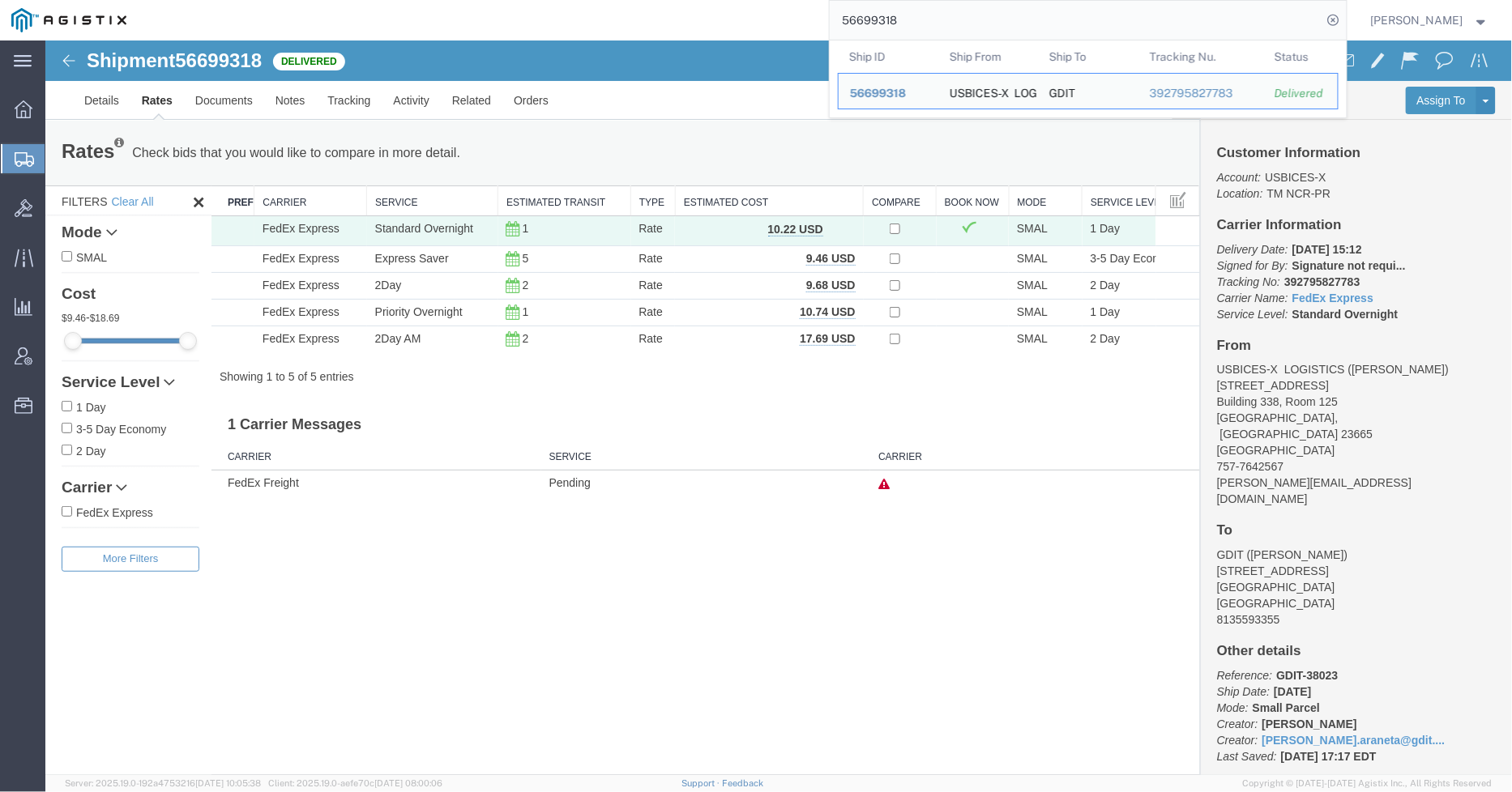
click at [1067, 30] on input "56699318" at bounding box center [1076, 20] width 492 height 39
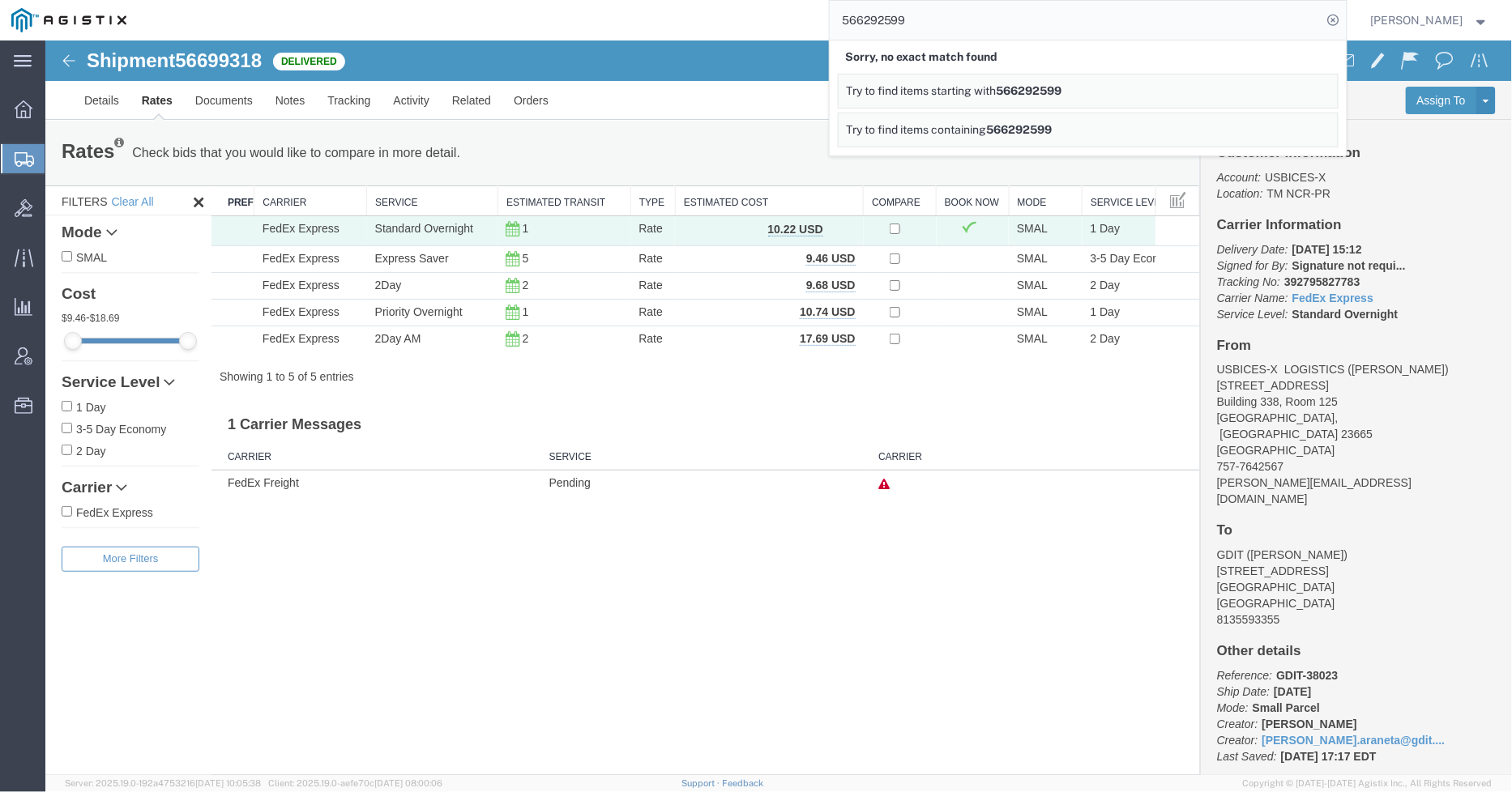
drag, startPoint x: 1045, startPoint y: 19, endPoint x: 783, endPoint y: 19, distance: 262.0
click at [783, 19] on div "566292599 Sorry, no exact match found Try to find items starting with 566292599…" at bounding box center [741, 20] width 1209 height 41
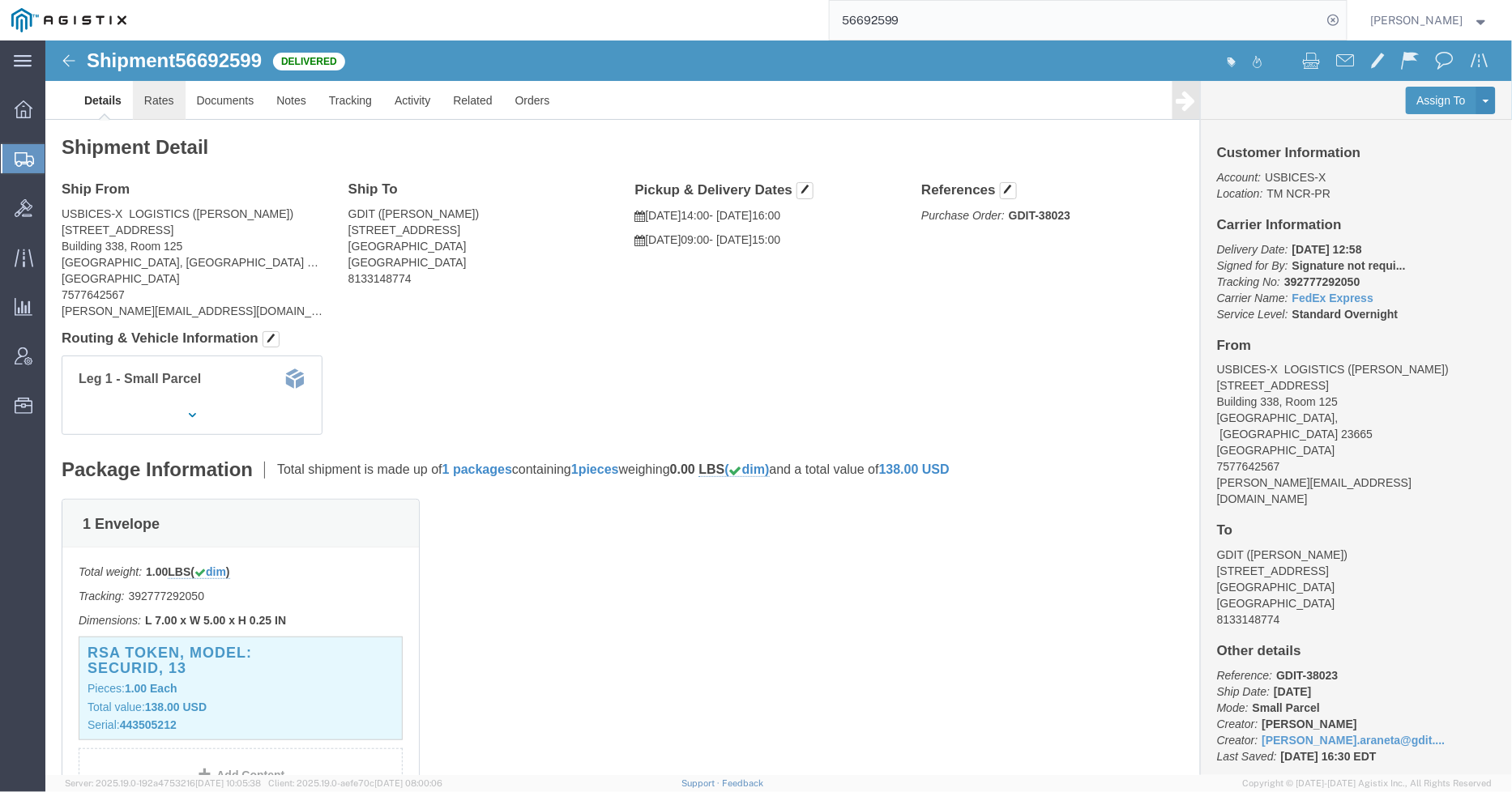
click link "Rates"
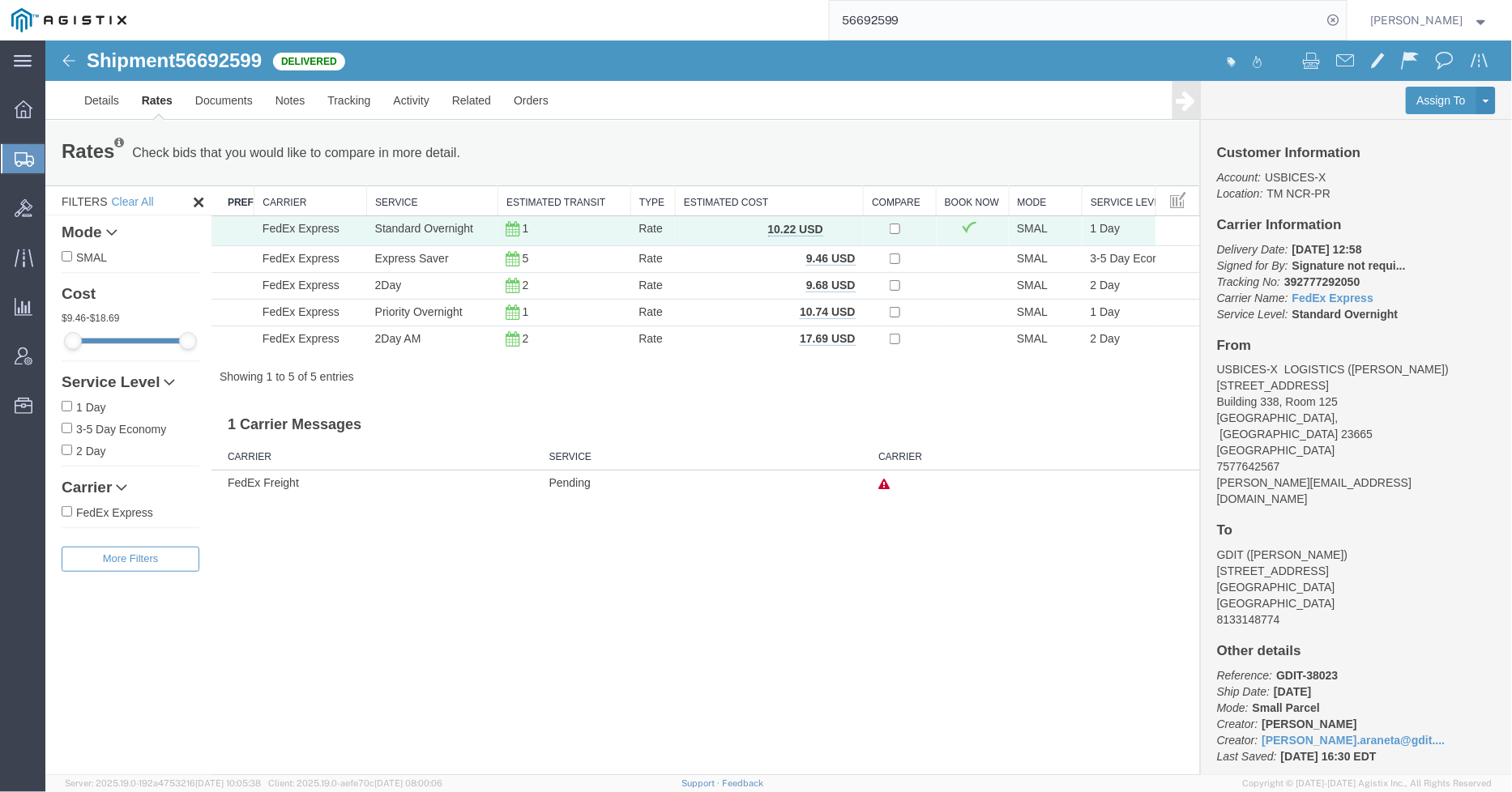
click at [1045, 19] on input "56692599" at bounding box center [1076, 20] width 492 height 39
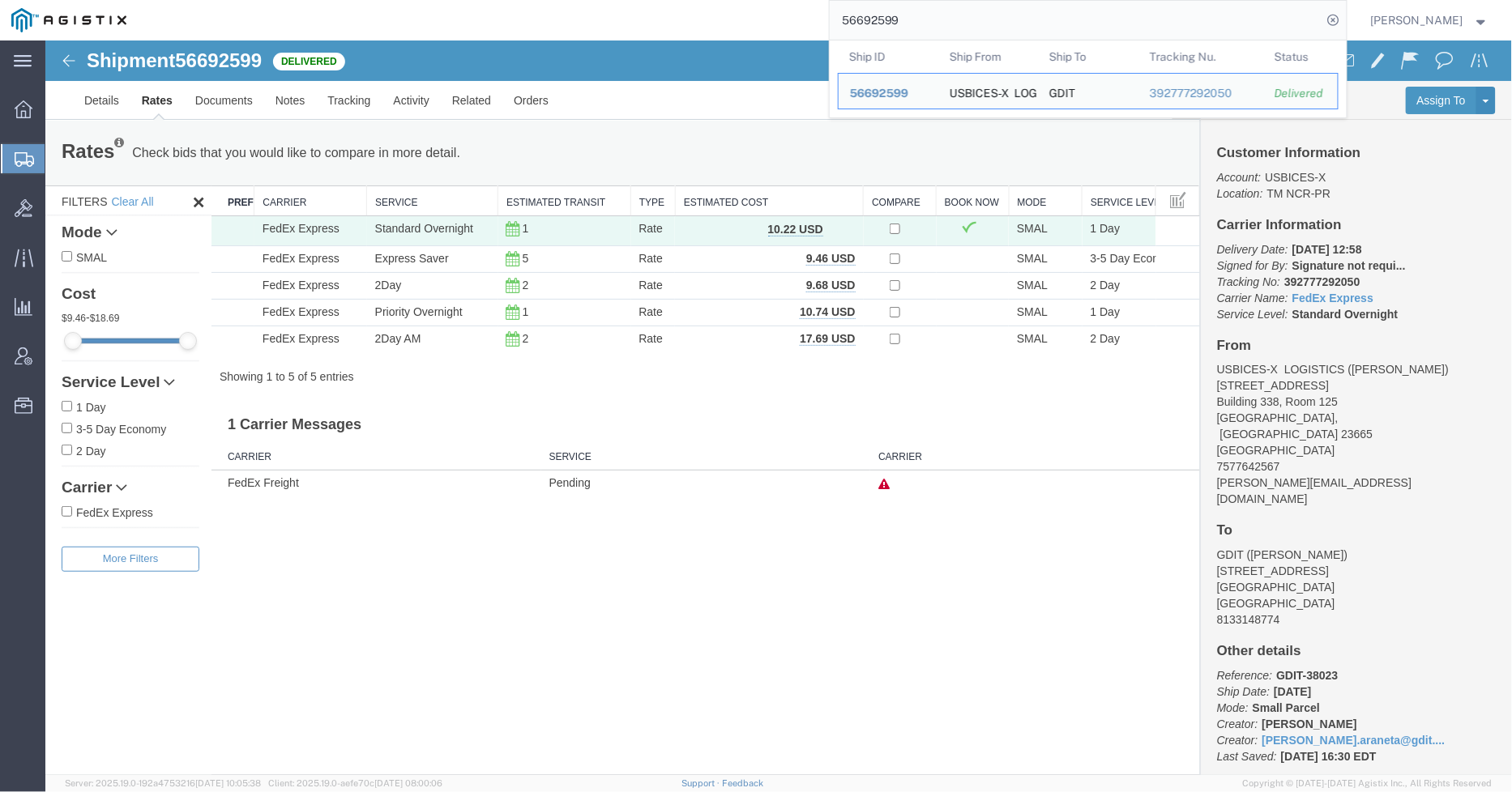
click at [1044, 18] on input "56692599" at bounding box center [1076, 20] width 492 height 39
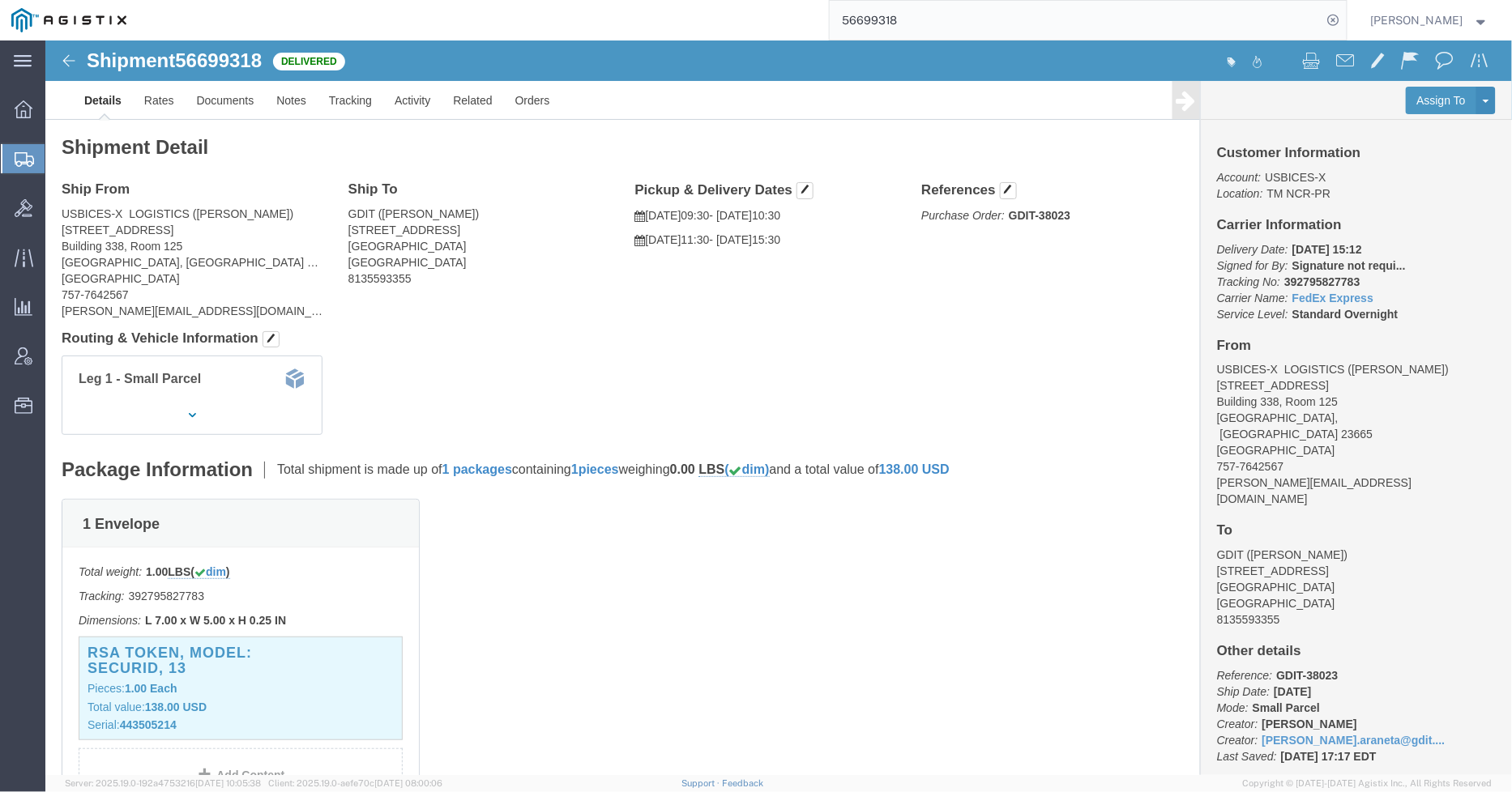
click at [1013, 21] on input "56699318" at bounding box center [1076, 20] width 492 height 39
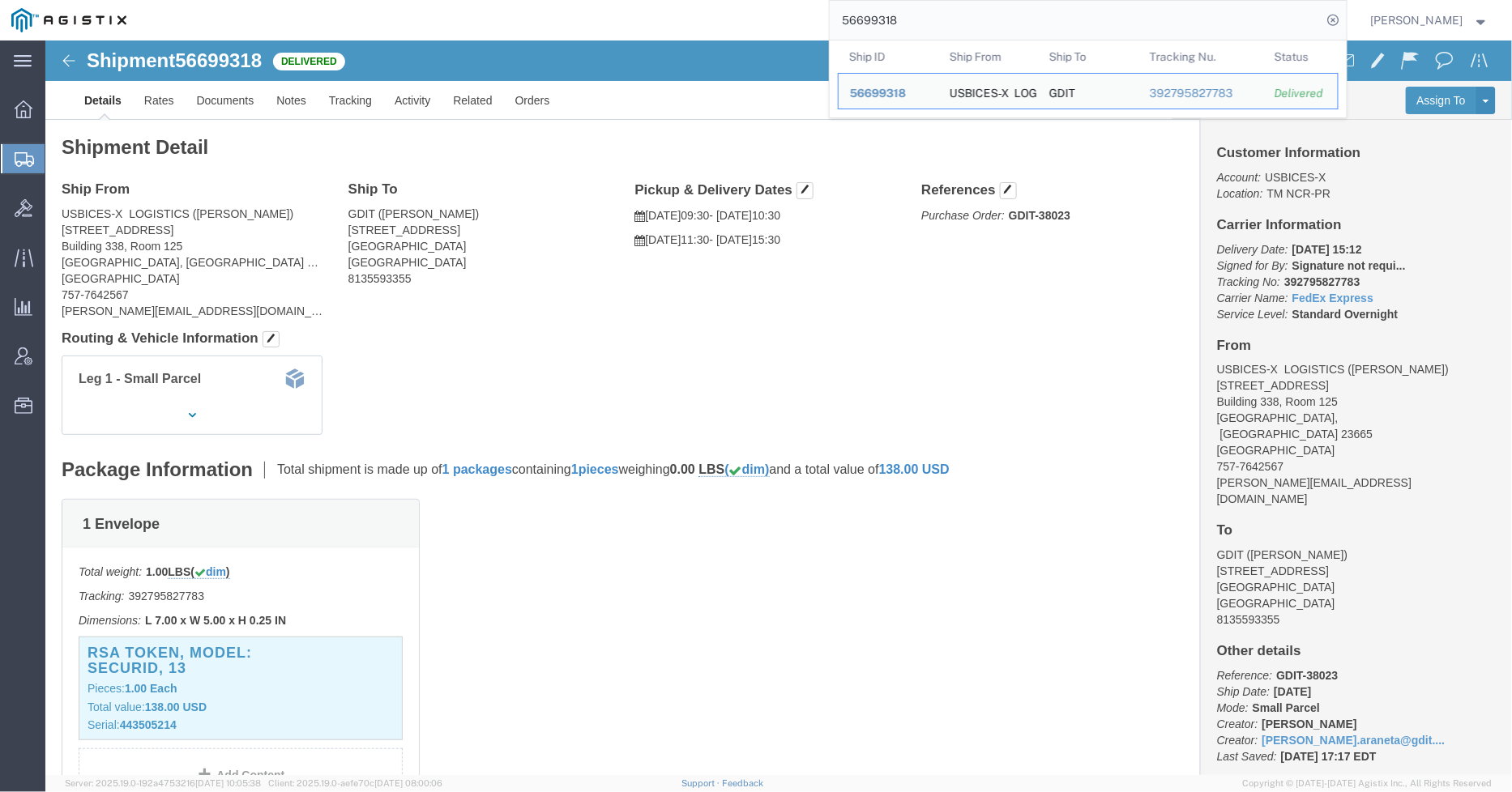
click at [1013, 21] on input "56699318" at bounding box center [1076, 20] width 492 height 39
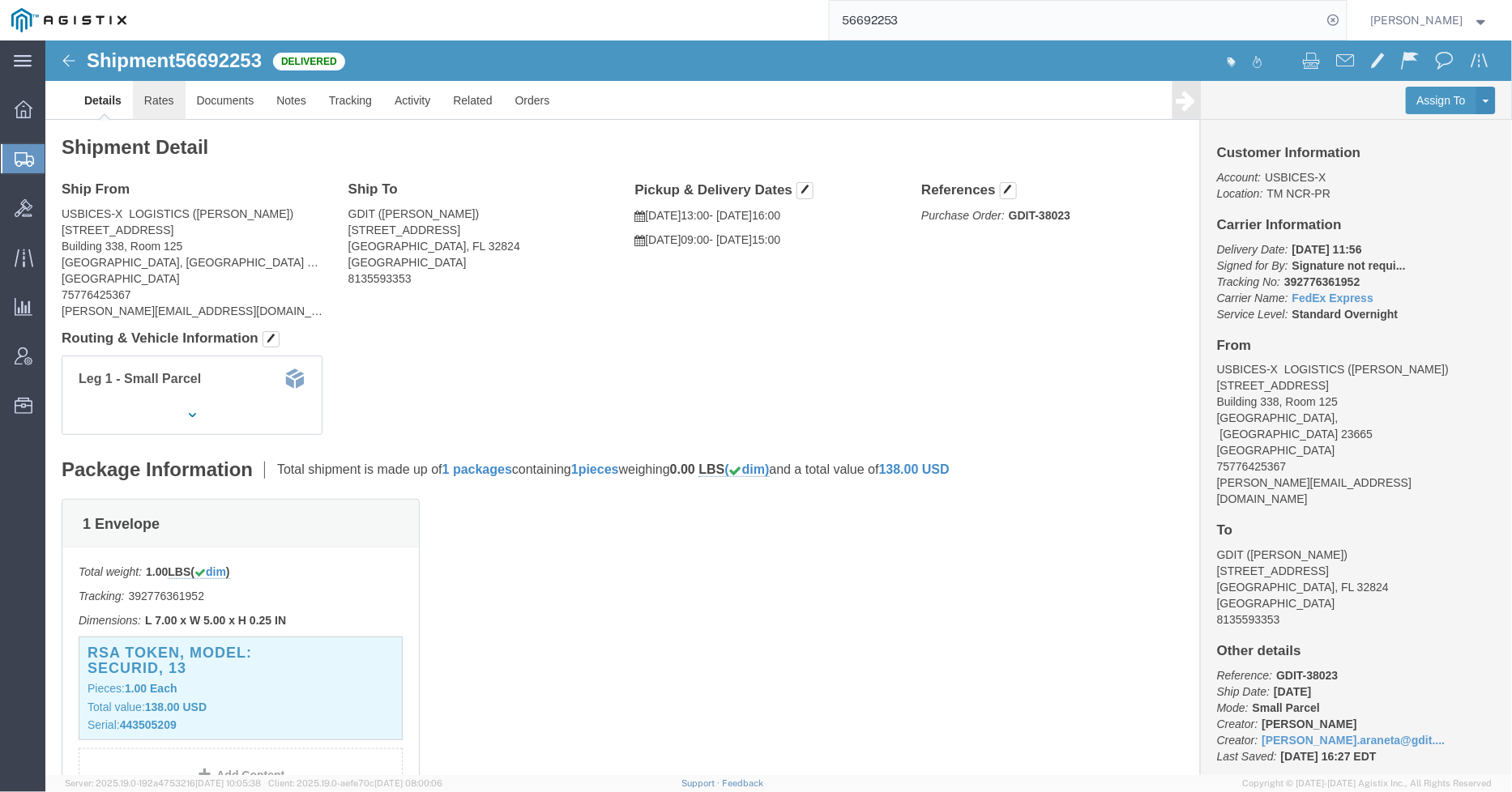
click link "Rates"
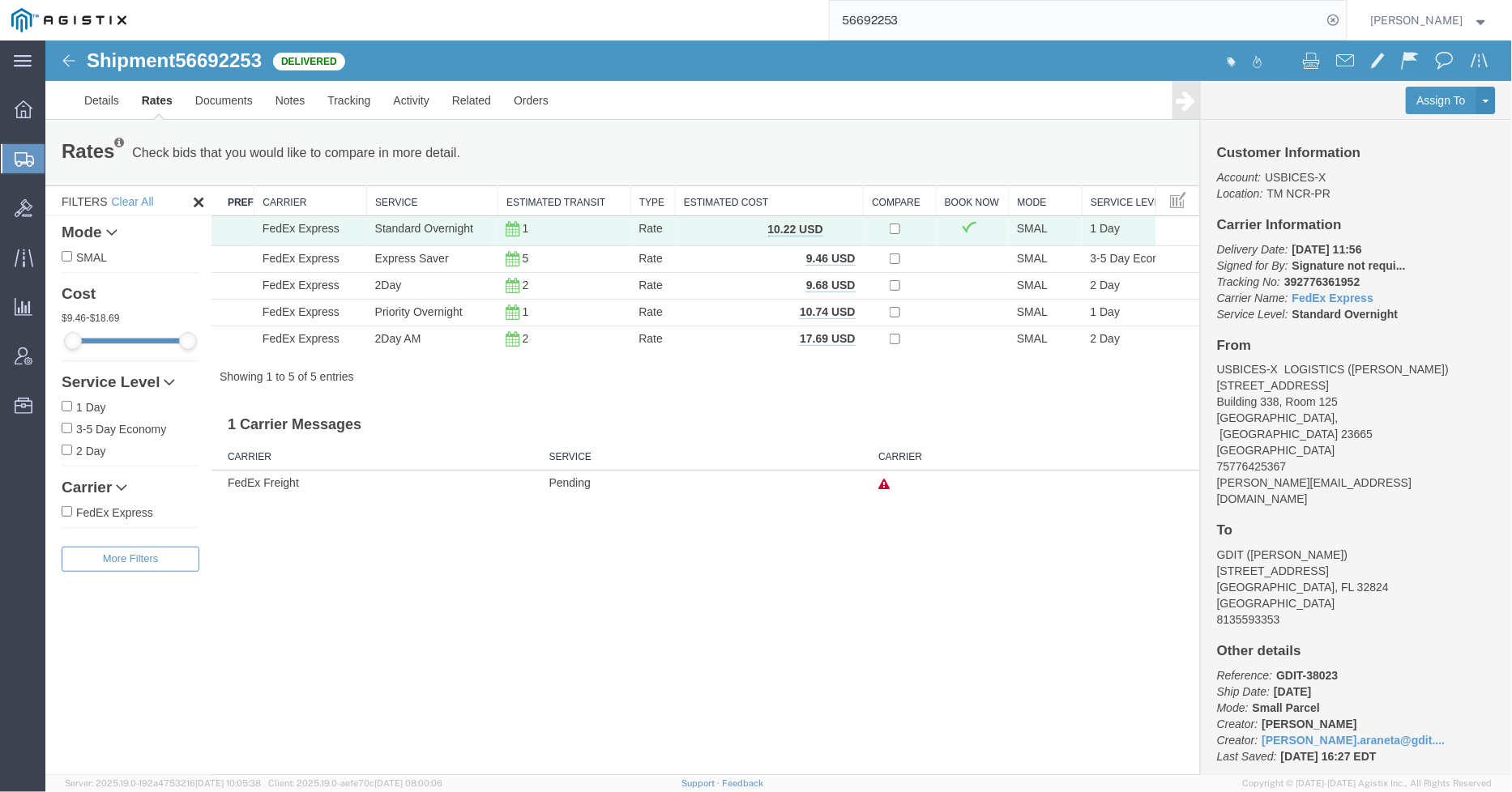
click at [900, 17] on input "56692253" at bounding box center [1076, 20] width 492 height 39
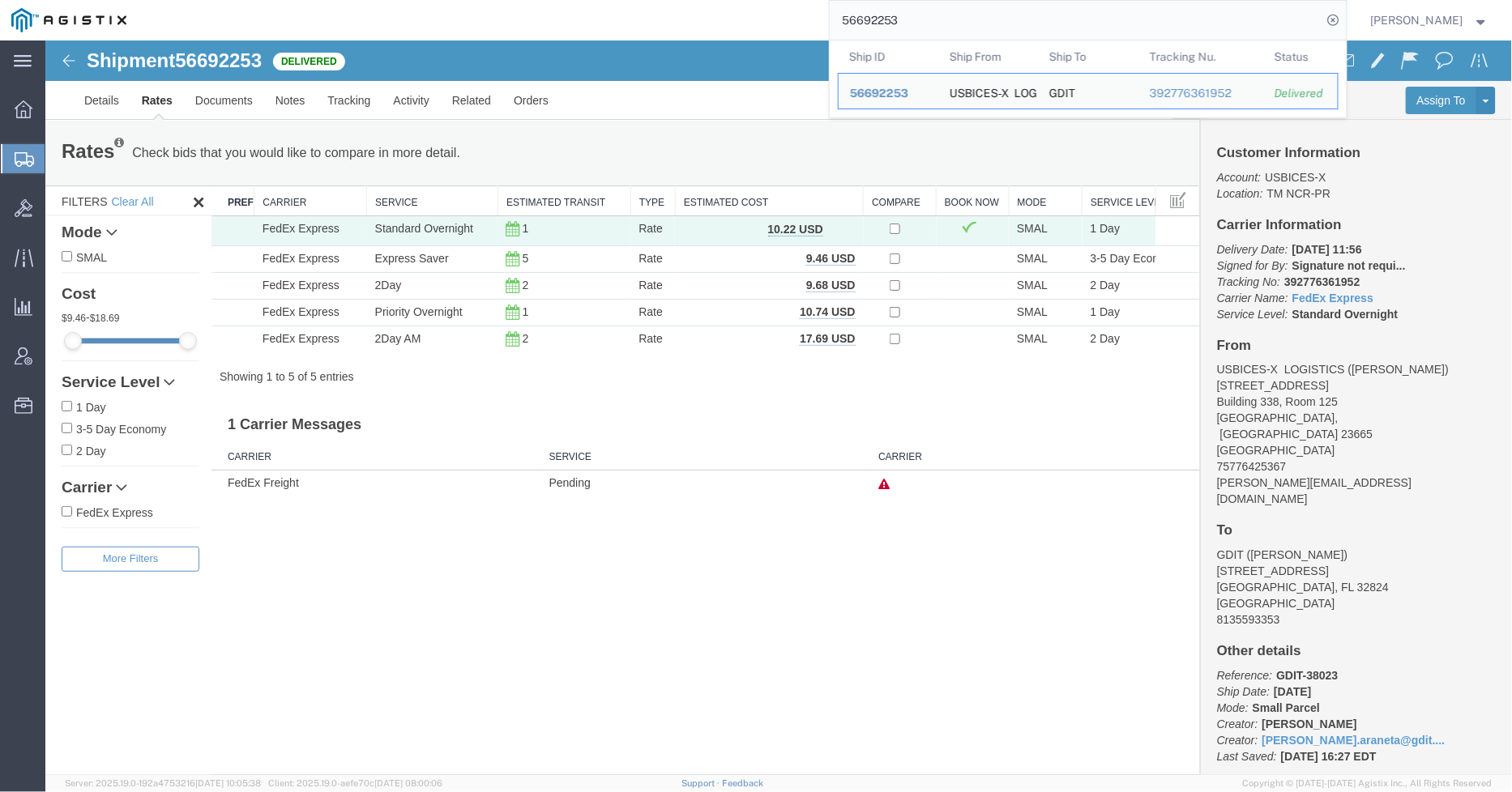
click at [924, 14] on input "56692253" at bounding box center [1076, 20] width 492 height 39
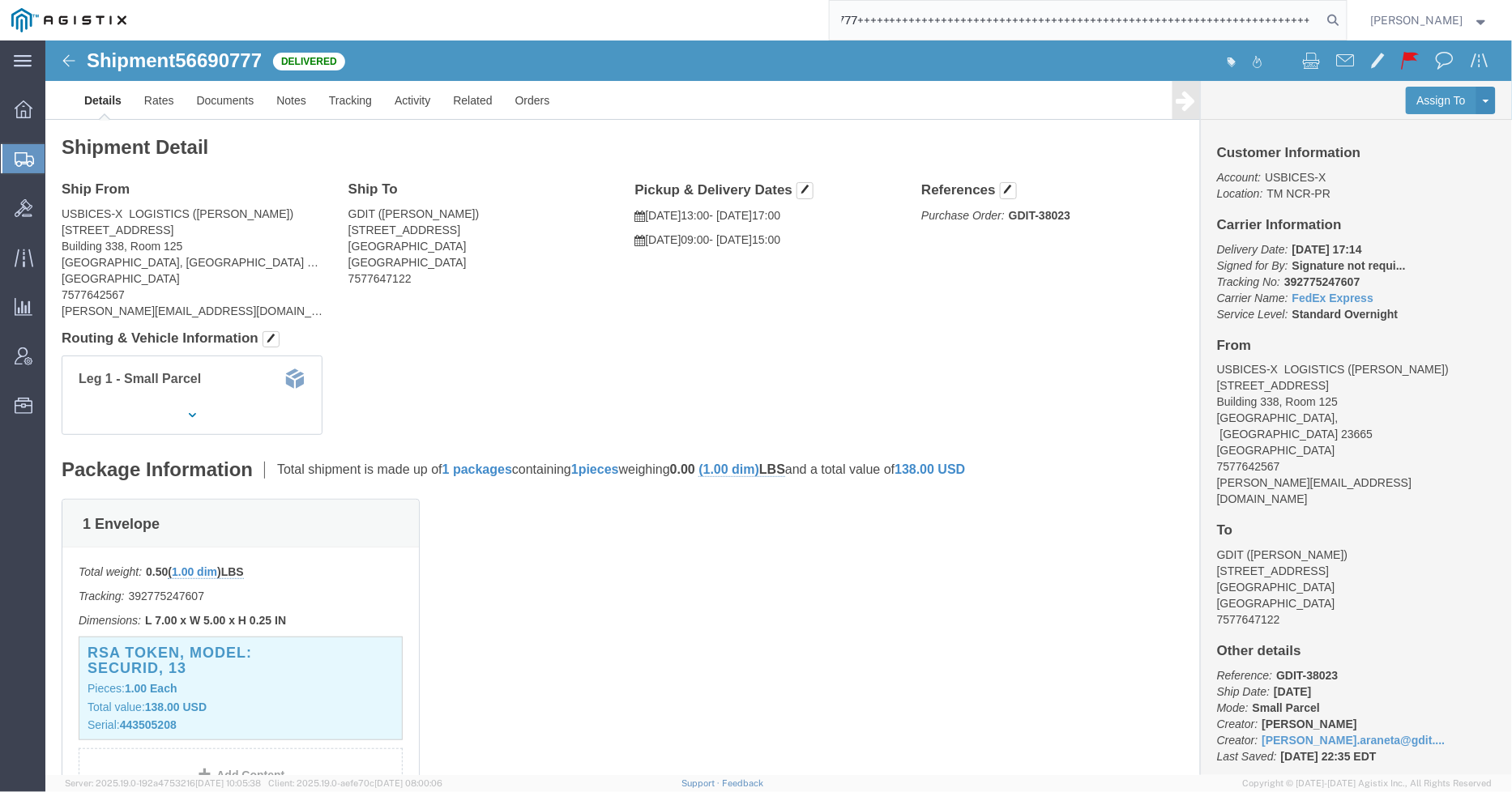
scroll to position [0, 77]
type input "56690777+++++++++++++++++++++++++++++++++++++++++++++++++++++++++++++++++++++++…"
click link "Rates"
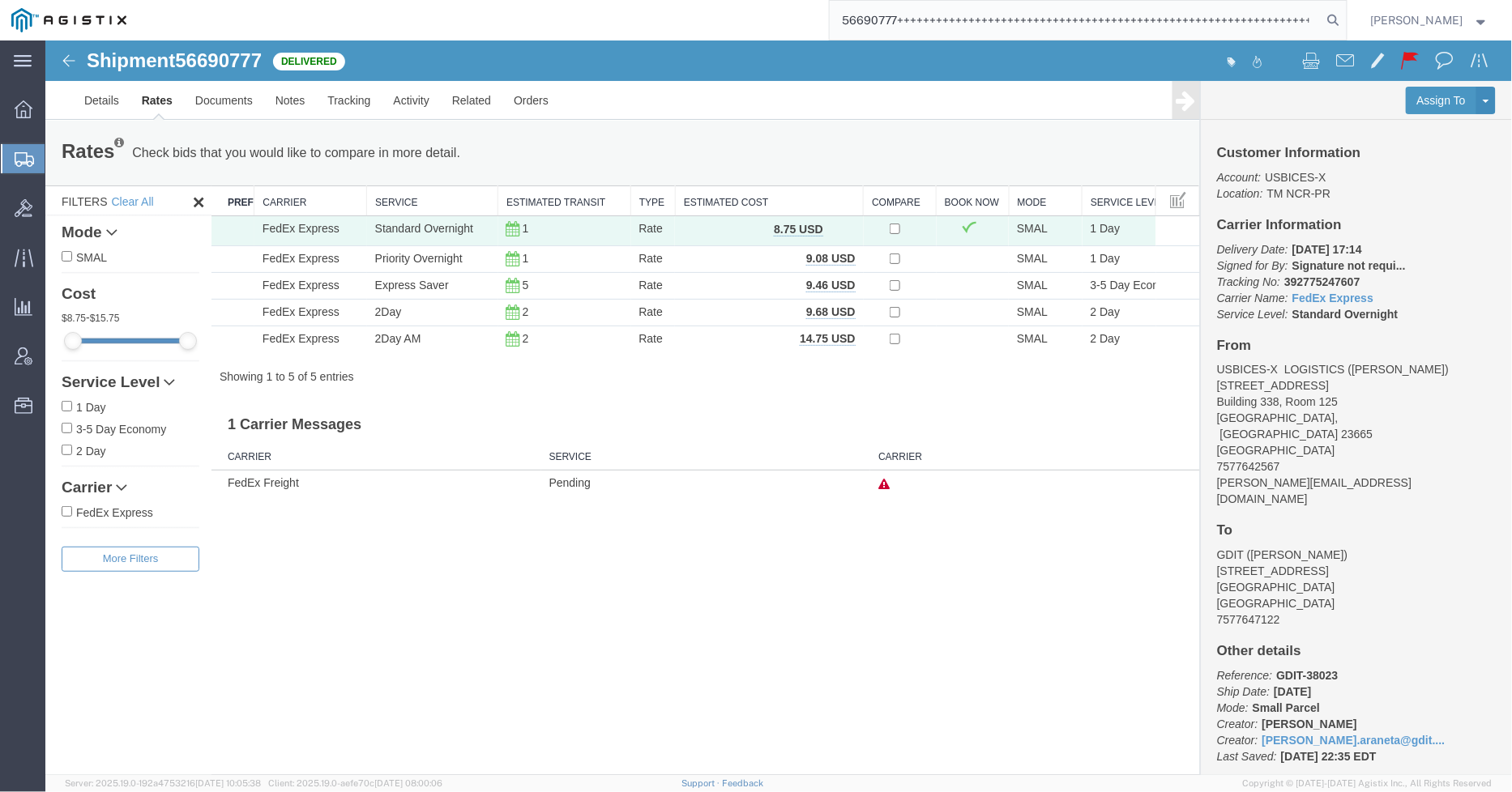
click at [935, 18] on input "56690777+++++++++++++++++++++++++++++++++++++++++++++++++++++++++++++++++++++++…" at bounding box center [1076, 20] width 492 height 39
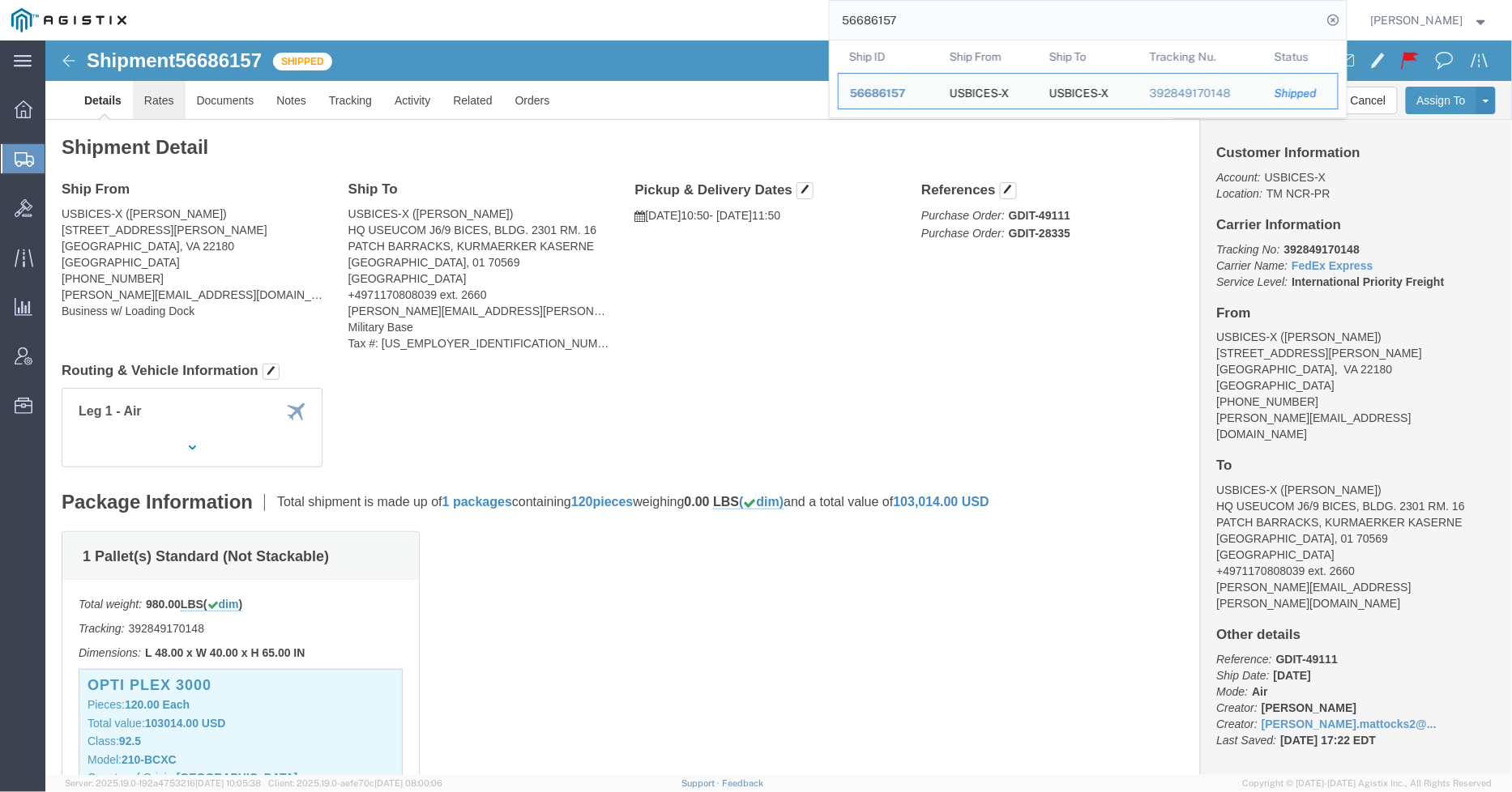
click link "Rates"
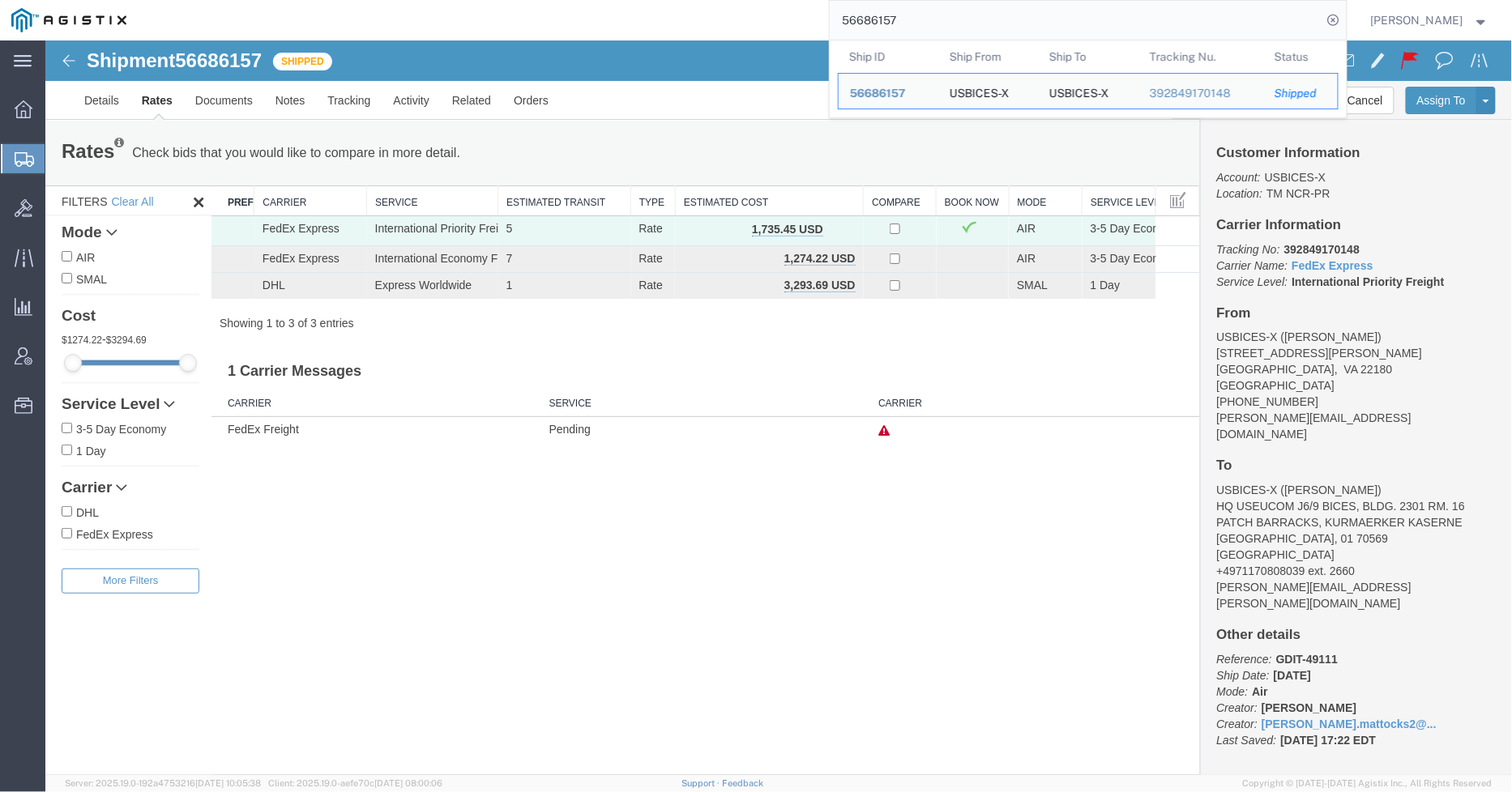
drag, startPoint x: 975, startPoint y: 10, endPoint x: 800, endPoint y: 22, distance: 175.4
click at [800, 22] on div "56686157 Ship ID Ship From Ship To Tracking Nu. Status Ship ID 56686157 Ship Fr…" at bounding box center [741, 20] width 1209 height 41
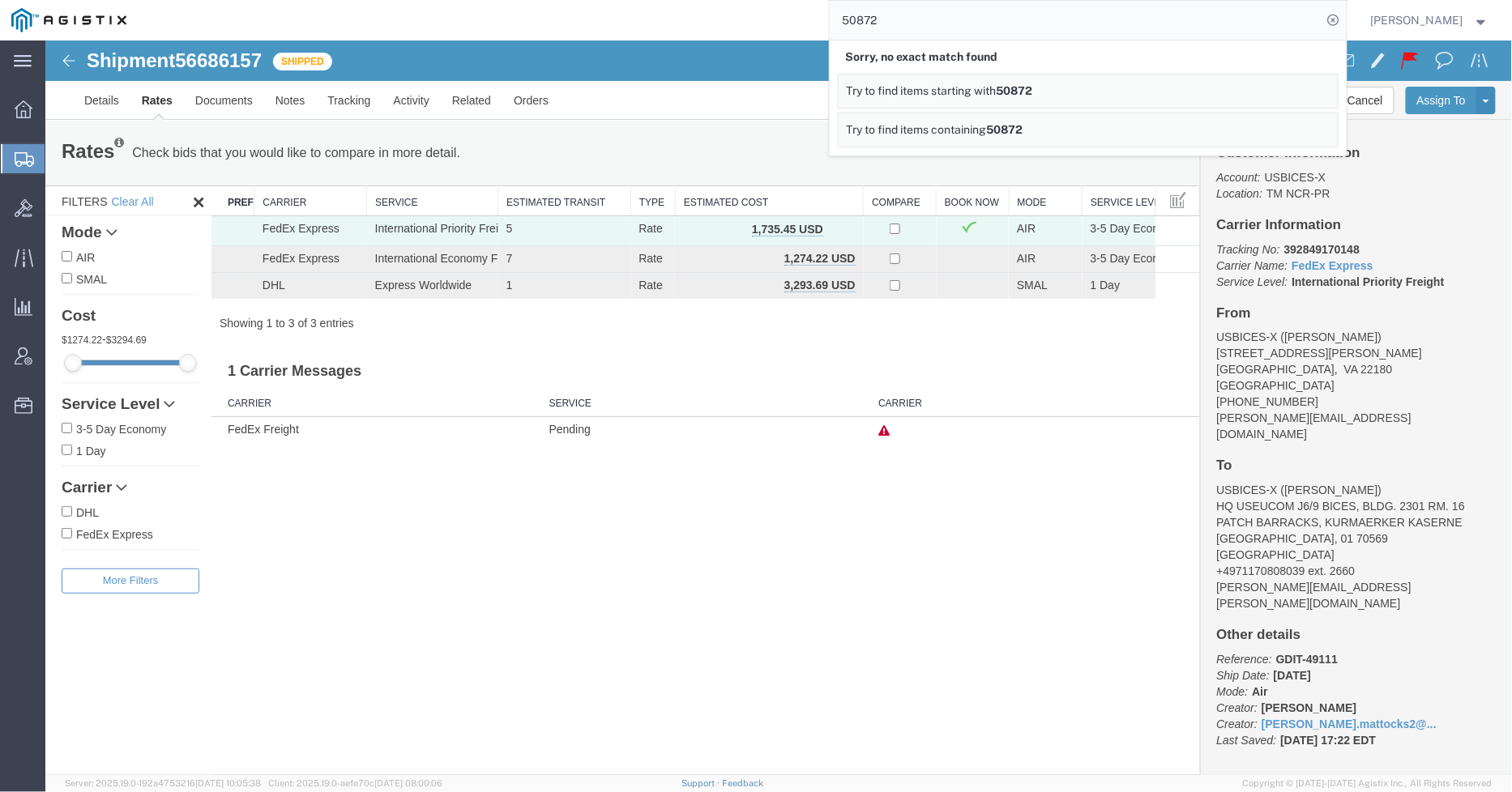
click at [853, 18] on input "50872" at bounding box center [1076, 20] width 492 height 39
type input "GDIT-50872"
click at [898, 90] on div "56776619" at bounding box center [888, 93] width 77 height 17
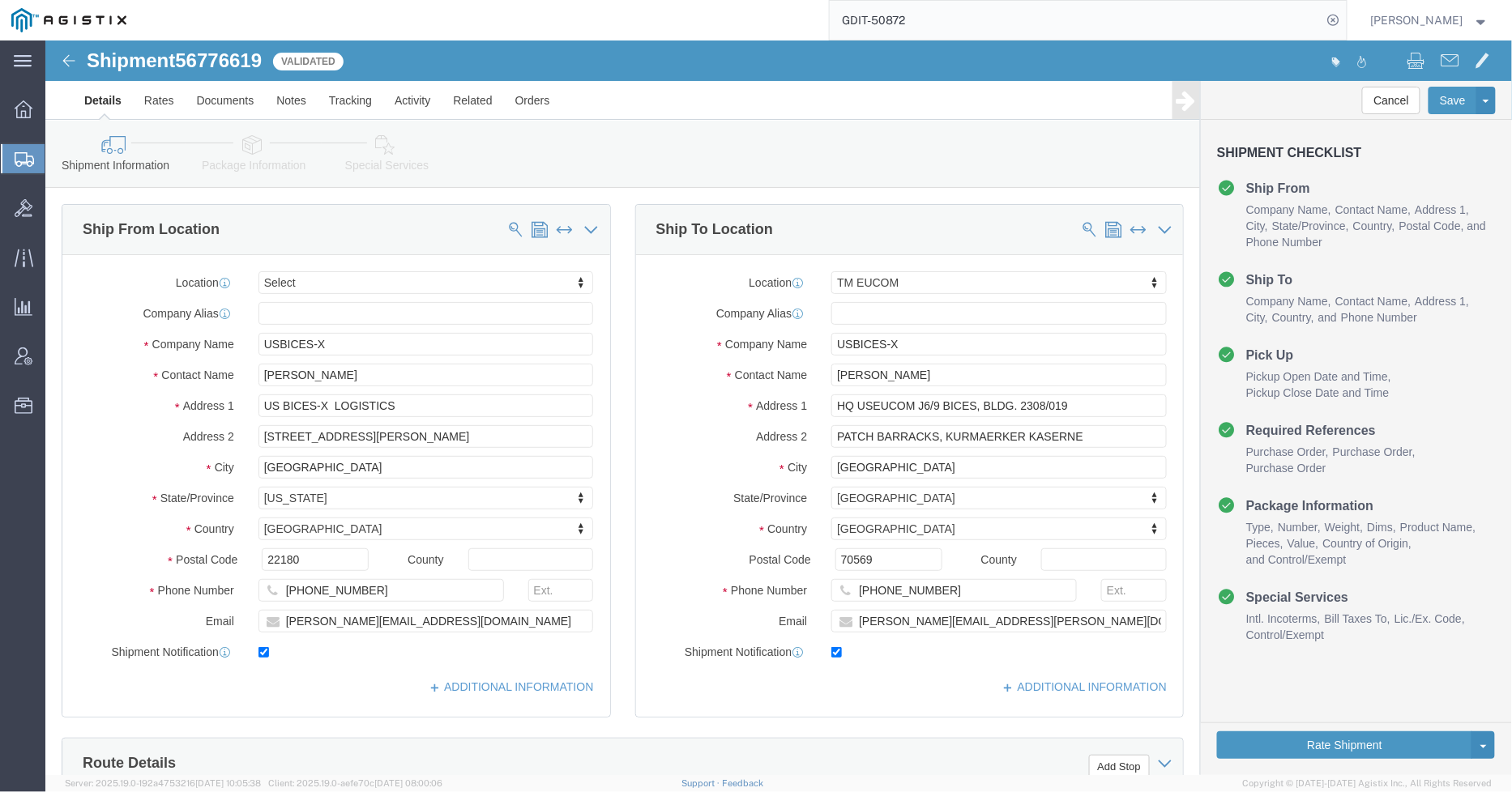
select select
select select "34238"
click icon
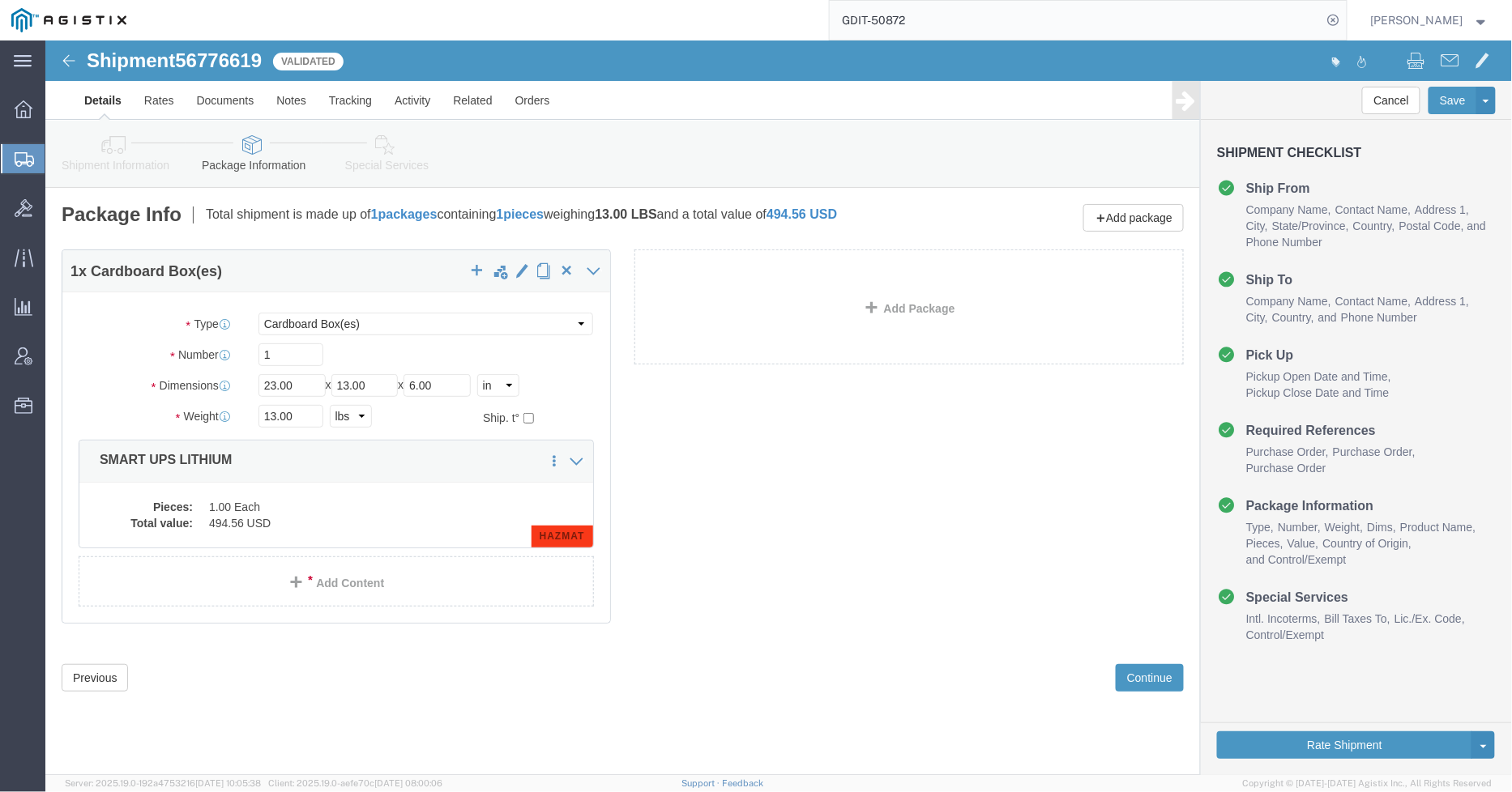
click at [1035, 10] on input "GDIT-50872" at bounding box center [1076, 20] width 492 height 39
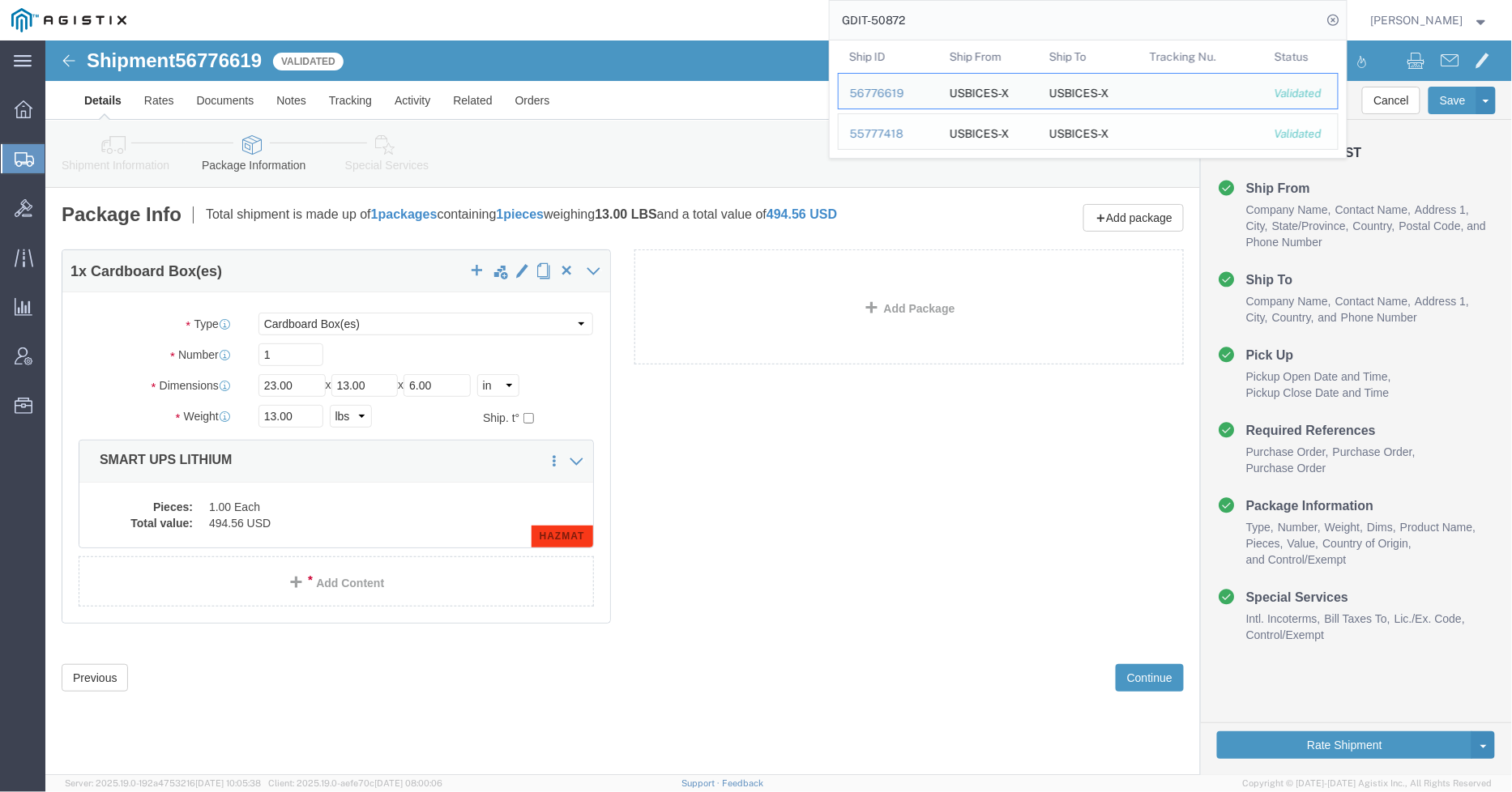
click at [878, 126] on div "55777418" at bounding box center [888, 134] width 77 height 17
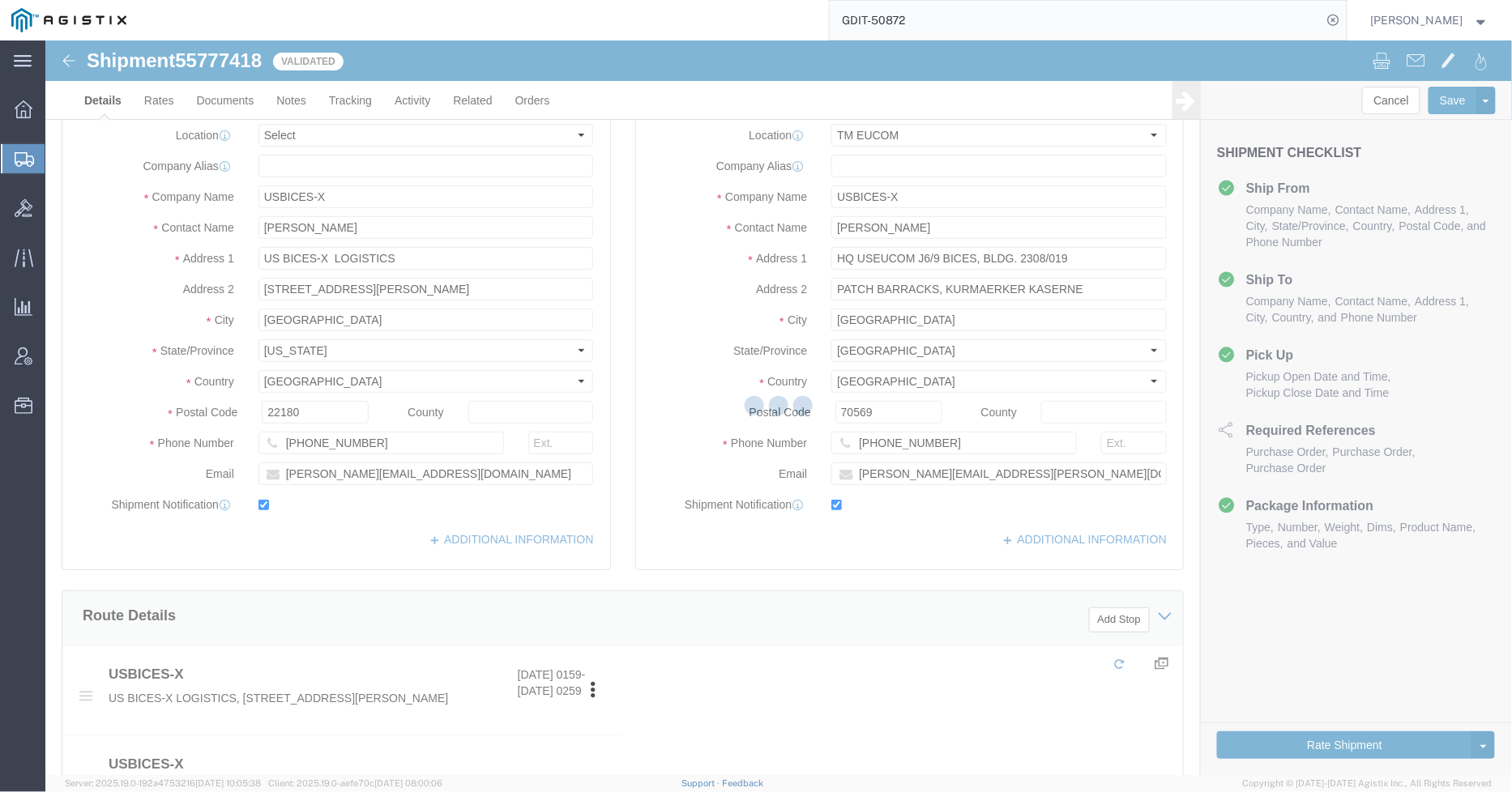
select select "34238"
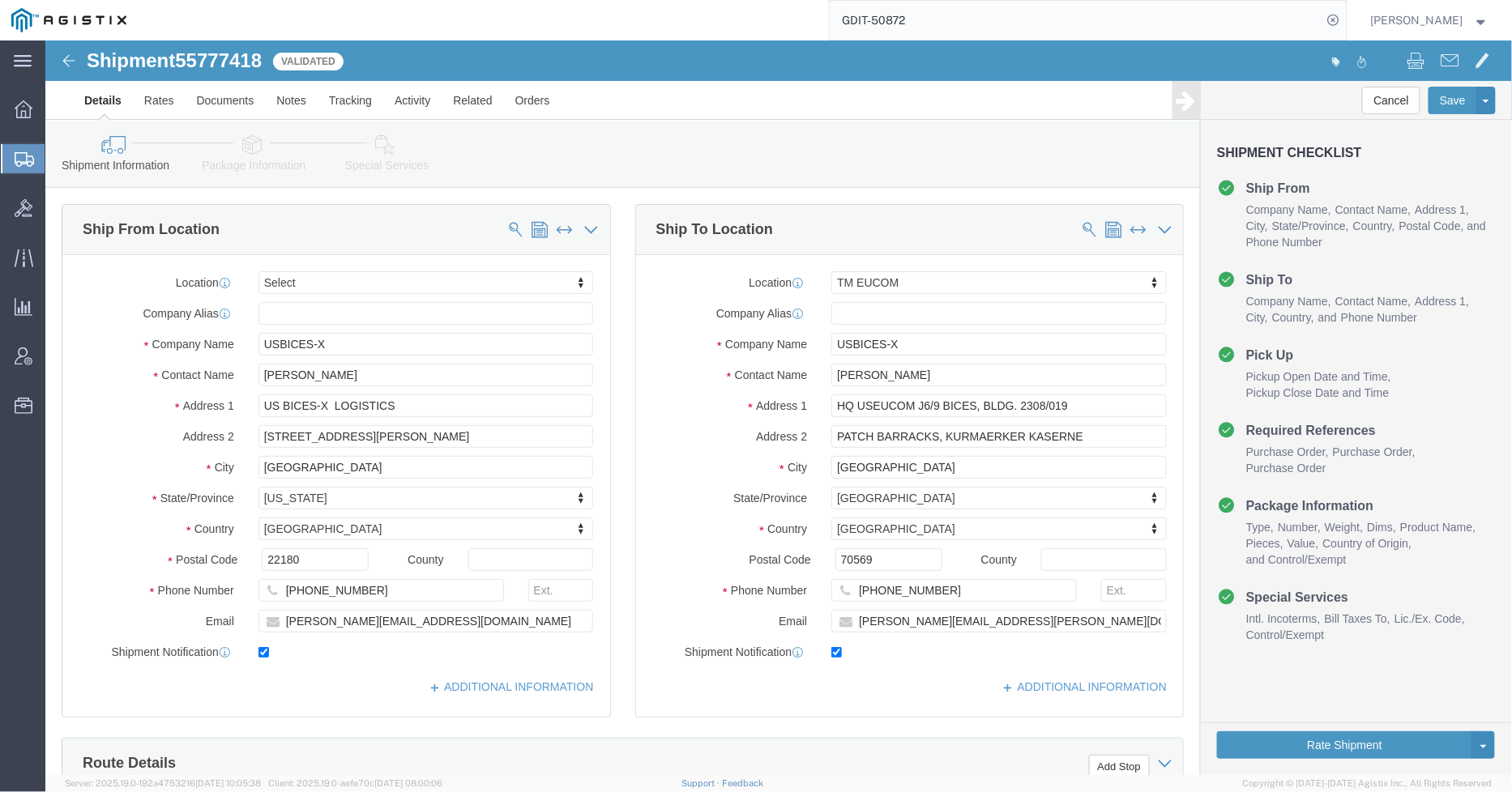
click link "Package Information"
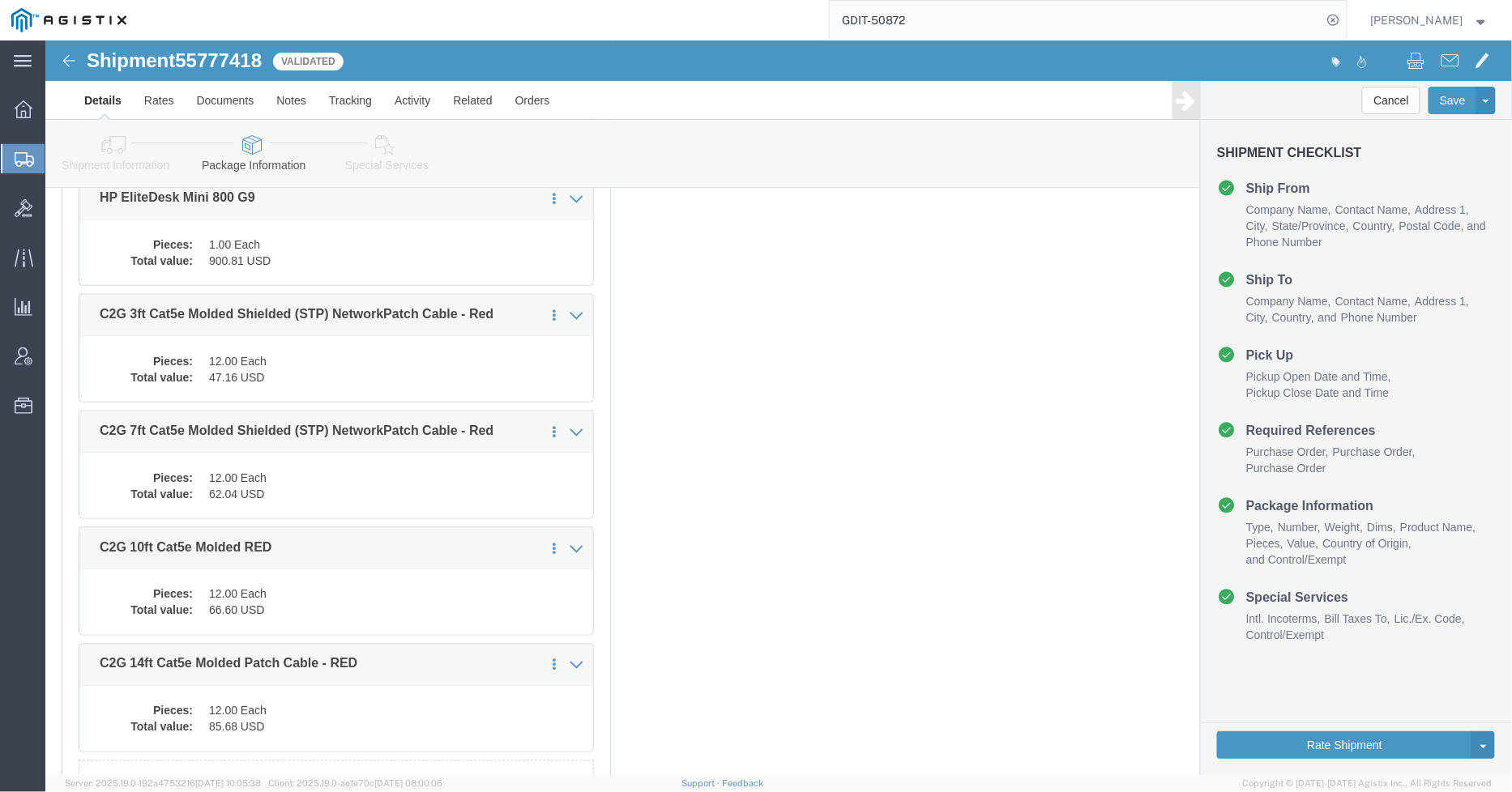
scroll to position [700, 0]
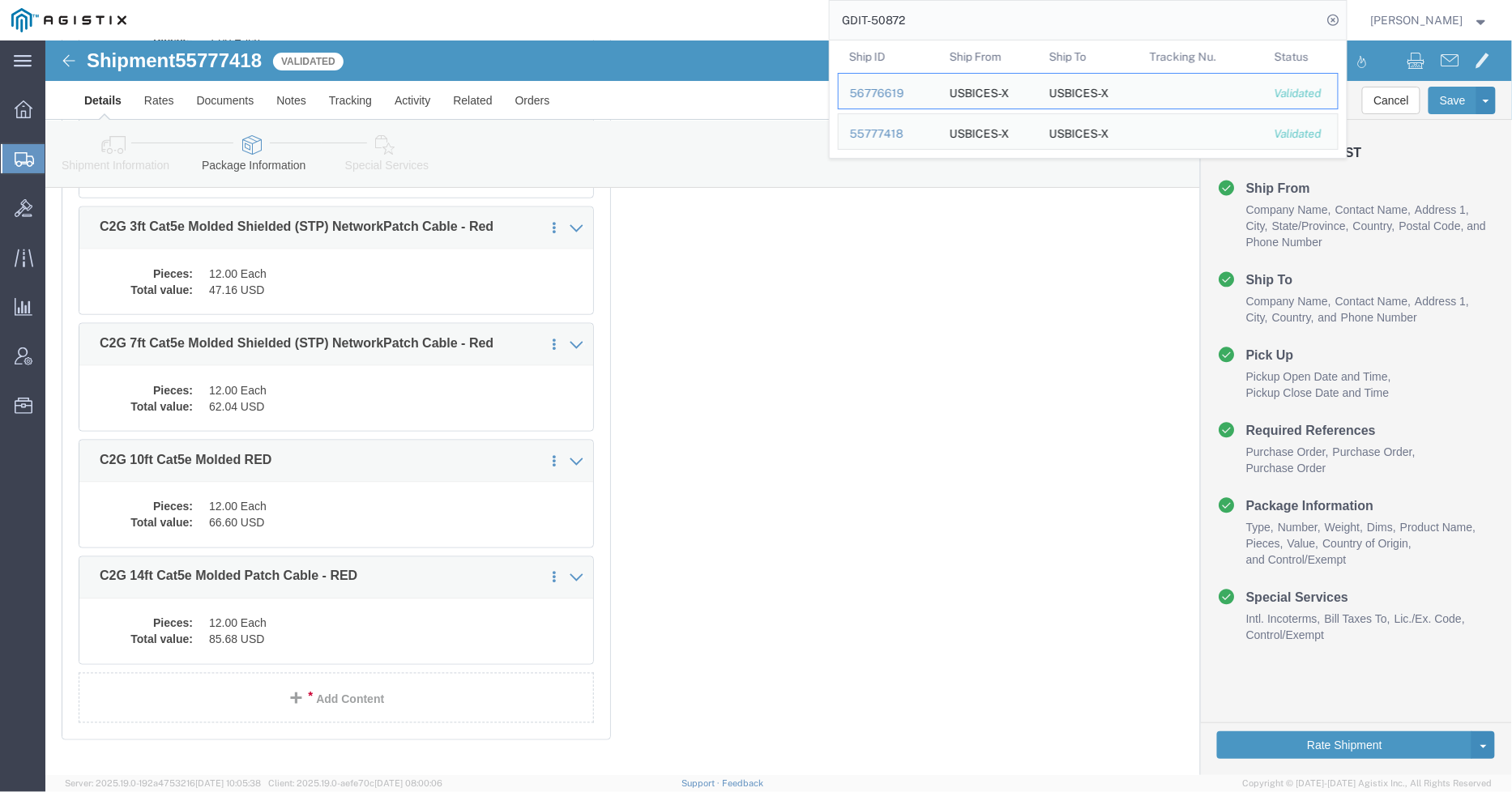
drag, startPoint x: 933, startPoint y: 20, endPoint x: 880, endPoint y: 21, distance: 53.0
click at [880, 21] on input "GDIT-50872" at bounding box center [1076, 20] width 492 height 39
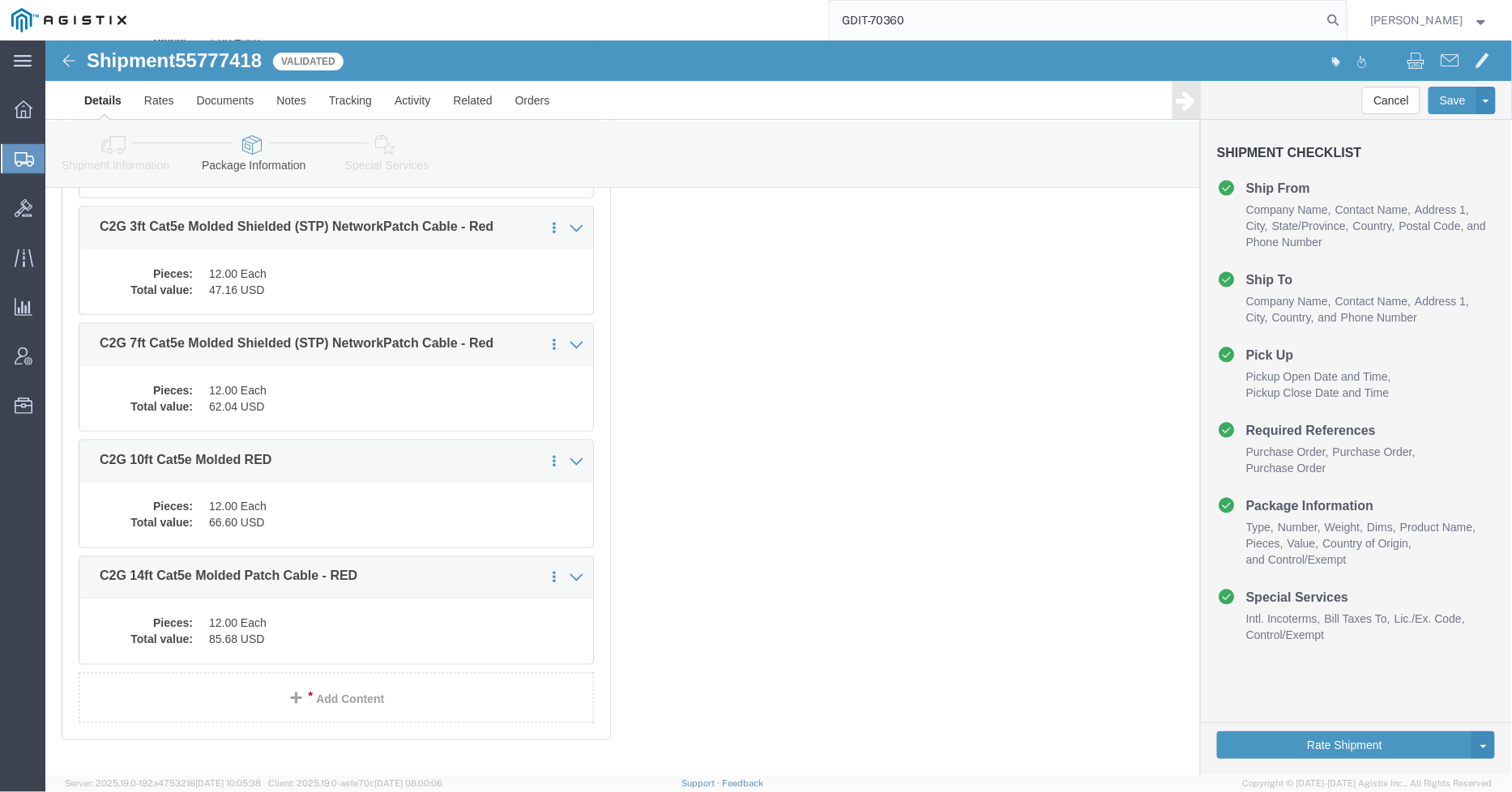
type input "GDIT-70360"
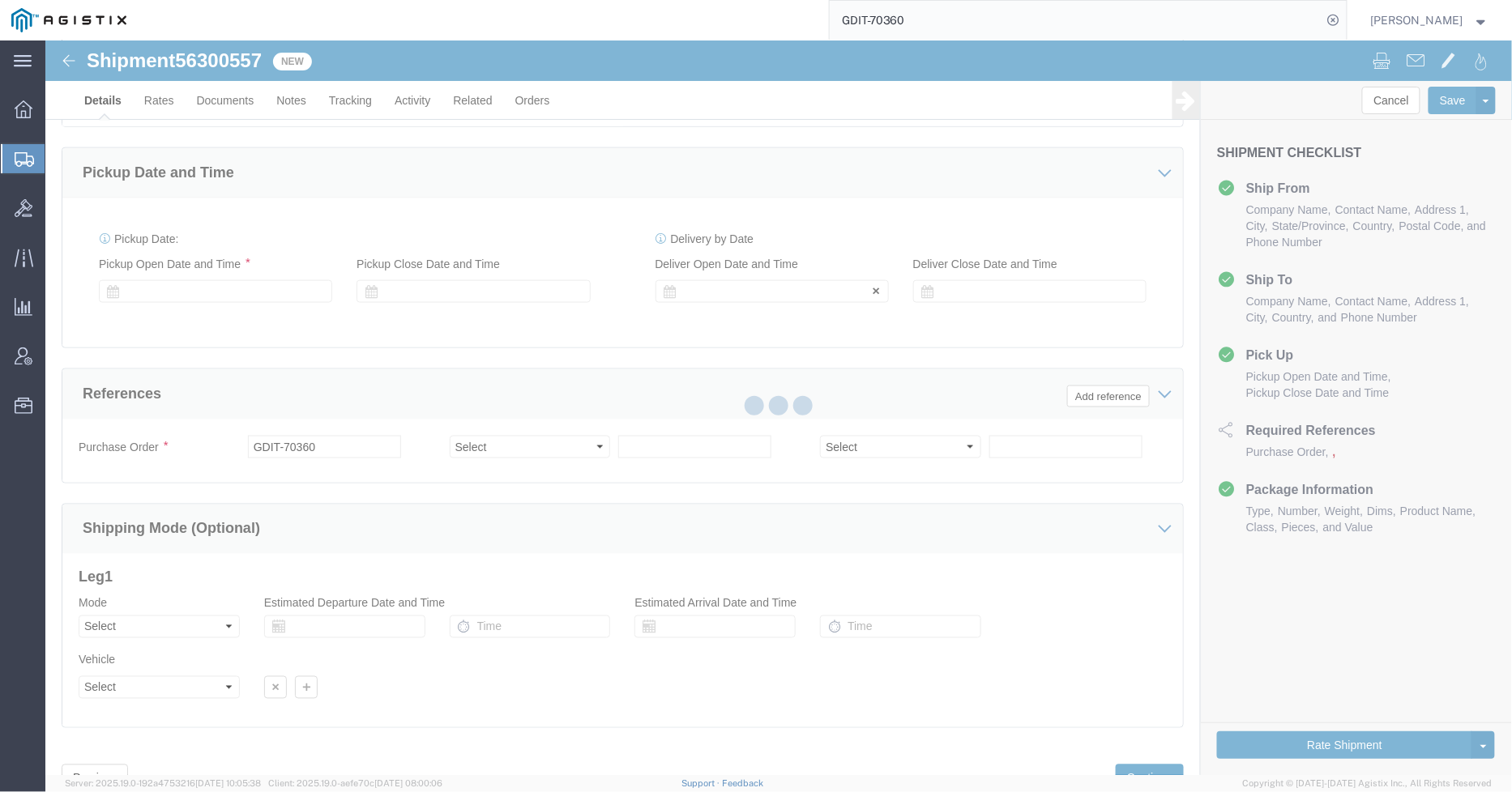
select select "69651"
select select "34240"
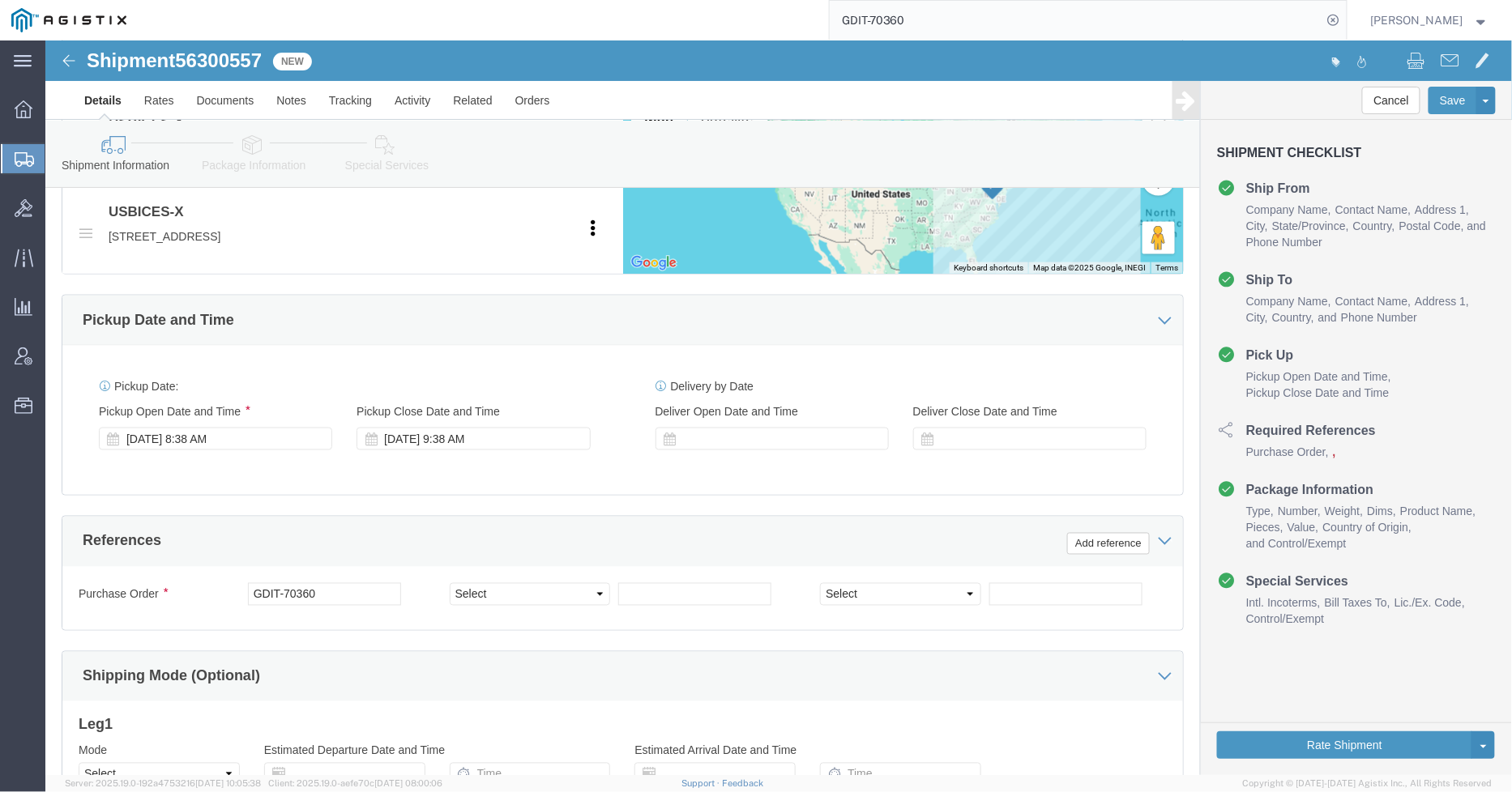
click icon
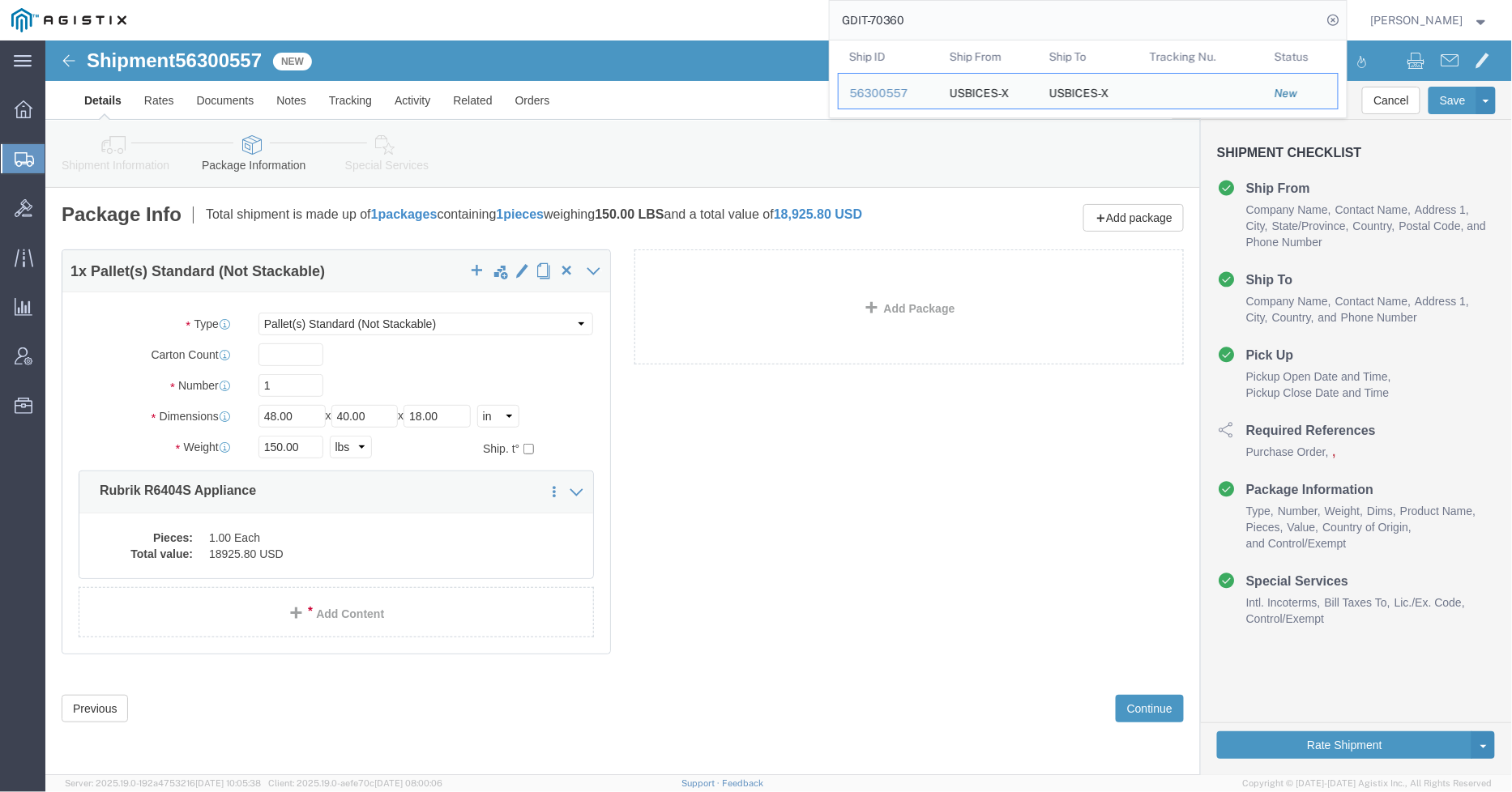
drag, startPoint x: 935, startPoint y: 12, endPoint x: 886, endPoint y: 22, distance: 50.0
click at [886, 22] on input "GDIT-70360" at bounding box center [1076, 20] width 492 height 39
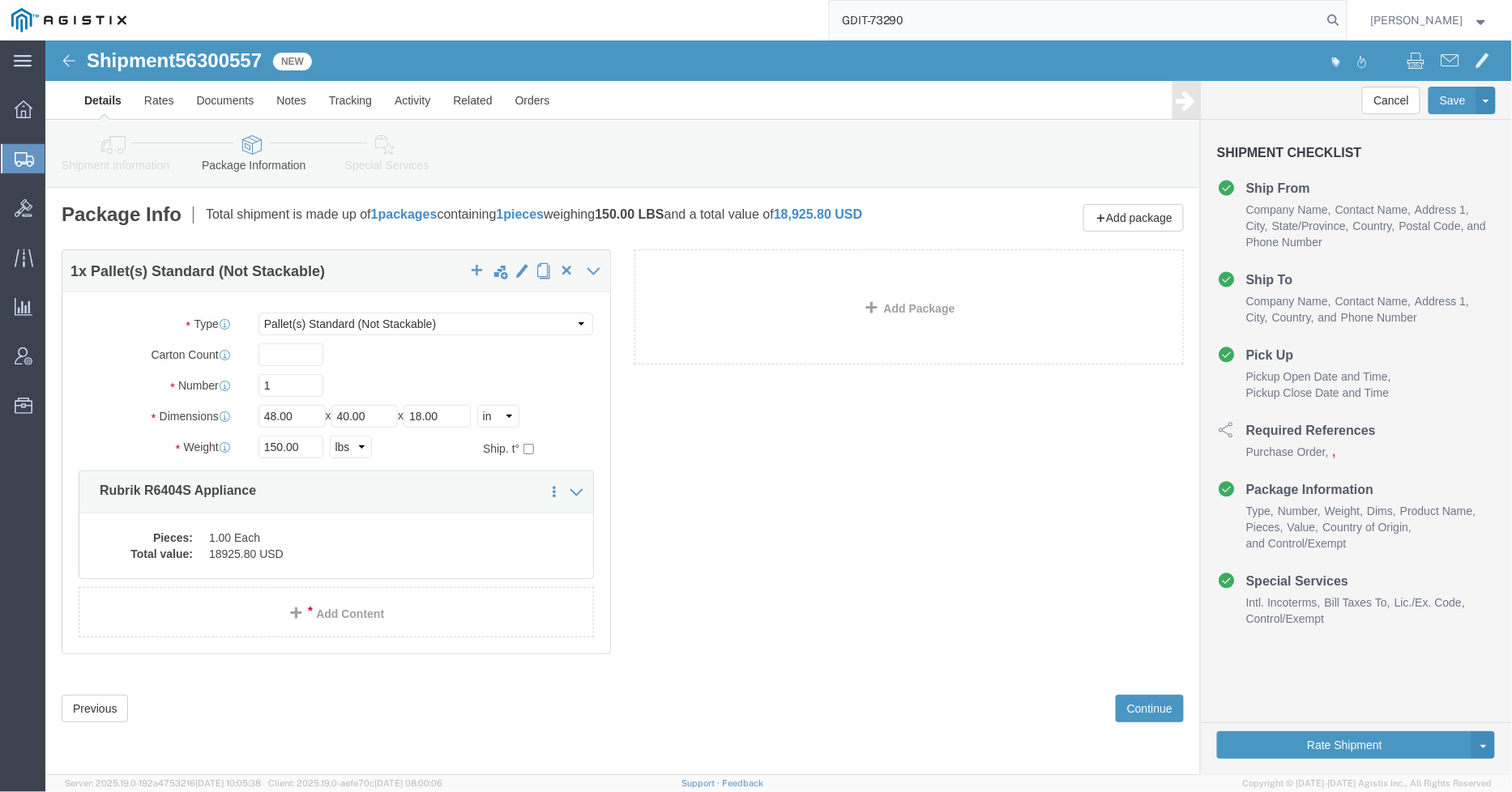
type input "GDIT-73290"
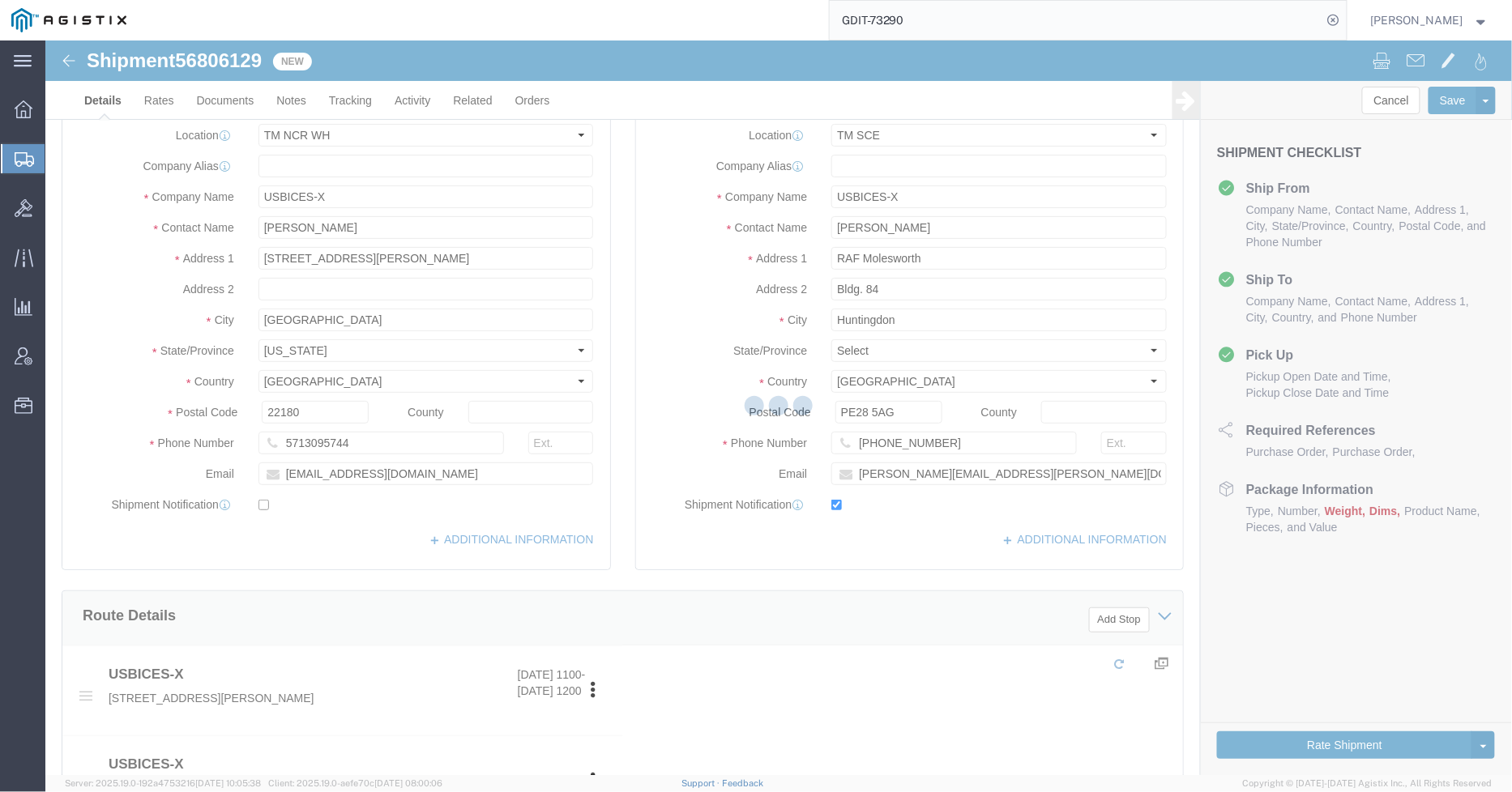
select select "69651"
select select "34240"
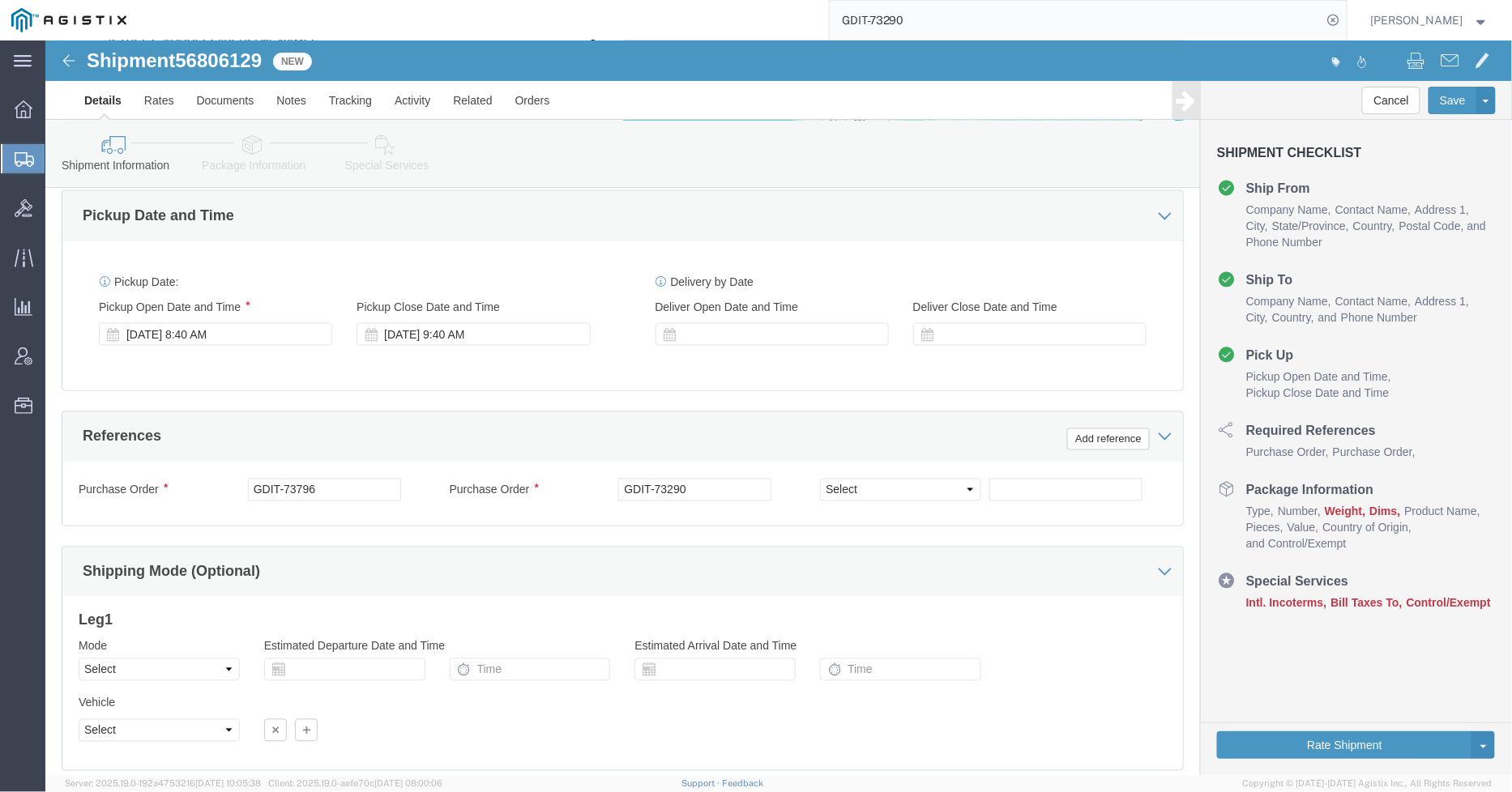
scroll to position [918, 0]
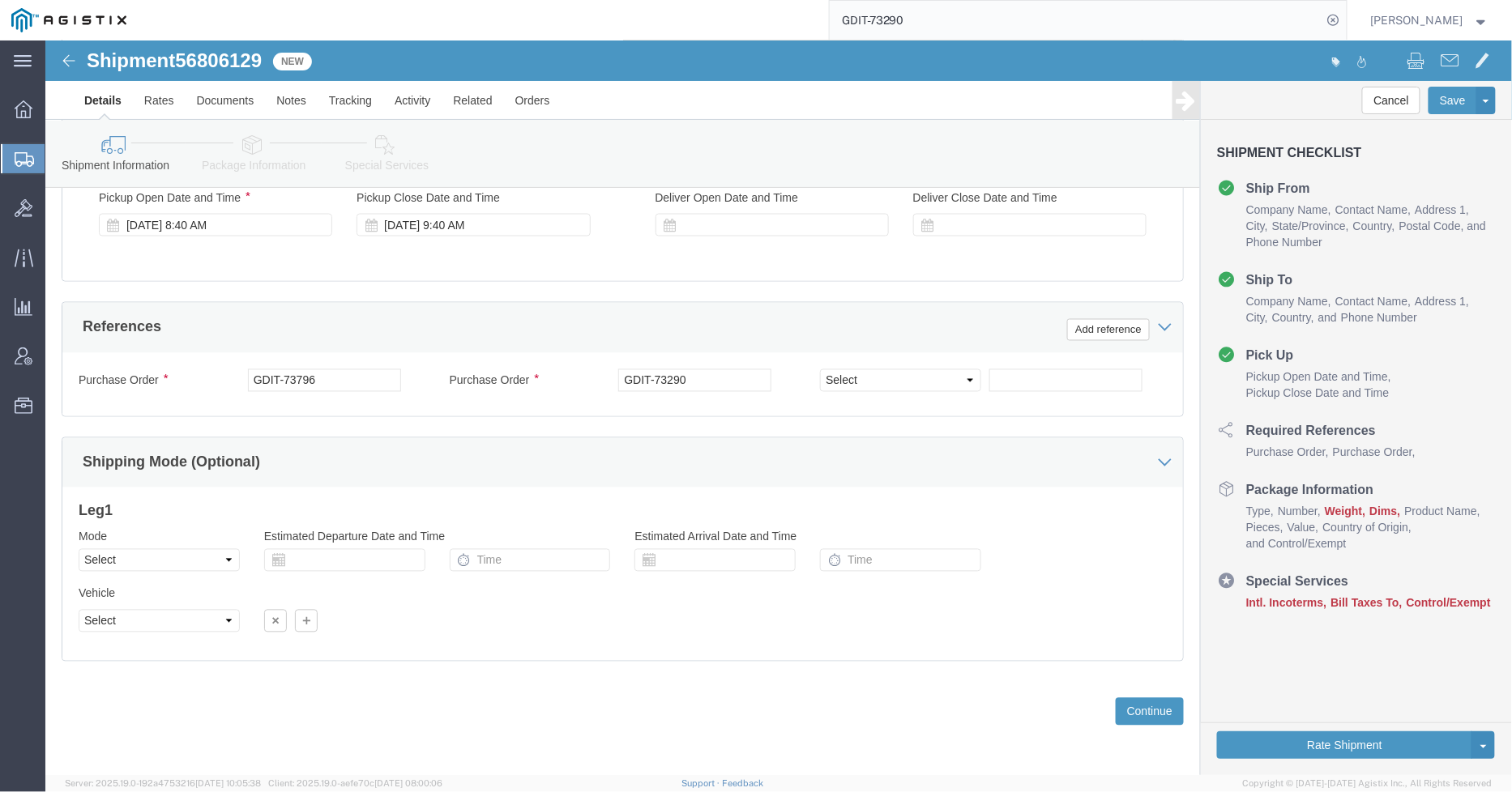
click icon
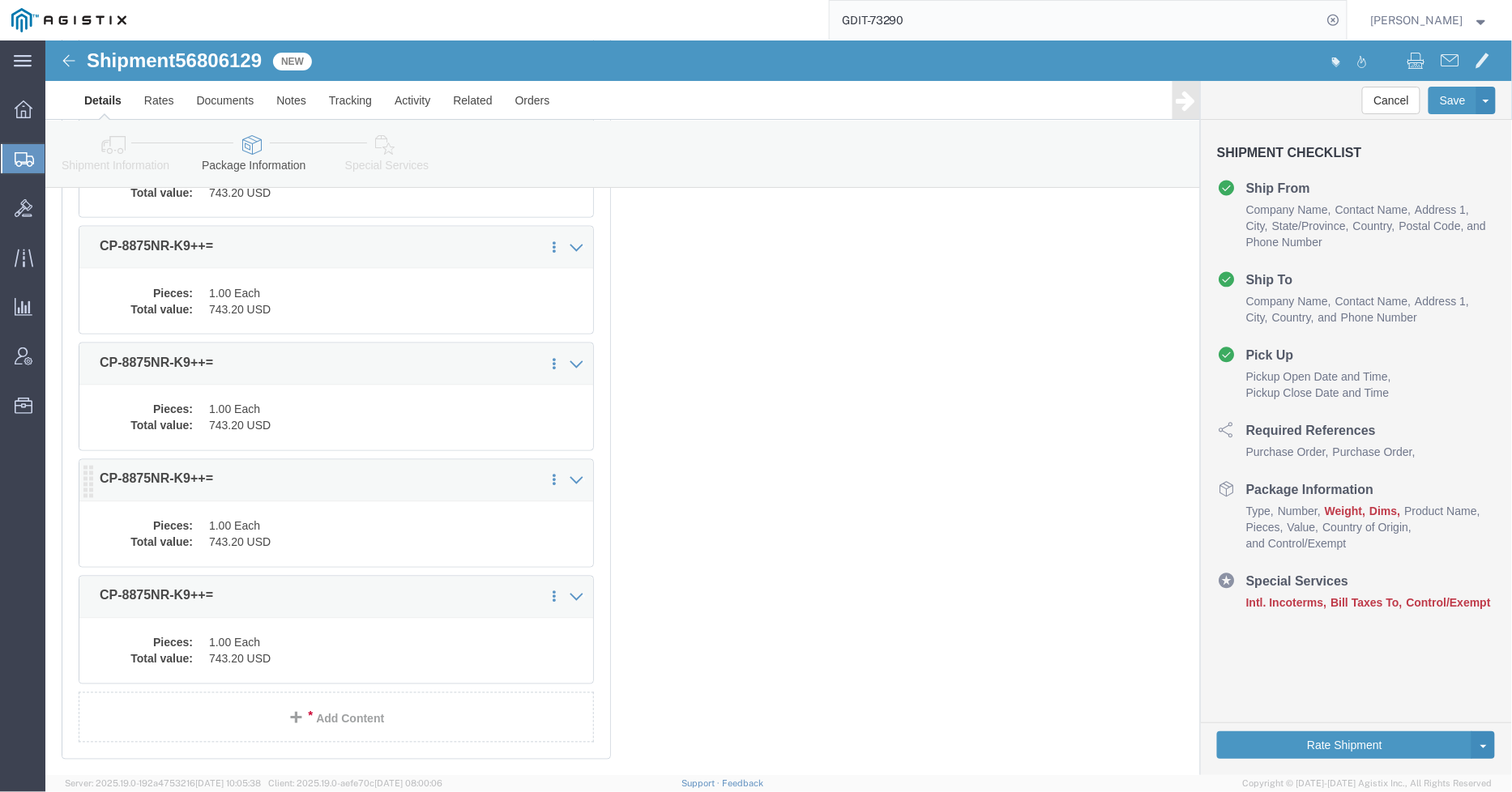
scroll to position [3179, 0]
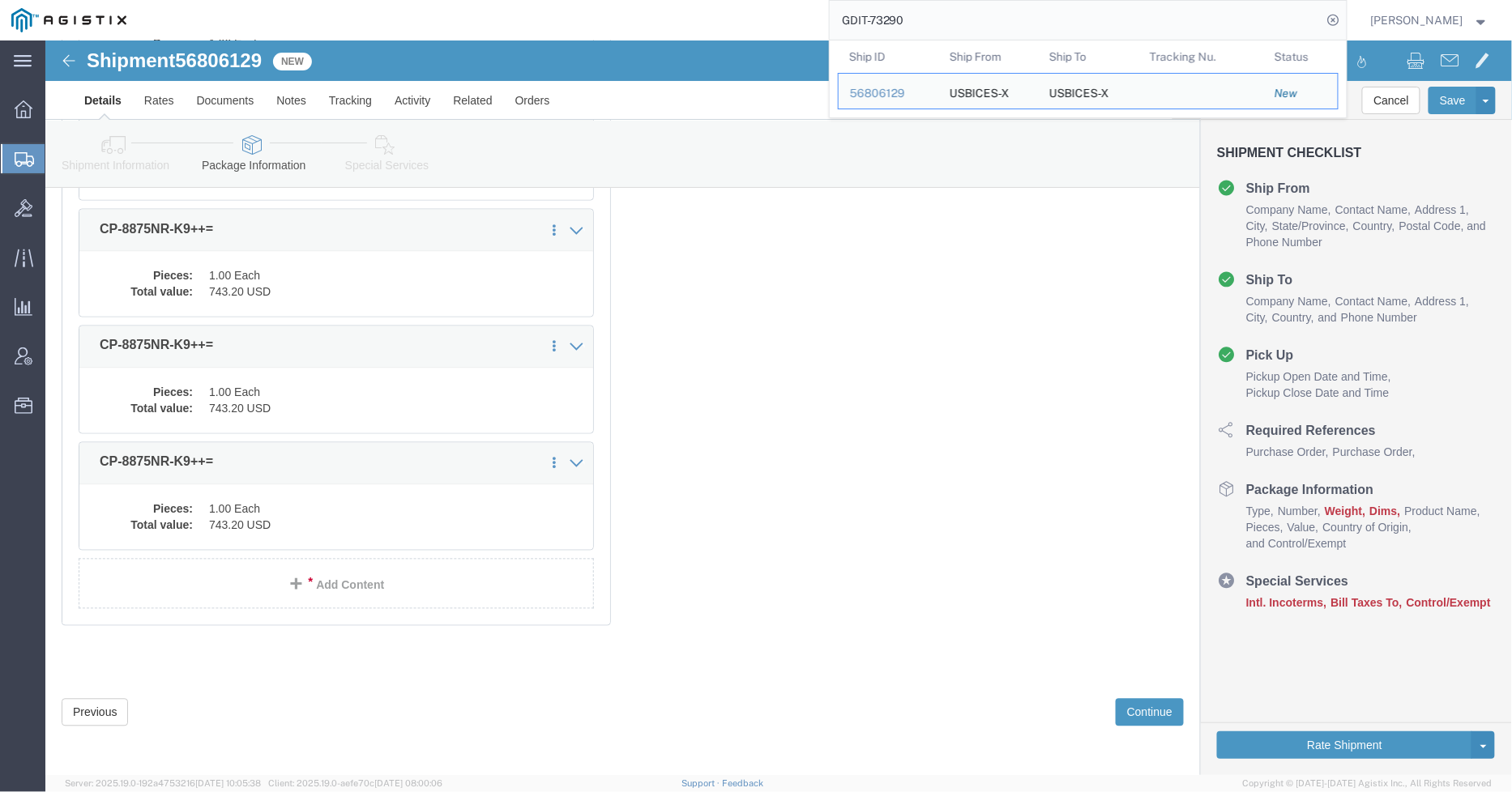
drag, startPoint x: 935, startPoint y: 23, endPoint x: 898, endPoint y: 28, distance: 37.3
click at [896, 28] on input "GDIT-73290" at bounding box center [1076, 20] width 492 height 39
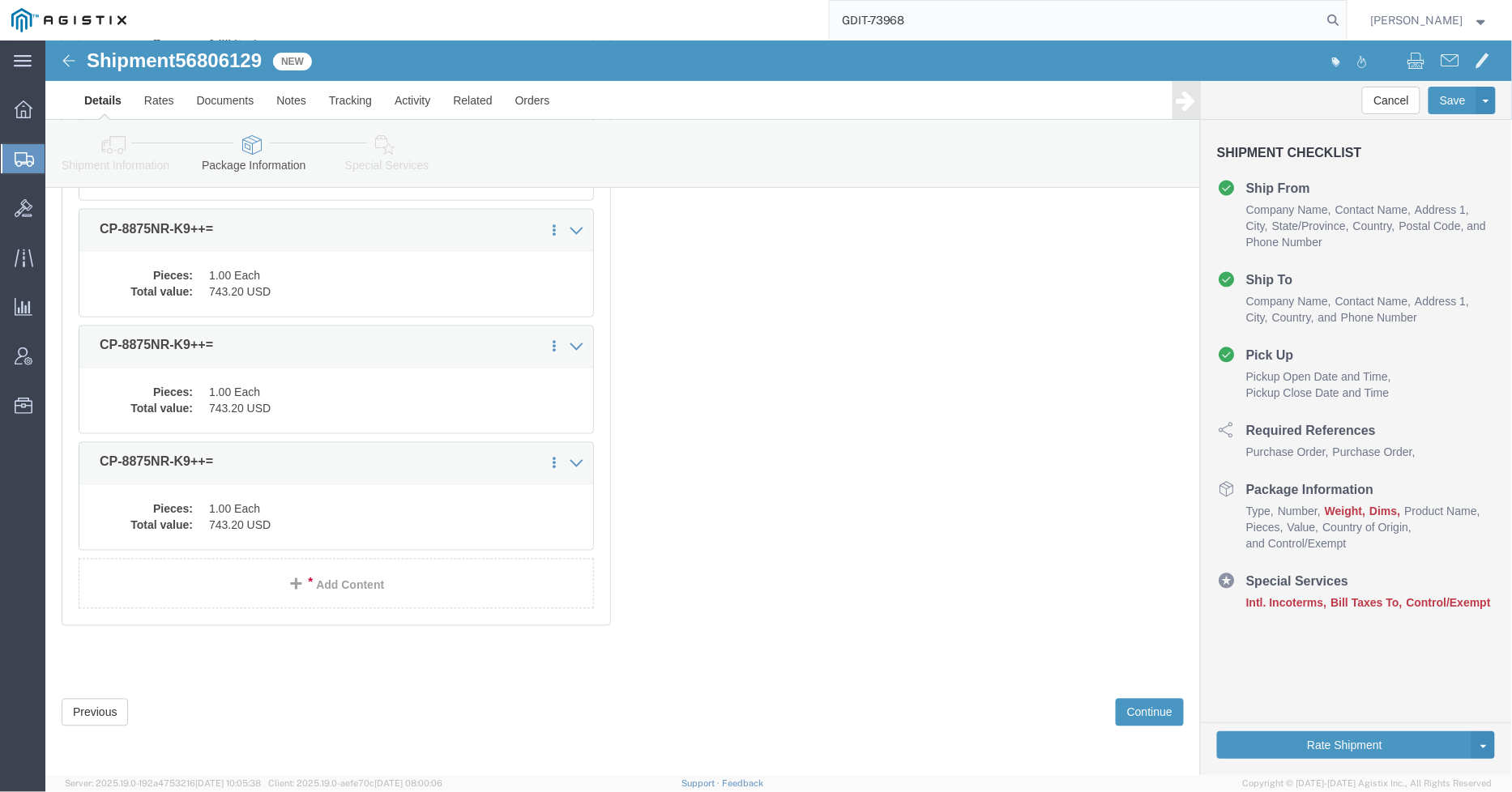
type input "GDIT-73968"
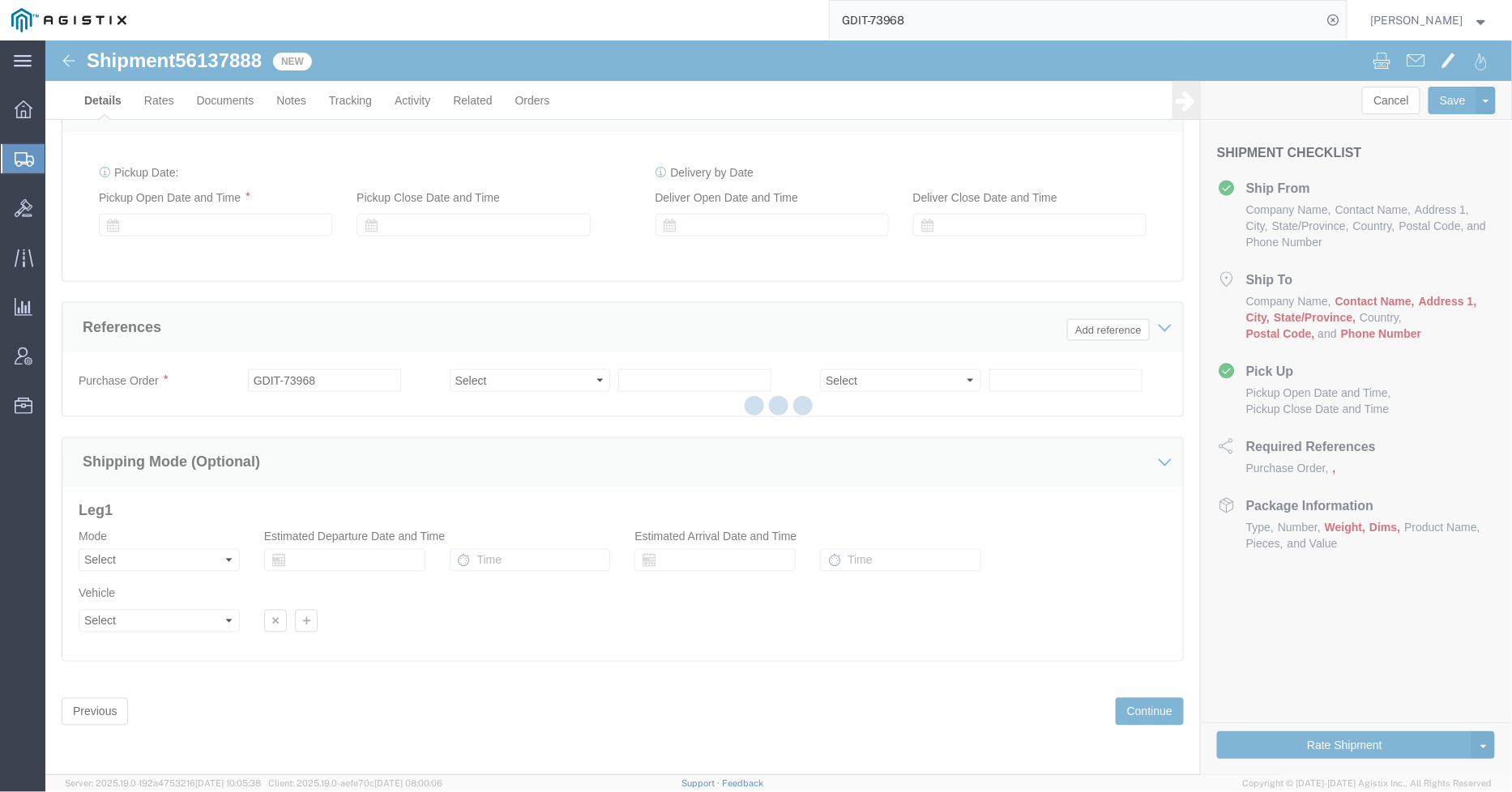
select select "69651"
